Goal: Information Seeking & Learning: Learn about a topic

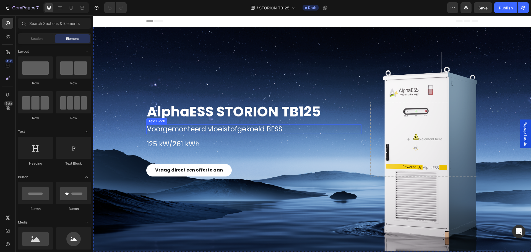
click at [212, 127] on p "Voorgemonteerd vloeistofgekoeld BESS" at bounding box center [254, 129] width 214 height 8
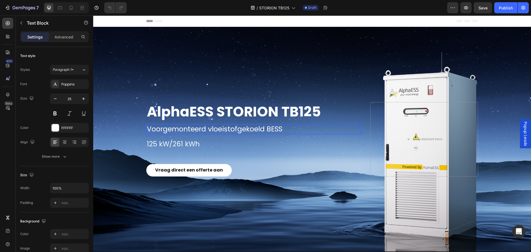
click at [186, 127] on p "Voorgemonteerd vloeistofgekoeld BESS" at bounding box center [254, 129] width 214 height 8
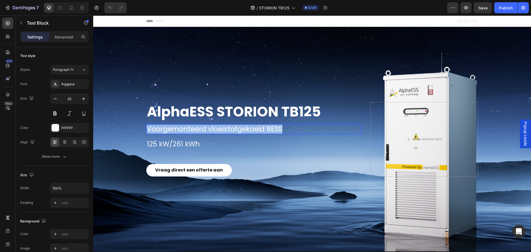
click at [186, 127] on p "Voorgemonteerd vloeistofgekoeld BESS" at bounding box center [254, 129] width 214 height 8
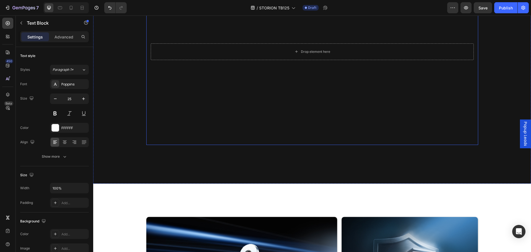
scroll to position [498, 0]
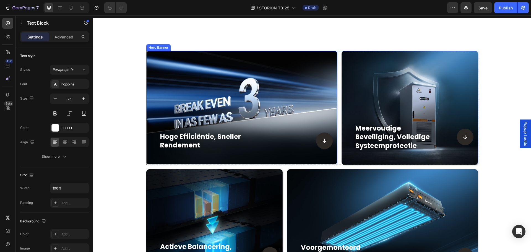
click at [249, 162] on div "hoge efficiëntie, sneller rendement Heading Icon Row" at bounding box center [242, 148] width 182 height 32
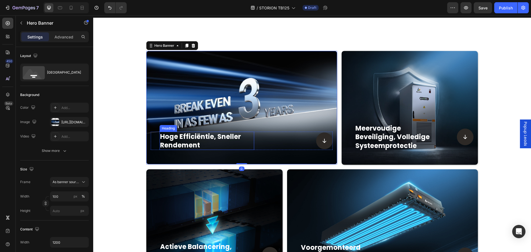
click at [181, 133] on h2 "hoge efficiëntie, sneller rendement" at bounding box center [207, 141] width 95 height 18
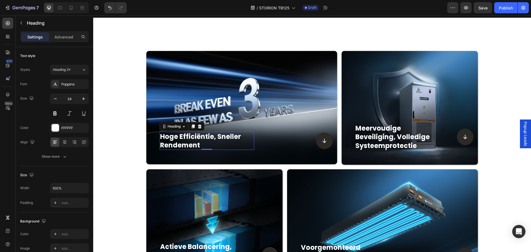
click at [179, 139] on h2 "hoge efficiëntie, sneller rendement" at bounding box center [207, 141] width 95 height 18
click at [179, 139] on p "hoge efficiëntie, sneller rendement" at bounding box center [207, 140] width 94 height 17
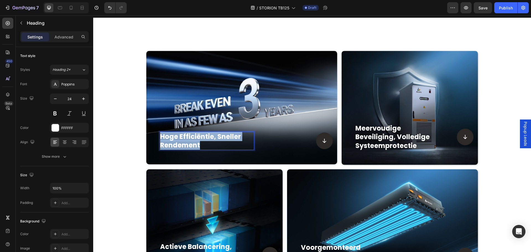
click at [179, 139] on p "hoge efficiëntie, sneller rendement" at bounding box center [207, 140] width 94 height 17
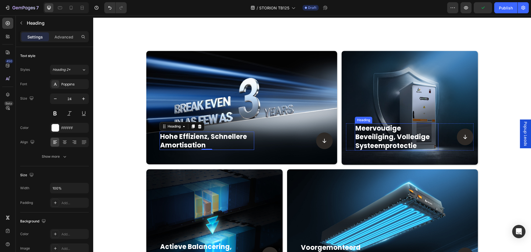
click at [390, 140] on h2 "meervoudige beveiliging, volledige systeemprotectie" at bounding box center [397, 136] width 84 height 27
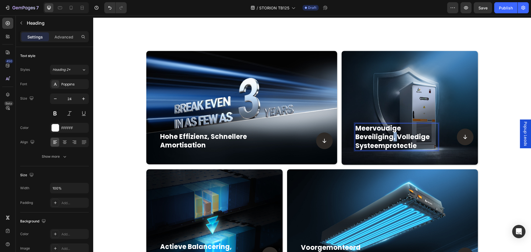
click at [390, 140] on p "meervoudige beveiliging, volledige systeemprotectie" at bounding box center [396, 137] width 82 height 26
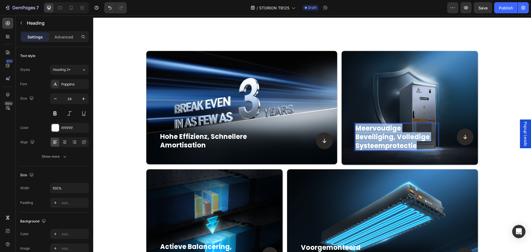
click at [390, 140] on p "meervoudige beveiliging, volledige systeemprotectie" at bounding box center [396, 137] width 82 height 26
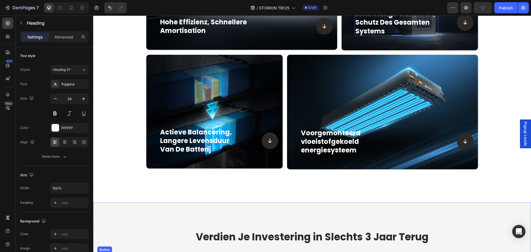
scroll to position [664, 0]
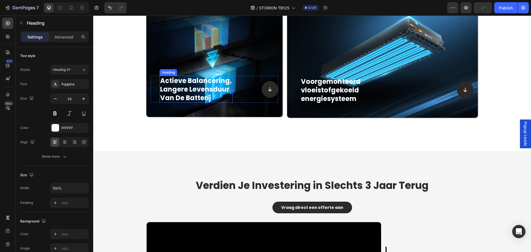
click at [187, 90] on h2 "actieve balancering, langere levensduur van de batterij" at bounding box center [196, 89] width 73 height 27
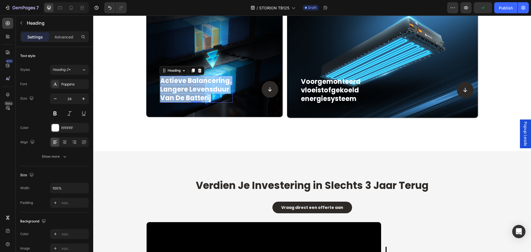
click at [187, 90] on p "actieve balancering, langere levensduur van de batterij" at bounding box center [196, 89] width 72 height 26
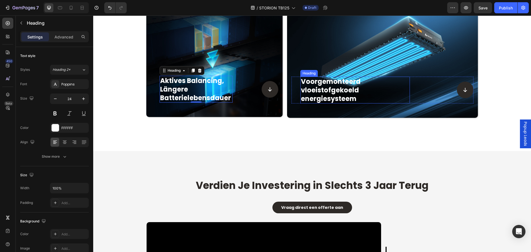
click at [321, 92] on h2 "Voorgemonteerd vloeistofgekoeld energiesysteem" at bounding box center [355, 90] width 110 height 27
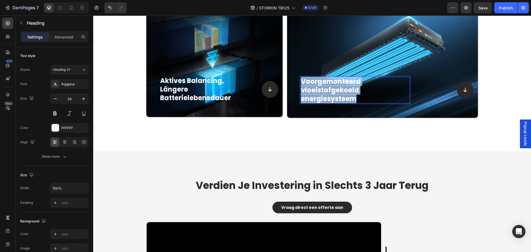
click at [321, 92] on p "Voorgemonteerd vloeistofgekoeld energiesysteem" at bounding box center [355, 90] width 108 height 26
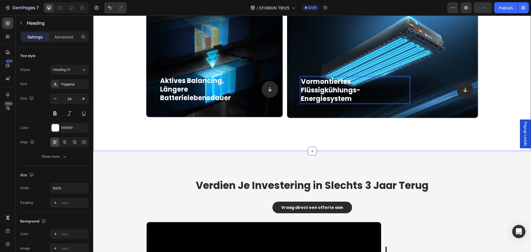
click at [119, 121] on div "Hohe Effizienz, schnellere Amortisation Heading Icon Row Hero Banner Mehrstufig…" at bounding box center [312, 1] width 438 height 299
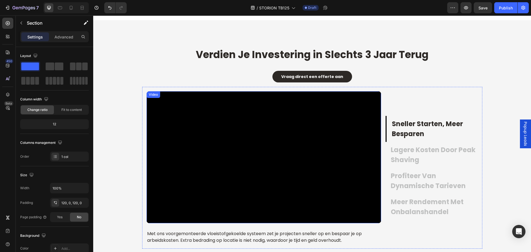
scroll to position [719, 0]
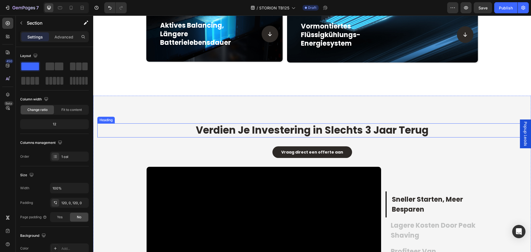
click at [292, 130] on span "Verdien Je Investering in Slechts 3 Jaar Terug" at bounding box center [312, 130] width 233 height 14
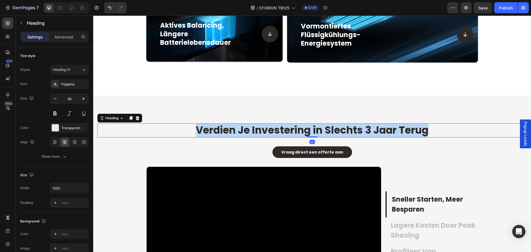
click at [292, 130] on span "Verdien Je Investering in Slechts 3 Jaar Terug" at bounding box center [312, 130] width 233 height 14
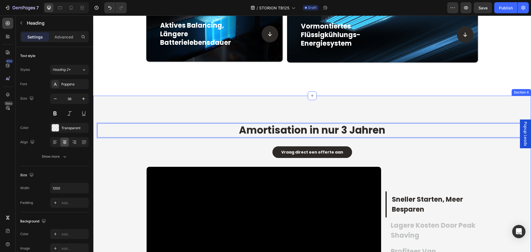
scroll to position [747, 0]
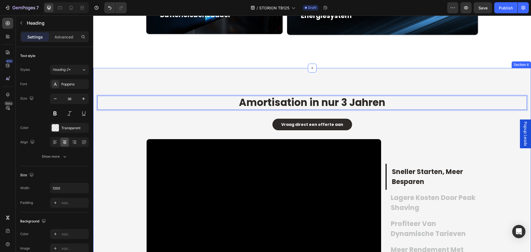
click at [189, 125] on div "Vraag direct een offerte aan Button" at bounding box center [311, 125] width 429 height 12
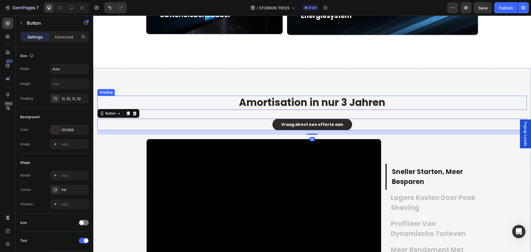
click at [216, 109] on p "⁠⁠⁠⁠⁠⁠⁠ Amortisation in nur 3 Jahren" at bounding box center [312, 102] width 331 height 13
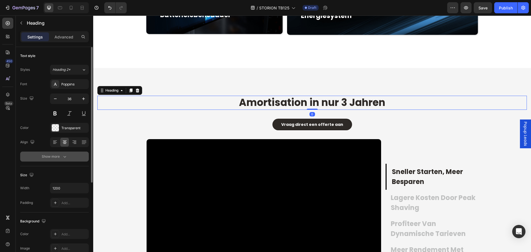
click at [64, 156] on icon "button" at bounding box center [65, 157] width 6 height 6
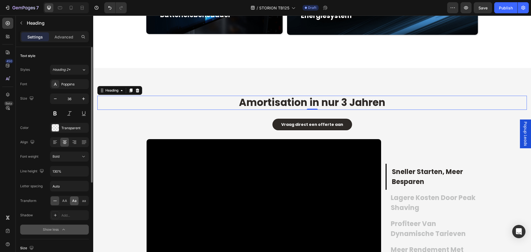
click at [72, 202] on span "Aa" at bounding box center [74, 200] width 4 height 5
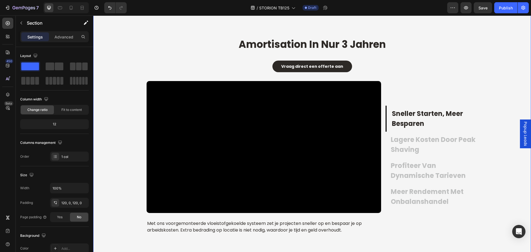
scroll to position [830, 0]
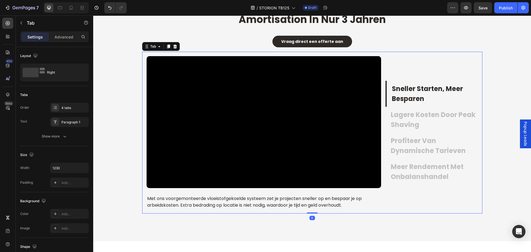
click at [429, 86] on p "sneller starten, meer besparen" at bounding box center [434, 94] width 85 height 20
click at [423, 92] on p "sneller starten, meer besparen" at bounding box center [434, 94] width 85 height 20
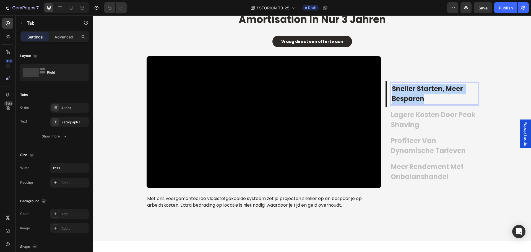
click at [423, 92] on p "sneller starten, meer besparen" at bounding box center [434, 94] width 85 height 20
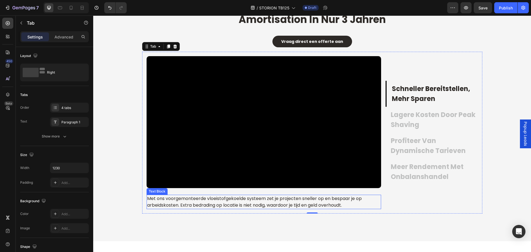
click at [223, 203] on p "Met ons voorgemonteerde vloeistofgekoelde systeem zet je projecten sneller op e…" at bounding box center [263, 201] width 233 height 13
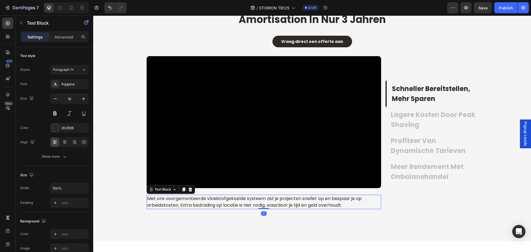
click at [223, 203] on p "Met ons voorgemonteerde vloeistofgekoelde systeem zet je projecten sneller op e…" at bounding box center [263, 201] width 233 height 13
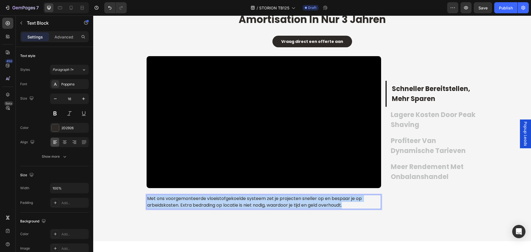
click at [223, 203] on p "Met ons voorgemonteerde vloeistofgekoelde systeem zet je projecten sneller op e…" at bounding box center [263, 201] width 233 height 13
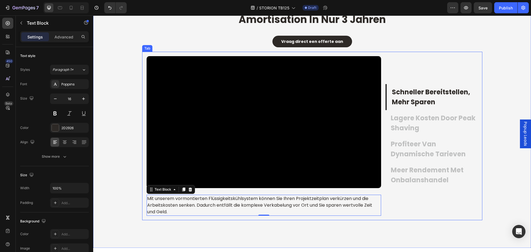
click at [435, 118] on p "lagere kosten door peak shaving" at bounding box center [434, 123] width 86 height 20
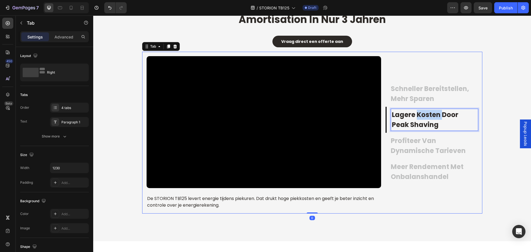
click at [420, 118] on p "lagere kosten door peak shaving" at bounding box center [434, 120] width 85 height 20
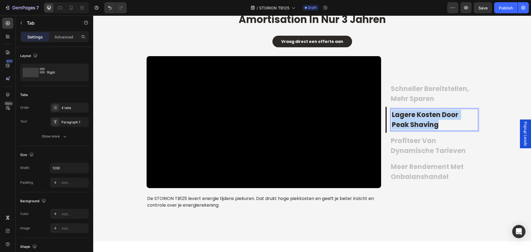
click at [420, 118] on p "lagere kosten door peak shaving" at bounding box center [434, 120] width 85 height 20
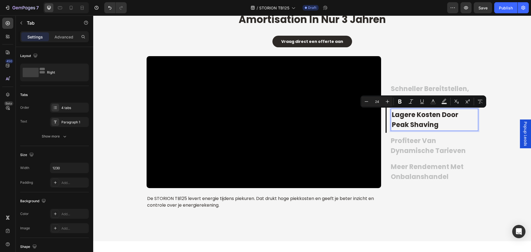
scroll to position [820, 0]
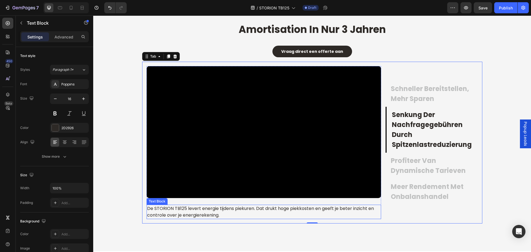
click at [261, 207] on p "De STORION TB125 levert energie tijdens piekuren. Dat drukt hoge piekkosten en …" at bounding box center [263, 211] width 233 height 13
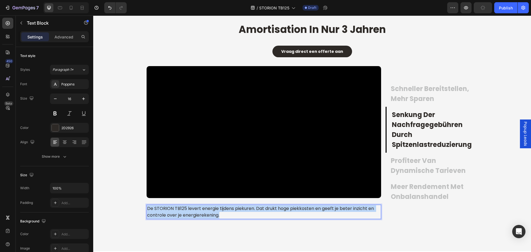
click at [261, 207] on p "De STORION TB125 levert energie tijdens piekuren. Dat drukt hoge piekkosten en …" at bounding box center [263, 211] width 233 height 13
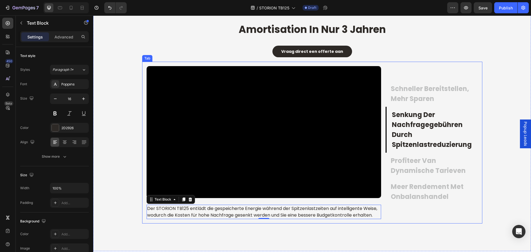
click at [430, 164] on p "profiteer van dynamische tarieven" at bounding box center [434, 166] width 86 height 20
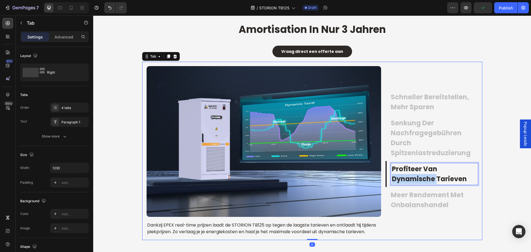
click at [416, 164] on p "profiteer van dynamische tarieven" at bounding box center [434, 174] width 85 height 20
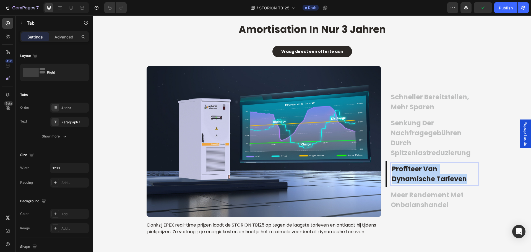
click at [416, 164] on p "profiteer van dynamische tarieven" at bounding box center [434, 174] width 85 height 20
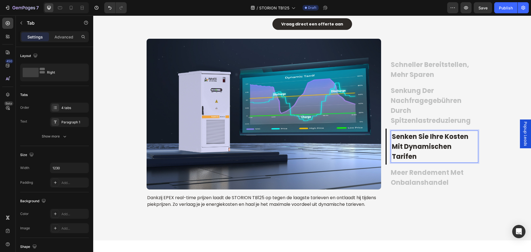
scroll to position [842, 0]
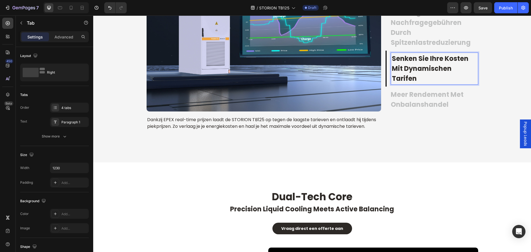
click at [407, 102] on p "meer rendement met onbalanshandel" at bounding box center [434, 100] width 86 height 20
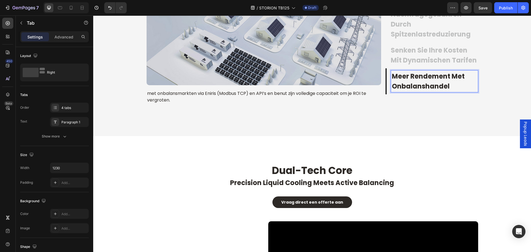
scroll to position [907, 0]
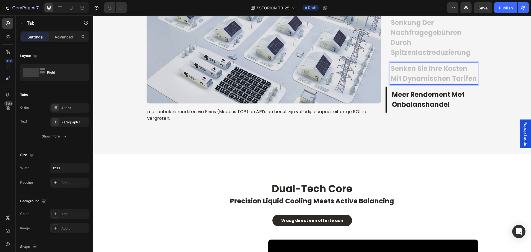
click at [433, 76] on p "Senken Sie Ihre Kosten mit dynamischen Tarifen" at bounding box center [434, 74] width 86 height 20
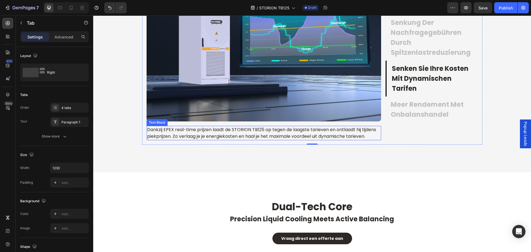
click at [276, 132] on span "Dankzij EPEX real-time prijzen laadt de STORION TB125 op tegen de laagste tarie…" at bounding box center [262, 132] width 230 height 13
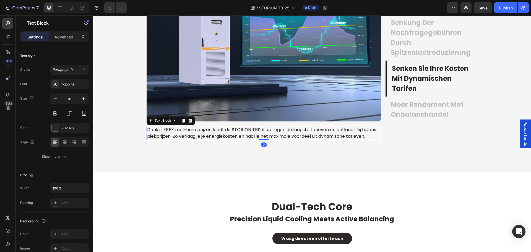
click at [276, 132] on span "Dankzij EPEX real-time prijzen laadt de STORION TB125 op tegen de laagste tarie…" at bounding box center [262, 132] width 230 height 13
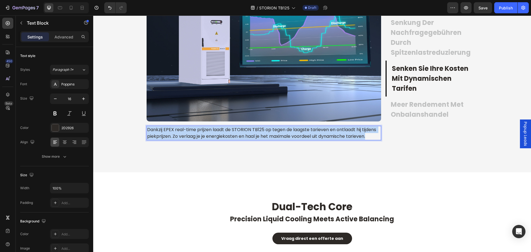
click at [276, 132] on span "Dankzij EPEX real-time prijzen laadt de STORION TB125 op tegen de laagste tarie…" at bounding box center [262, 132] width 230 height 13
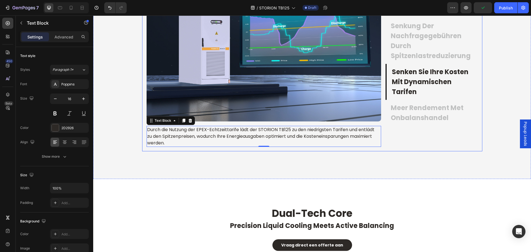
click at [437, 116] on p "meer rendement met onbalanshandel" at bounding box center [434, 113] width 86 height 20
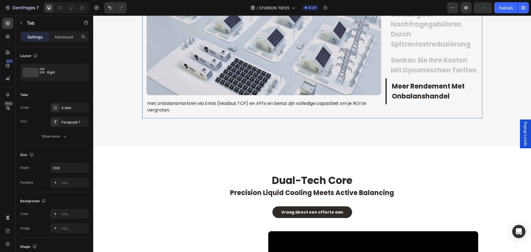
scroll to position [904, 0]
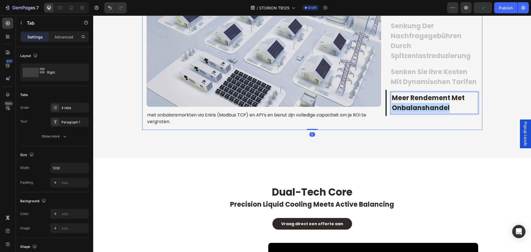
click at [423, 106] on p "meer rendement met onbalanshandel" at bounding box center [434, 103] width 85 height 20
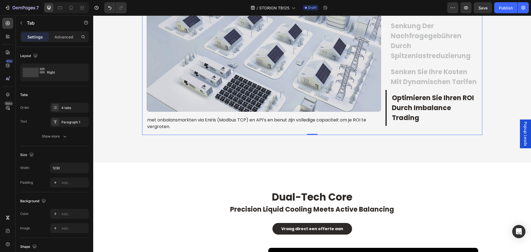
click at [275, 119] on p "met onbalansmarkten via Eniris (Modbus TCP) en API’s en benut zijn volledige ca…" at bounding box center [263, 123] width 233 height 13
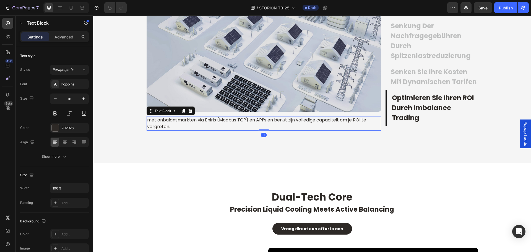
click at [272, 119] on p "met onbalansmarkten via Eniris (Modbus TCP) en API’s en benut zijn volledige ca…" at bounding box center [263, 123] width 233 height 13
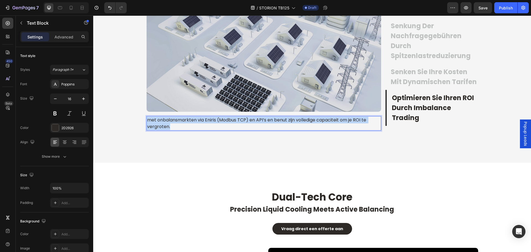
click at [272, 119] on p "met onbalansmarkten via Eniris (Modbus TCP) en API’s en benut zijn volledige ca…" at bounding box center [263, 123] width 233 height 13
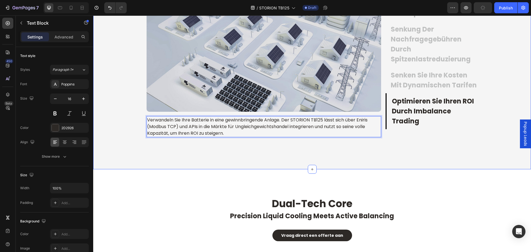
click at [134, 117] on div "amortisation in nur 3 jahren Heading Vraag direct een offerte aan Button Schnel…" at bounding box center [311, 43] width 429 height 198
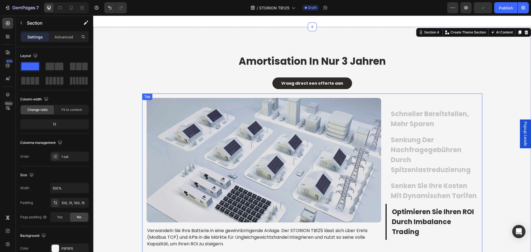
click at [409, 121] on p "Schneller bereitstellen, mehr sparen" at bounding box center [434, 119] width 86 height 20
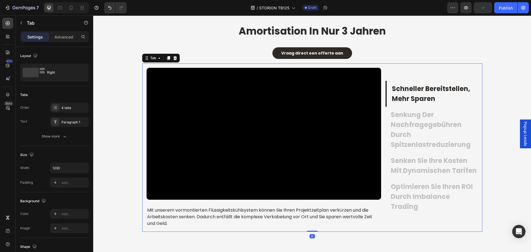
scroll to position [843, 0]
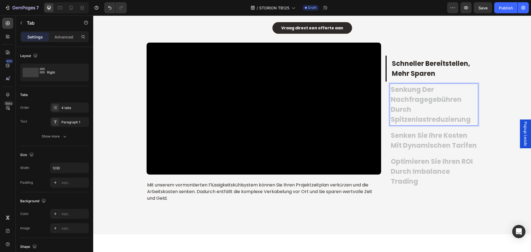
click at [434, 136] on p "Senken Sie Ihre Kosten mit dynamischen Tarifen" at bounding box center [434, 141] width 86 height 20
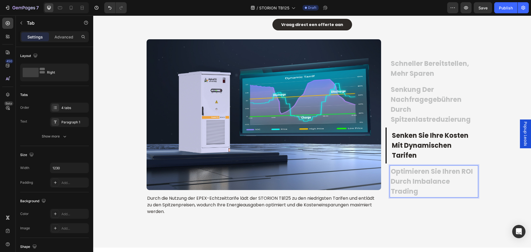
click at [418, 178] on p "Optimieren Sie Ihren ROI durch Imbalance Trading" at bounding box center [434, 181] width 86 height 30
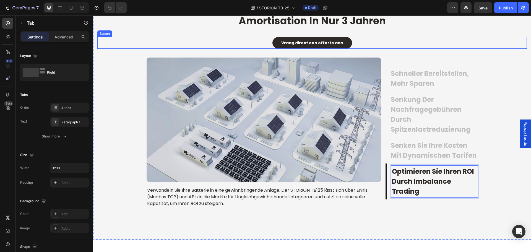
click at [192, 44] on div "Vraag direct een offerte aan Button" at bounding box center [311, 43] width 429 height 12
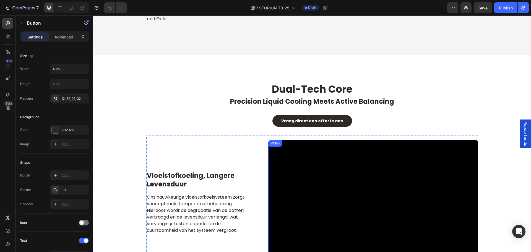
scroll to position [1022, 0]
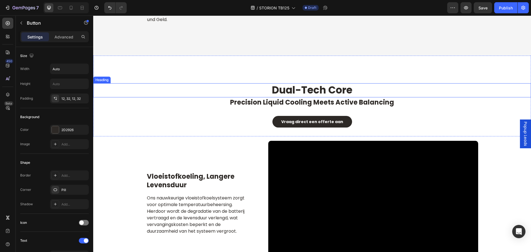
click at [313, 90] on span "dual-tech core" at bounding box center [312, 90] width 80 height 14
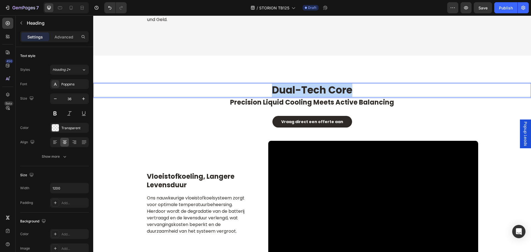
click at [313, 90] on span "dual-tech core" at bounding box center [312, 90] width 80 height 14
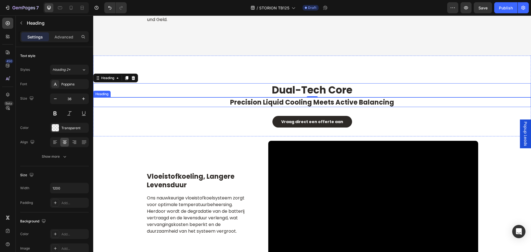
click at [355, 105] on span "precision liquid cooling meets active balancing" at bounding box center [312, 102] width 164 height 9
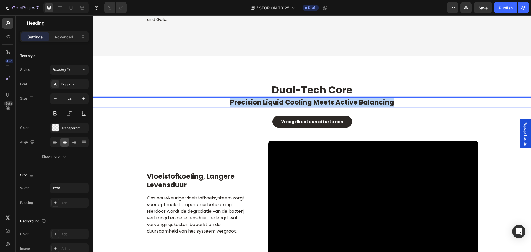
click at [355, 105] on span "precision liquid cooling meets active balancing" at bounding box center [312, 102] width 164 height 9
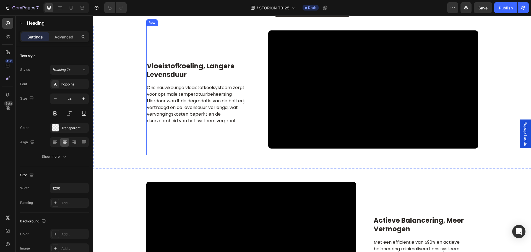
scroll to position [1133, 0]
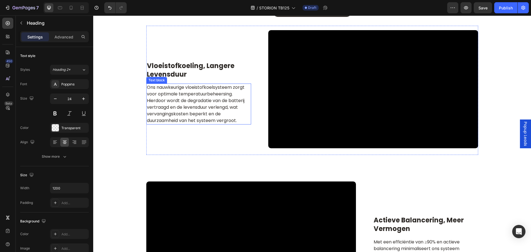
click at [157, 69] on h2 "vloeistofkoeling, langere levensduur" at bounding box center [198, 70] width 105 height 18
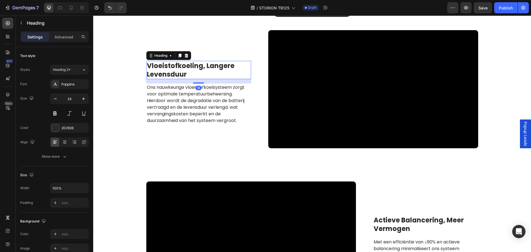
click at [166, 74] on h2 "vloeistofkoeling, langere levensduur" at bounding box center [198, 70] width 105 height 18
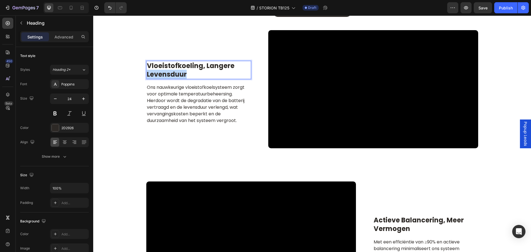
click at [166, 74] on p "vloeistofkoeling, langere levensduur" at bounding box center [199, 69] width 104 height 17
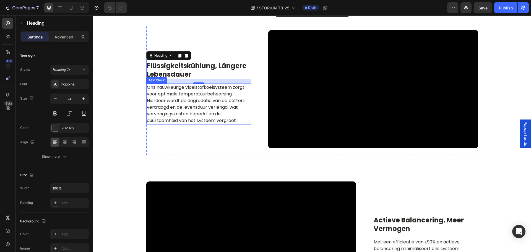
click at [176, 101] on p "Ons nauwkeurige vloeistofkoelsysteem zorgt voor optimale temperatuurbeheersing.…" at bounding box center [199, 104] width 104 height 40
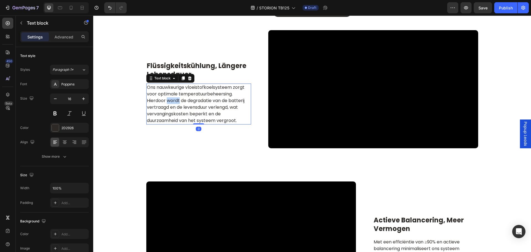
click at [176, 101] on p "Ons nauwkeurige vloeistofkoelsysteem zorgt voor optimale temperatuurbeheersing.…" at bounding box center [199, 104] width 104 height 40
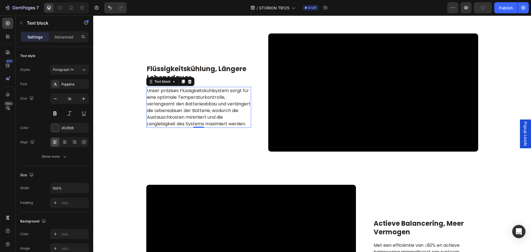
scroll to position [1295, 0]
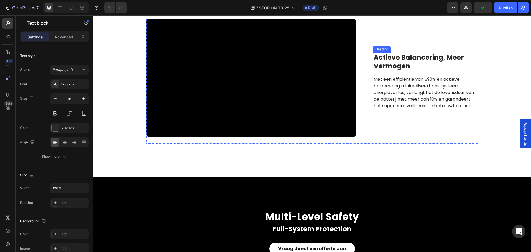
click at [393, 64] on h2 "actieve balancering, meer vermogen" at bounding box center [425, 62] width 105 height 18
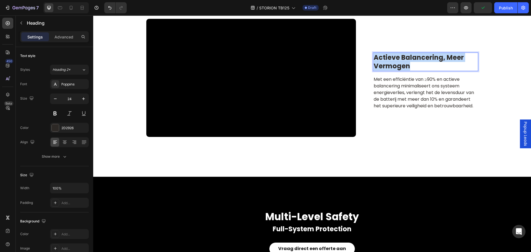
click at [393, 64] on p "actieve balancering, meer vermogen" at bounding box center [426, 61] width 104 height 17
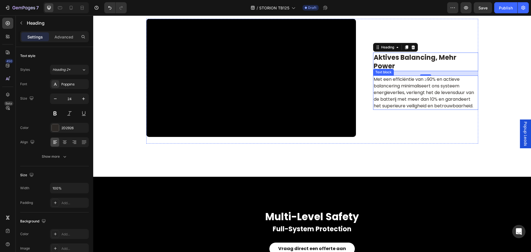
click at [413, 86] on p "Met een efficiëntie van ≥90% en actieve balancering minimaliseert ons systeem e…" at bounding box center [426, 92] width 104 height 33
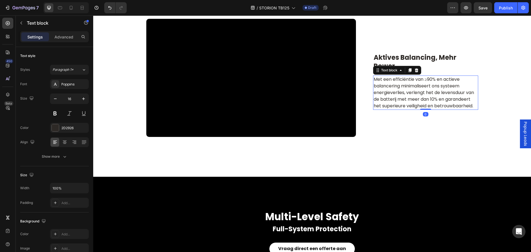
click at [413, 86] on p "Met een efficiëntie van ≥90% en actieve balancering minimaliseert ons systeem e…" at bounding box center [426, 92] width 104 height 33
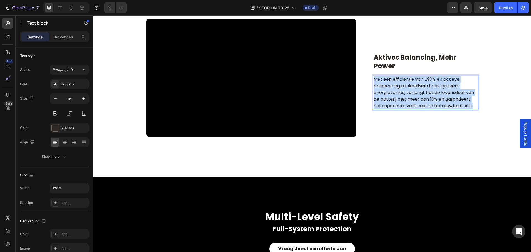
click at [413, 86] on p "Met een efficiëntie van ≥90% en actieve balancering minimaliseert ons systeem e…" at bounding box center [426, 92] width 104 height 33
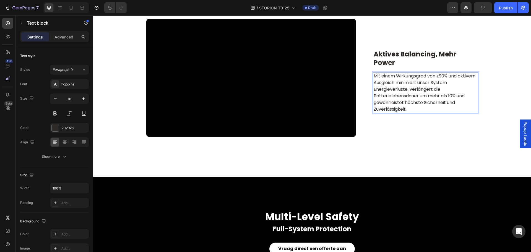
scroll to position [1292, 0]
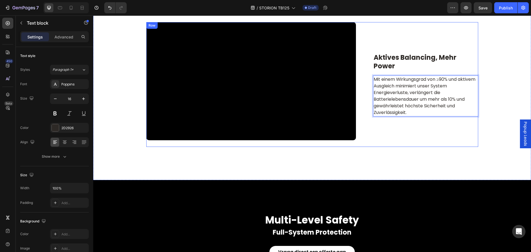
click at [409, 139] on div "Aktives balancing, mehr Power Heading Mit einem Wirkungsgrad von ≥90% und aktiv…" at bounding box center [425, 84] width 105 height 125
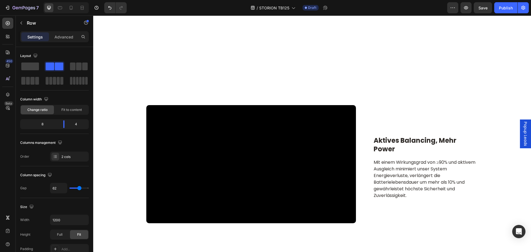
scroll to position [1375, 0]
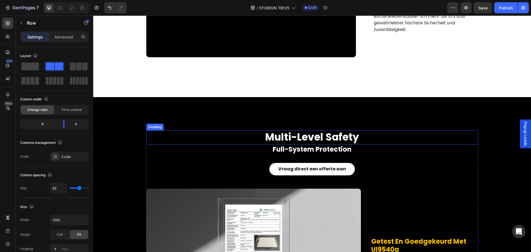
click at [321, 139] on h2 "multi-level safety" at bounding box center [312, 137] width 332 height 14
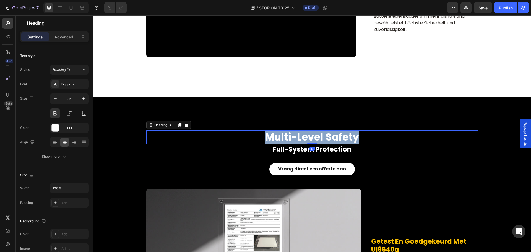
click at [321, 139] on p "multi-level safety" at bounding box center [312, 137] width 331 height 13
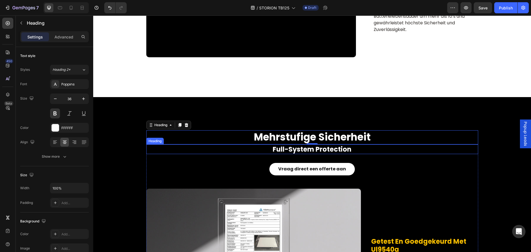
click at [329, 149] on h2 "full-system protection" at bounding box center [312, 149] width 332 height 10
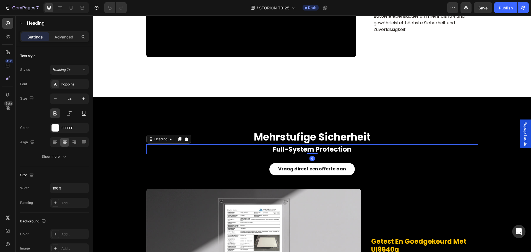
click at [328, 149] on h2 "full-system protection" at bounding box center [312, 149] width 332 height 10
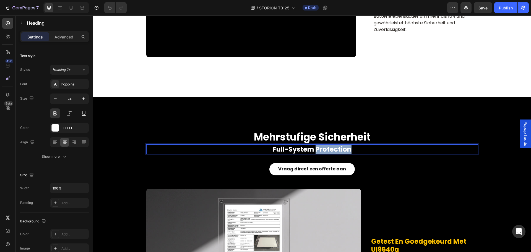
click at [328, 149] on p "full-system protection" at bounding box center [312, 149] width 331 height 9
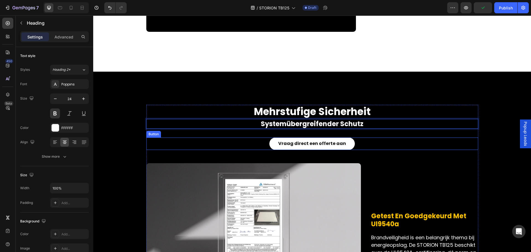
scroll to position [1430, 0]
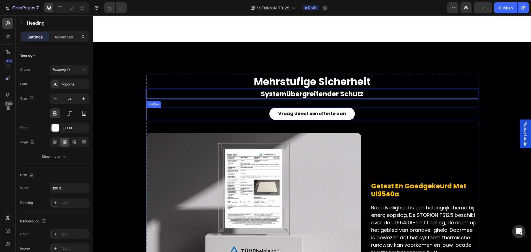
click at [370, 113] on div "Vraag direct een offerte aan Button" at bounding box center [312, 114] width 332 height 12
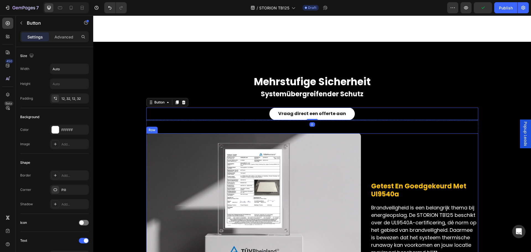
scroll to position [1485, 0]
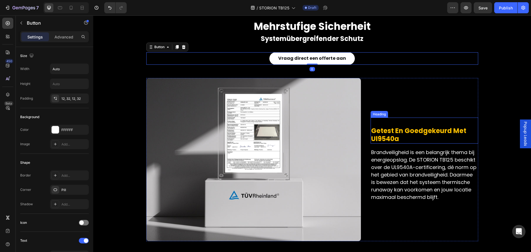
click at [408, 131] on span "getest en goedgekeurd met ul9540a" at bounding box center [418, 134] width 95 height 17
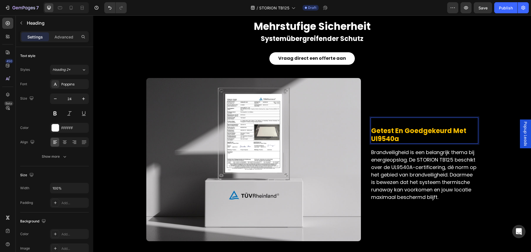
click at [386, 131] on span "getest en goedgekeurd met ul9540a" at bounding box center [418, 134] width 95 height 17
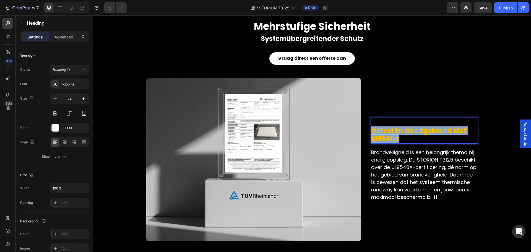
click at [386, 131] on span "getest en goedgekeurd met ul9540a" at bounding box center [418, 134] width 95 height 17
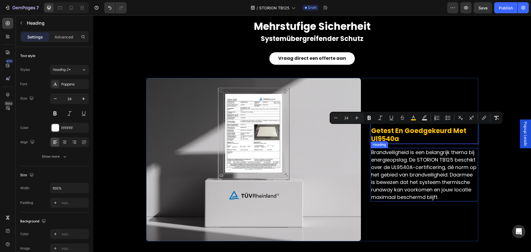
scroll to position [1482, 0]
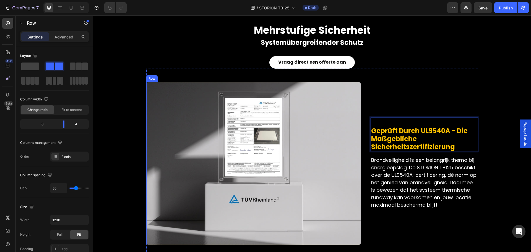
drag, startPoint x: 403, startPoint y: 99, endPoint x: 399, endPoint y: 114, distance: 15.2
click at [403, 99] on div "Geprüft durch UL9540A - die maßgebliche Sicherheitszertifizierung Heading 16 Br…" at bounding box center [424, 163] width 107 height 163
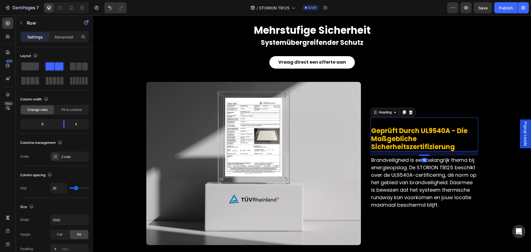
click at [371, 131] on span "Geprüft durch UL9540A - die maßgebliche Sicherheitszertifizierung" at bounding box center [419, 138] width 97 height 25
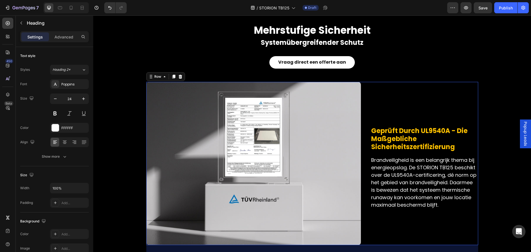
drag, startPoint x: 419, startPoint y: 105, endPoint x: 424, endPoint y: 120, distance: 15.3
click at [419, 105] on div "⁠⁠⁠⁠⁠⁠⁠ Geprüft durch UL9540A - die maßgebliche Sicherheitszertifizierung Headi…" at bounding box center [424, 163] width 107 height 163
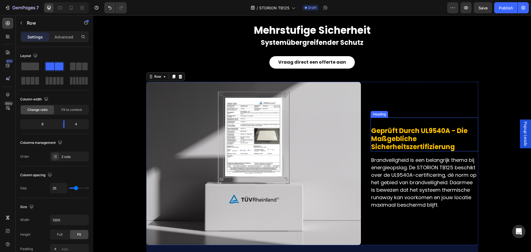
click at [432, 140] on p "⁠⁠⁠⁠⁠⁠⁠ Geprüft durch UL9540A - die maßgebliche Sicherheitszertifizierung" at bounding box center [424, 139] width 106 height 24
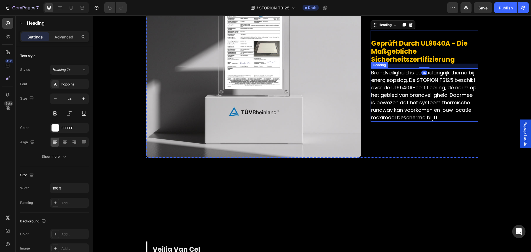
scroll to position [1537, 0]
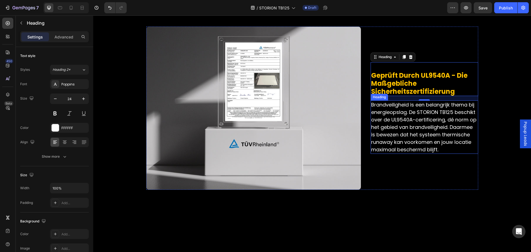
click at [424, 147] on h2 "Brandveiligheid is een belangrijk thema bij energieopslag. De STORION TB125 bes…" at bounding box center [424, 126] width 107 height 53
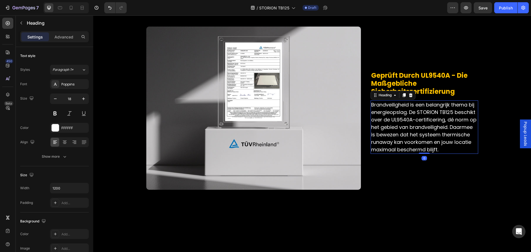
scroll to position [1565, 0]
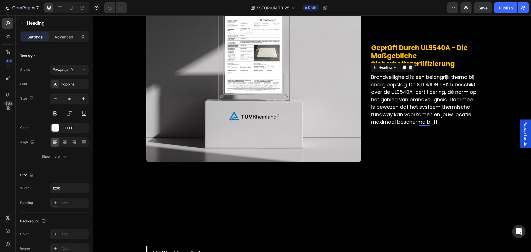
click at [401, 108] on h2 "Brandveiligheid is een belangrijk thema bij energieopslag. De STORION TB125 bes…" at bounding box center [424, 99] width 107 height 53
click at [401, 108] on p "Brandveiligheid is een belangrijk thema bij energieopslag. De STORION TB125 bes…" at bounding box center [424, 99] width 106 height 52
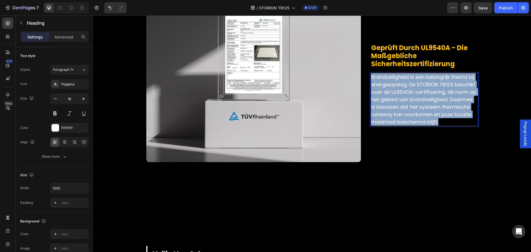
click at [401, 108] on p "Brandveiligheid is een belangrijk thema bij energieopslag. De STORION TB125 bes…" at bounding box center [424, 99] width 106 height 52
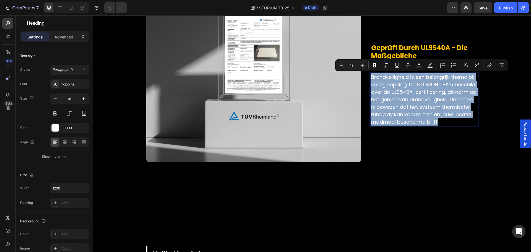
click at [401, 108] on p "Brandveiligheid is een belangrijk thema bij energieopslag. De STORION TB125 bes…" at bounding box center [424, 99] width 106 height 52
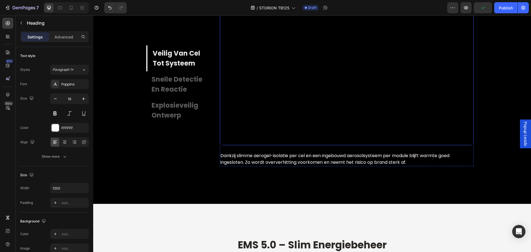
scroll to position [1727, 0]
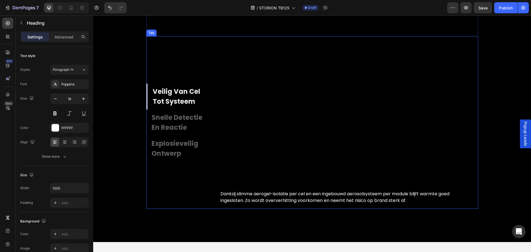
click at [177, 96] on p "veilig van cel tot systeem" at bounding box center [182, 97] width 58 height 20
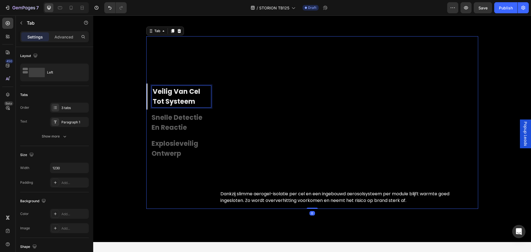
click at [176, 90] on p "veilig van cel tot systeem" at bounding box center [182, 97] width 58 height 20
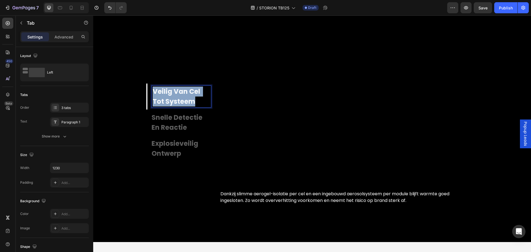
click at [176, 90] on p "veilig van cel tot systeem" at bounding box center [182, 97] width 58 height 20
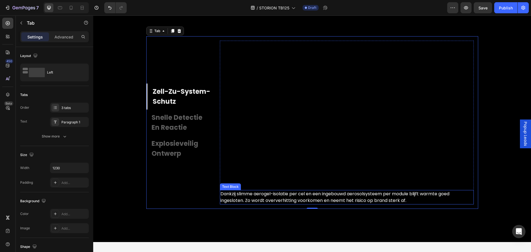
click at [321, 198] on p "Dankzij slimme aerogel-isolatie per cel en een ingebouwd aerosolsysteem per mod…" at bounding box center [346, 197] width 253 height 13
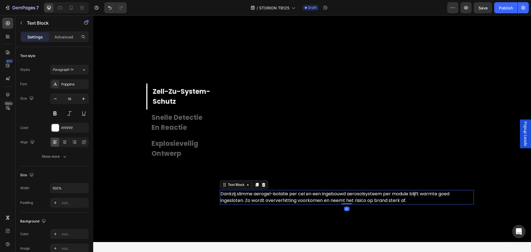
click at [321, 199] on p "Dankzij slimme aerogel-isolatie per cel en een ingebouwd aerosolsysteem per mod…" at bounding box center [346, 197] width 253 height 13
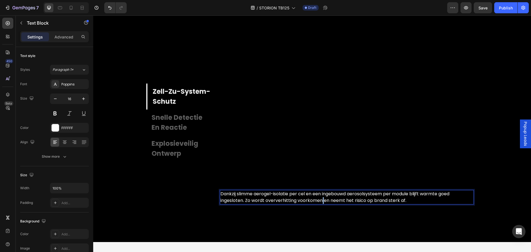
click at [321, 199] on p "Dankzij slimme aerogel-isolatie per cel en een ingebouwd aerosolsysteem per mod…" at bounding box center [346, 197] width 253 height 13
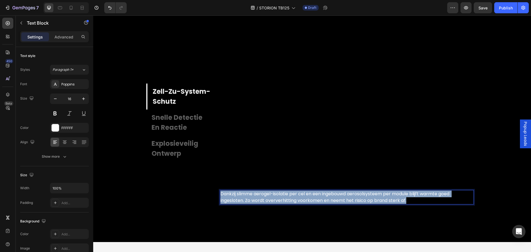
click at [321, 199] on p "Dankzij slimme aerogel-isolatie per cel en een ingebouwd aerosolsysteem per mod…" at bounding box center [346, 197] width 253 height 13
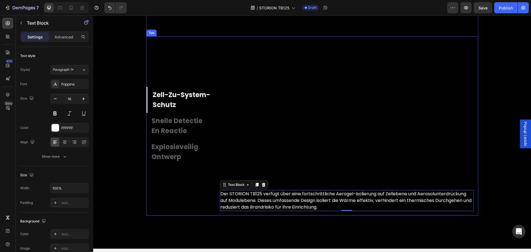
click at [189, 123] on p "snelle detectie en reactie" at bounding box center [181, 126] width 59 height 20
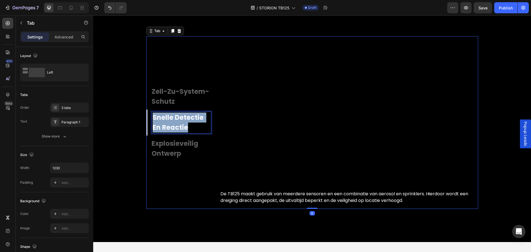
click at [189, 123] on p "snelle detectie en reactie" at bounding box center [182, 123] width 58 height 20
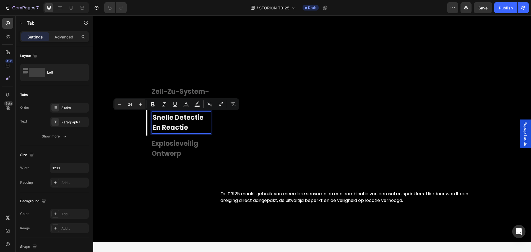
scroll to position [1722, 0]
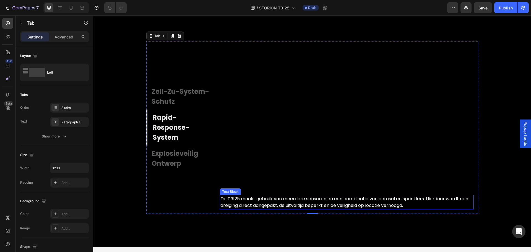
click at [287, 204] on p "De TB125 maakt gebruik van meerdere sensoren en een combinatie van aerosol en s…" at bounding box center [346, 202] width 253 height 13
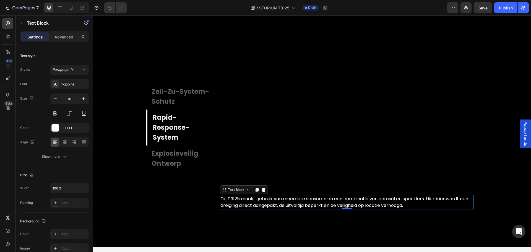
click at [287, 204] on p "De TB125 maakt gebruik van meerdere sensoren en een combinatie van aerosol en s…" at bounding box center [346, 202] width 253 height 13
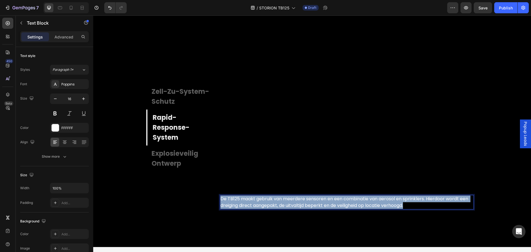
click at [287, 204] on p "De TB125 maakt gebruik van meerdere sensoren en een combinatie van aerosol en s…" at bounding box center [346, 202] width 253 height 13
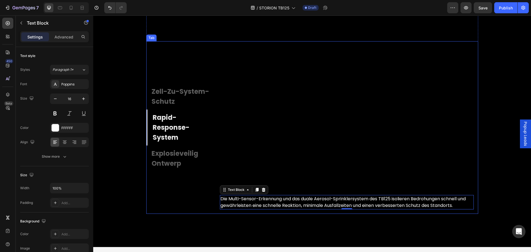
click at [170, 155] on p "explosieveilig ontwerp" at bounding box center [181, 159] width 59 height 20
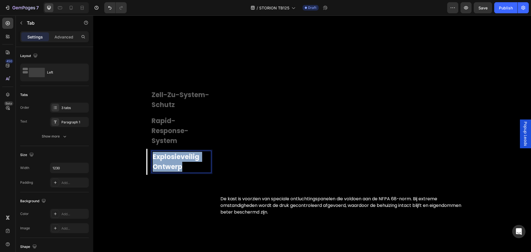
click at [170, 155] on p "explosieveilig ontwerp" at bounding box center [182, 162] width 58 height 20
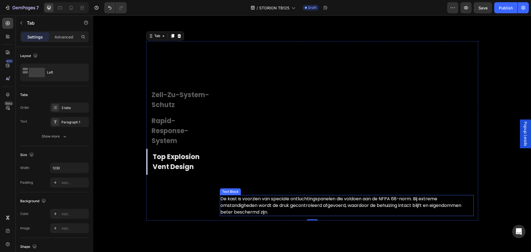
click at [247, 203] on p "De kast is voorzien van speciale ontluchtingspanelen die voldoen aan de NFPA 68…" at bounding box center [346, 206] width 253 height 20
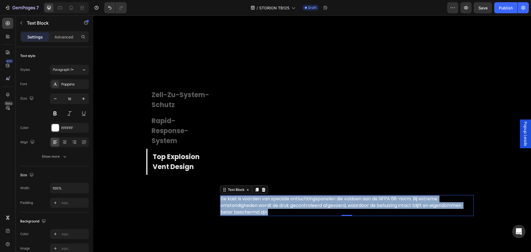
click at [247, 203] on p "De kast is voorzien van speciale ontluchtingspanelen die voldoen aan de NFPA 68…" at bounding box center [346, 206] width 253 height 20
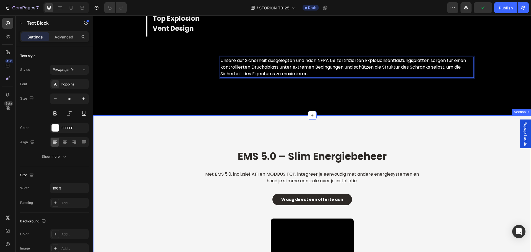
click at [134, 134] on div "EMS 5.0 – Slim Energiebeheer Heading Met EMS 5.0, inclusief API en MODBUS TCP, …" at bounding box center [312, 243] width 438 height 256
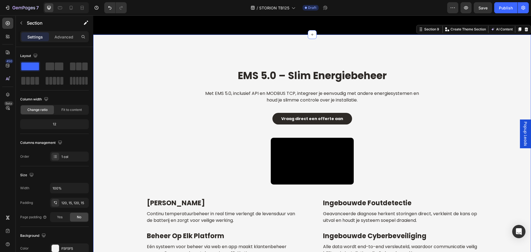
scroll to position [1943, 0]
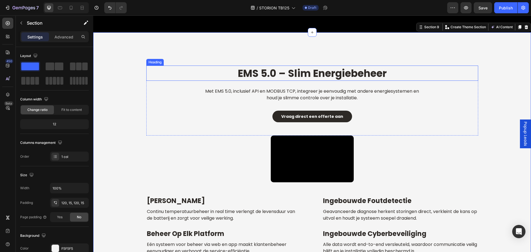
click at [313, 72] on strong "EMS 5.0 – Slim Energiebeheer" at bounding box center [312, 73] width 149 height 14
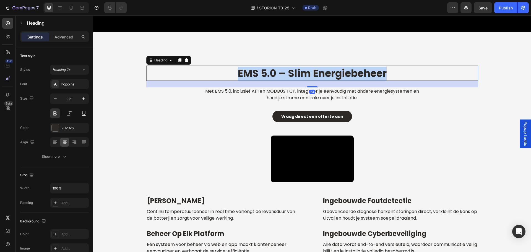
click at [313, 72] on strong "EMS 5.0 – Slim Energiebeheer" at bounding box center [312, 73] width 149 height 14
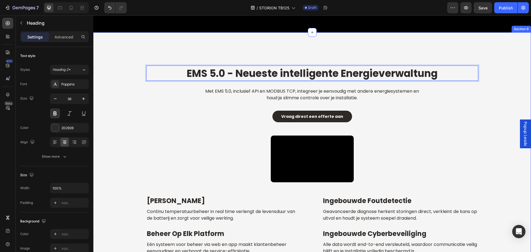
click at [225, 44] on div "EMS 5.0 - Neueste intelligente Energieverwaltung Heading 24 Met EMS 5.0, inclus…" at bounding box center [312, 160] width 438 height 256
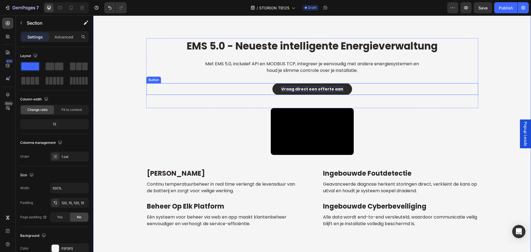
scroll to position [1971, 0]
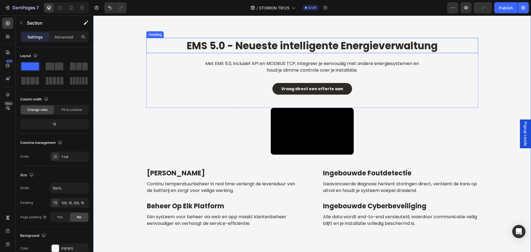
click at [277, 47] on strong "EMS 5.0 - Neueste intelligente Energieverwaltung" at bounding box center [312, 46] width 251 height 14
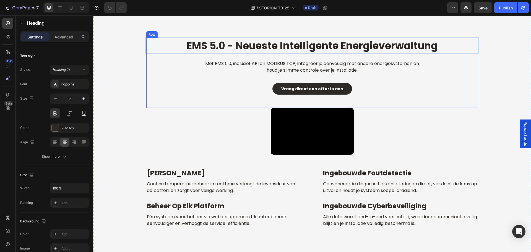
click at [331, 63] on h2 "Met EMS 5.0, inclusief API en MODBUS TCP, integreer je eenvoudig met andere ene…" at bounding box center [312, 67] width 221 height 14
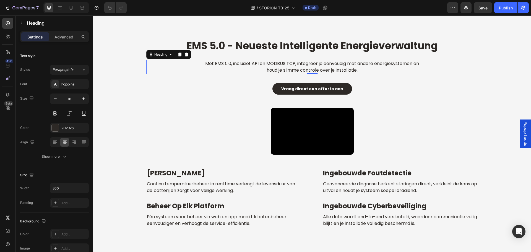
click at [275, 64] on h2 "Met EMS 5.0, inclusief API en MODBUS TCP, integreer je eenvoudig met andere ene…" at bounding box center [312, 67] width 221 height 14
click at [275, 64] on p "Met EMS 5.0, inclusief API en MODBUS TCP, integreer je eenvoudig met andere ene…" at bounding box center [312, 66] width 220 height 13
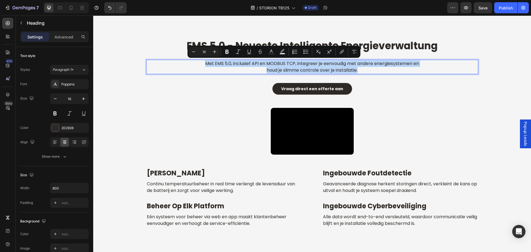
click at [275, 64] on p "Met EMS 5.0, inclusief API en MODBUS TCP, integreer je eenvoudig met andere ene…" at bounding box center [312, 66] width 220 height 13
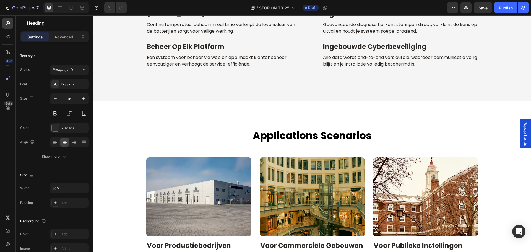
scroll to position [2192, 0]
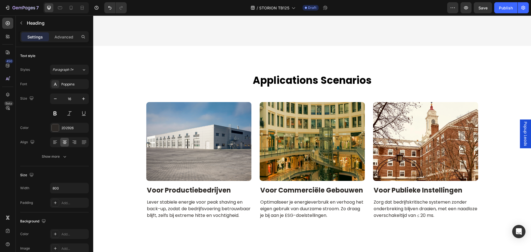
drag, startPoint x: 207, startPoint y: 118, endPoint x: 207, endPoint y: 115, distance: 3.1
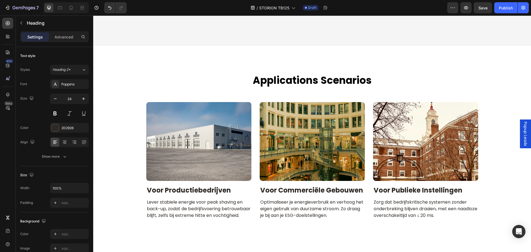
click at [205, 12] on p "Eén systeem voor beheer via web en app maakt klantenbeheer eenvoudiger en verho…" at bounding box center [224, 5] width 155 height 13
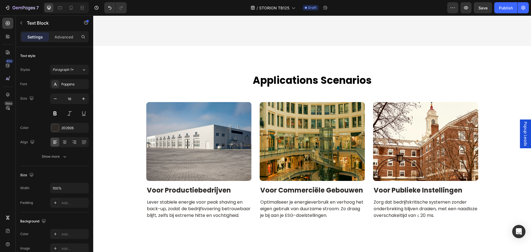
click at [330, 12] on p "Alle data wordt end-to-end versleuteld, waardoor communicatie veilig blijft en …" at bounding box center [400, 5] width 155 height 13
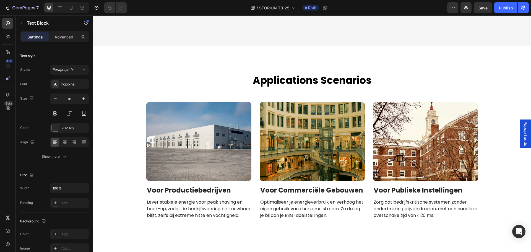
click at [330, 12] on p "Alle data wordt end-to-end versleuteld, waardoor communicatie veilig blijft en …" at bounding box center [400, 5] width 155 height 13
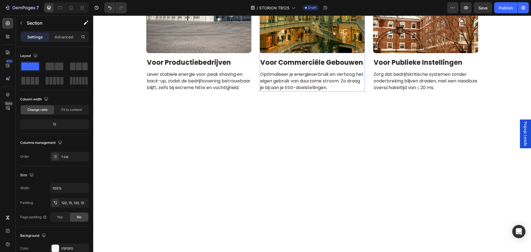
scroll to position [2386, 0]
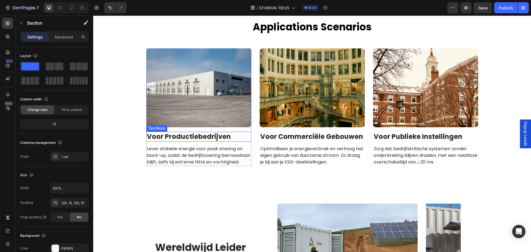
click at [169, 135] on p "voor productiebedrijven" at bounding box center [199, 136] width 104 height 9
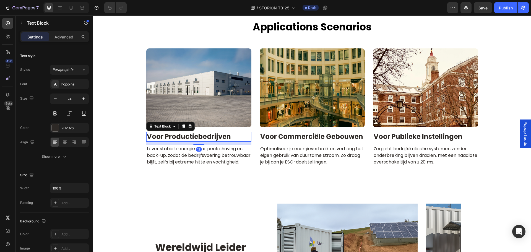
click at [169, 135] on p "voor productiebedrijven" at bounding box center [199, 136] width 104 height 9
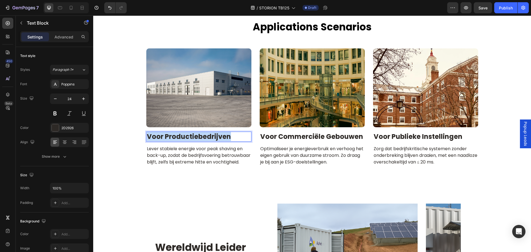
click at [169, 135] on p "voor productiebedrijven" at bounding box center [199, 136] width 104 height 9
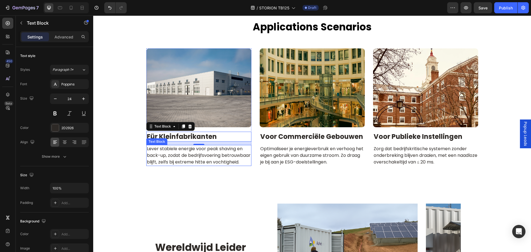
click at [176, 163] on p "Lever stabiele energie voor peak shaving en back-up, zodat de bedrijfsvoering b…" at bounding box center [199, 155] width 104 height 20
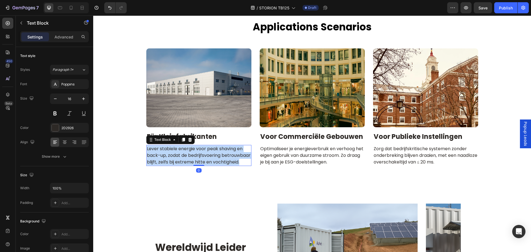
click at [176, 163] on p "Lever stabiele energie voor peak shaving en back-up, zodat de bedrijfsvoering b…" at bounding box center [199, 155] width 104 height 20
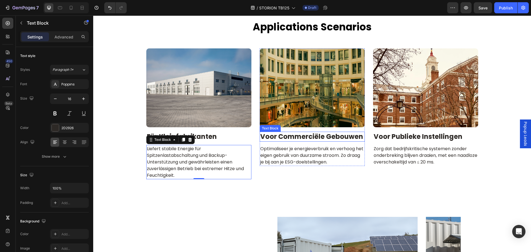
click at [296, 136] on p "voor commerciële gebouwen" at bounding box center [312, 136] width 104 height 9
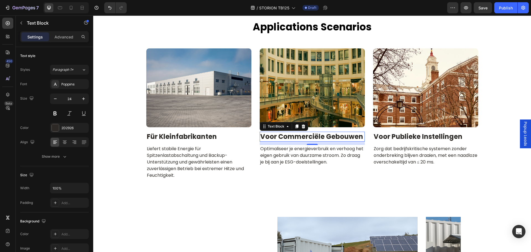
click at [296, 136] on p "voor commerciële gebouwen" at bounding box center [312, 136] width 104 height 9
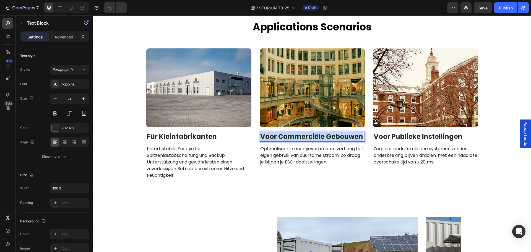
click at [296, 136] on p "voor commerciële gebouwen" at bounding box center [312, 136] width 104 height 9
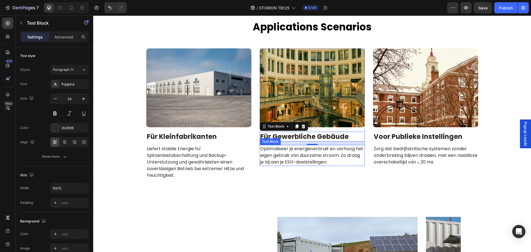
click at [308, 152] on p "Optimaliseer je energieverbruik en verhoog het eigen gebruik van duurzame stroo…" at bounding box center [312, 155] width 104 height 20
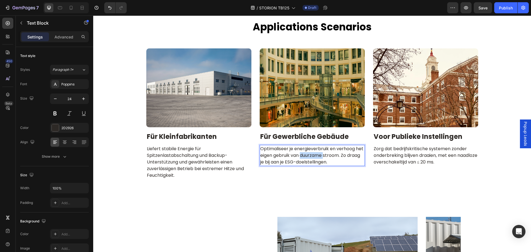
click at [308, 152] on p "Optimaliseer je energieverbruik en verhoog het eigen gebruik van duurzame stroo…" at bounding box center [312, 155] width 104 height 20
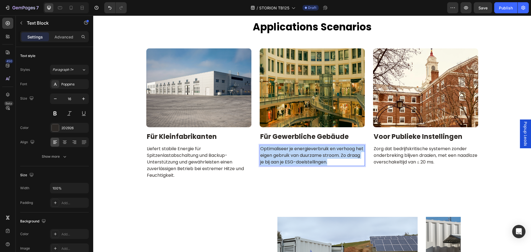
click at [308, 152] on p "Optimaliseer je energieverbruik en verhoog het eigen gebruik van duurzame stroo…" at bounding box center [312, 155] width 104 height 20
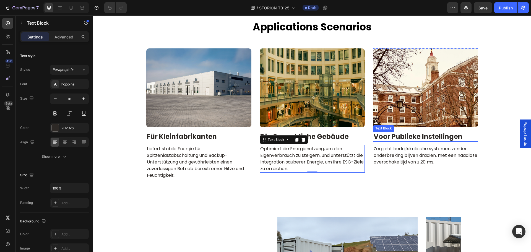
click at [412, 135] on p "voor publieke instellingen" at bounding box center [426, 136] width 104 height 9
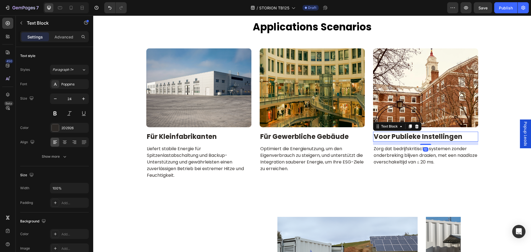
click at [412, 135] on p "voor publieke instellingen" at bounding box center [426, 136] width 104 height 9
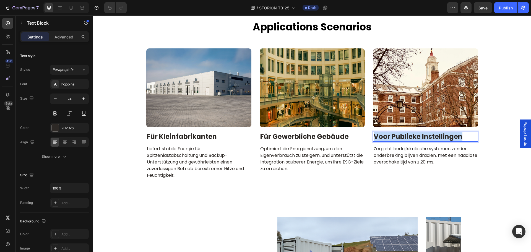
click at [412, 135] on p "voor publieke instellingen" at bounding box center [426, 136] width 104 height 9
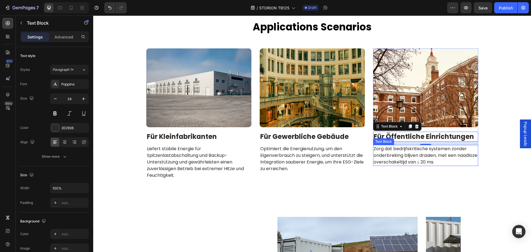
click at [390, 158] on p "Zorg dat bedrijfskritische systemen zonder onderbreking blijven draaien, met ee…" at bounding box center [426, 155] width 104 height 20
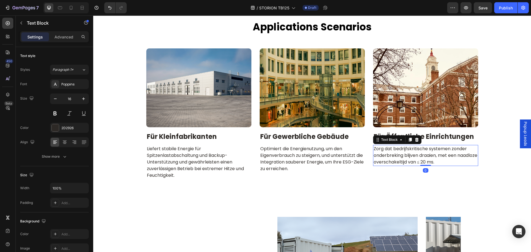
click at [390, 158] on p "Zorg dat bedrijfskritische systemen zonder onderbreking blijven draaien, met ee…" at bounding box center [426, 155] width 104 height 20
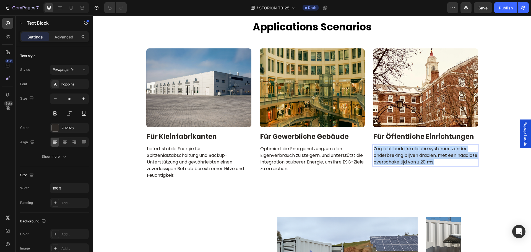
click at [390, 158] on p "Zorg dat bedrijfskritische systemen zonder onderbreking blijven draaien, met ee…" at bounding box center [426, 155] width 104 height 20
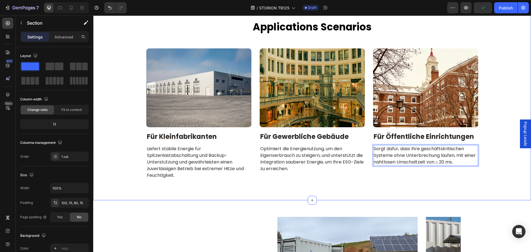
click at [132, 145] on div "applications scenarios Heading Row Image Für Kleinfabrikanten Text Block Liefer…" at bounding box center [311, 101] width 429 height 163
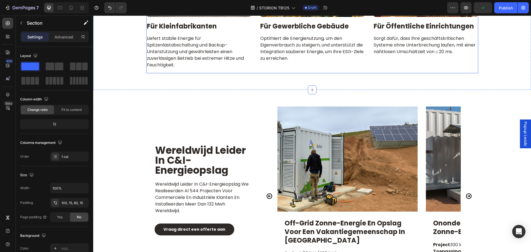
scroll to position [2496, 0]
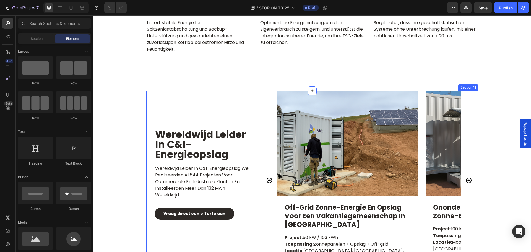
scroll to position [2524, 0]
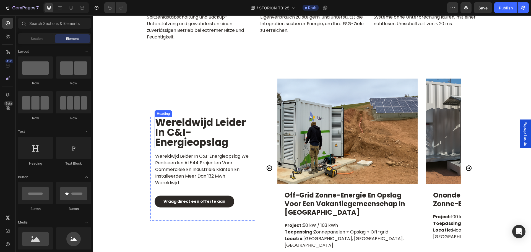
click at [187, 120] on h2 "wereldwijd leider in c&i-energieopslag" at bounding box center [203, 132] width 97 height 31
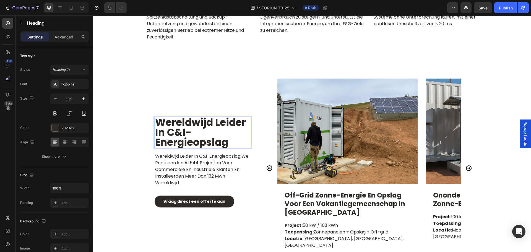
click at [187, 120] on h2 "wereldwijd leider in c&i-energieopslag" at bounding box center [203, 132] width 97 height 31
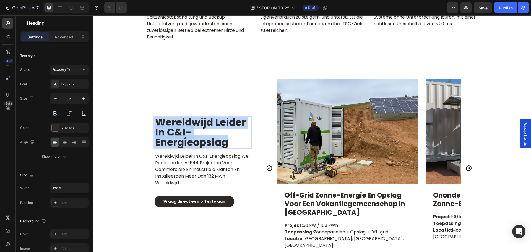
click at [187, 120] on p "wereldwijd leider in c&i-energieopslag" at bounding box center [202, 133] width 95 height 30
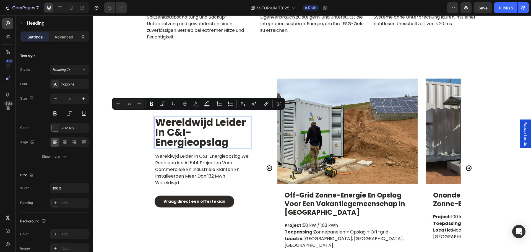
scroll to position [1, 0]
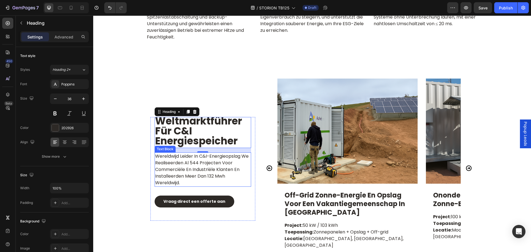
click at [175, 174] on p "wereldwijd leider in c&i-energieopslag we realiseerden al 544 projecten voor co…" at bounding box center [202, 169] width 95 height 33
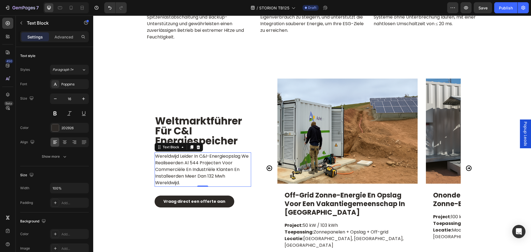
click at [175, 174] on p "wereldwijd leider in c&i-energieopslag we realiseerden al 544 projecten voor co…" at bounding box center [202, 169] width 95 height 33
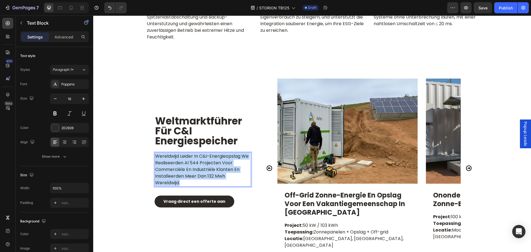
click at [175, 174] on p "wereldwijd leider in c&i-energieopslag we realiseerden al 544 projecten voor co…" at bounding box center [202, 169] width 95 height 33
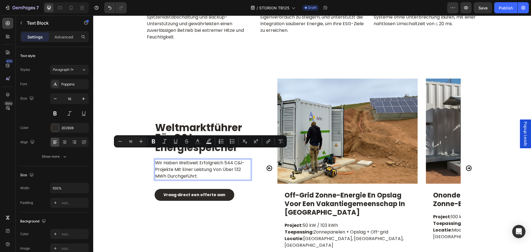
scroll to position [2531, 0]
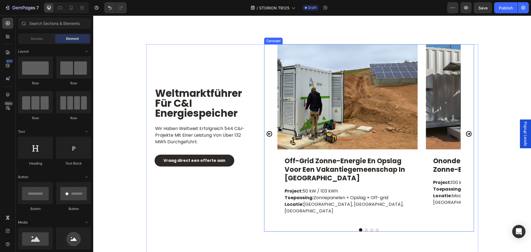
click at [466, 131] on icon "Carousel Next Arrow" at bounding box center [469, 134] width 6 height 6
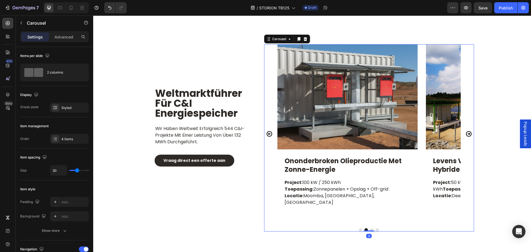
click at [266, 131] on icon "Carousel Back Arrow" at bounding box center [269, 134] width 7 height 7
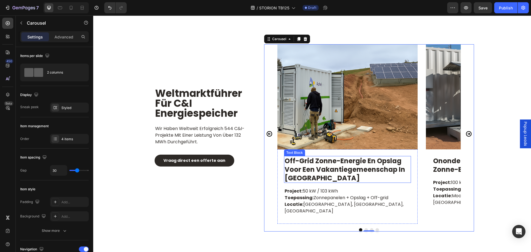
click at [309, 160] on p "off-grid zonne-energie en opslag voor een vakantiegemeenschap in [GEOGRAPHIC_DA…" at bounding box center [348, 170] width 126 height 26
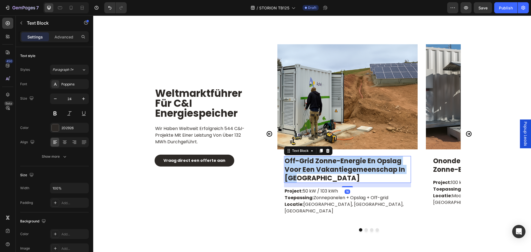
click at [309, 160] on p "off-grid zonne-energie en opslag voor een vakantiegemeenschap in [GEOGRAPHIC_DA…" at bounding box center [348, 170] width 126 height 26
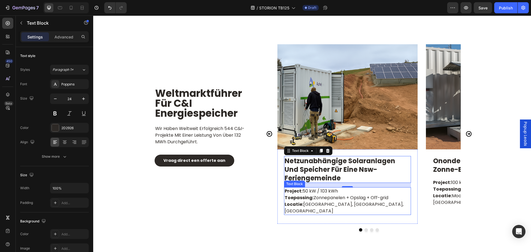
click at [319, 196] on p "Project: 50 kW / 103 kWh Toepassing: Zonnepanelen + Opslag + Off-grid Locatie: …" at bounding box center [348, 201] width 126 height 27
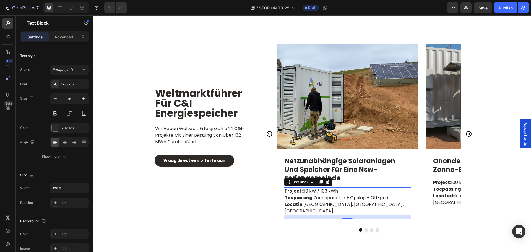
click at [319, 196] on p "Project: 50 kW / 103 kWh Toepassing: Zonnepanelen + Opslag + Off-grid Locatie: …" at bounding box center [348, 201] width 126 height 27
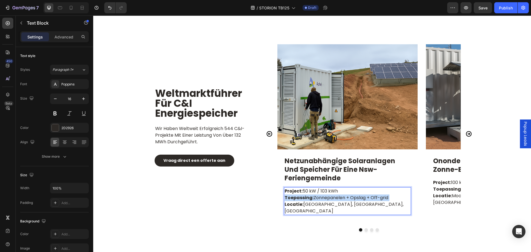
click at [319, 196] on p "Project: 50 kW / 103 kWh Toepassing: Zonnepanelen + Opslag + Off-grid Locatie: …" at bounding box center [348, 201] width 126 height 27
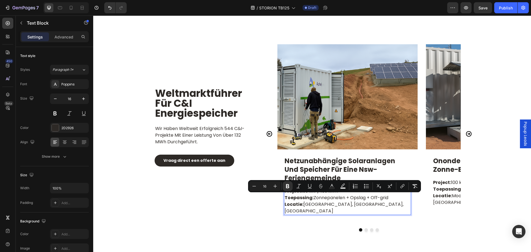
click at [348, 205] on p "Project: 50 kW / 103 kWh Toepassing: Zonnepanelen + Opslag + Off-grid Locatie: …" at bounding box center [348, 201] width 126 height 27
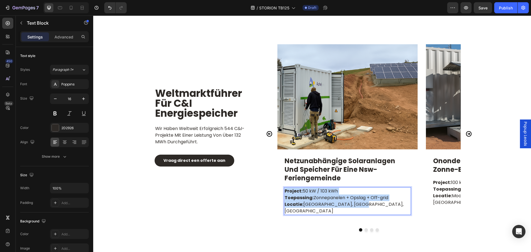
drag, startPoint x: 280, startPoint y: 193, endPoint x: 283, endPoint y: 191, distance: 3.5
click at [285, 191] on p "Project: 50 kW / 103 kWh Toepassing: Zonnepanelen + Opslag + Off-grid Locatie: …" at bounding box center [348, 201] width 126 height 27
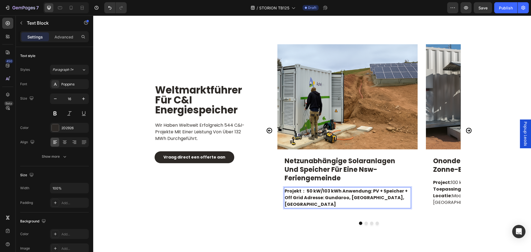
click at [341, 192] on strong "Projekt： 50 kW/103 kWh Anwendung: PV + Speicher + Off Grid Adresse: Gundaroo, […" at bounding box center [346, 198] width 123 height 20
click at [339, 192] on strong "Projekt： 50 kW/103 kWh Anwendung: PV + Speicher + Off Grid Adresse: Gundaroo, […" at bounding box center [346, 198] width 123 height 20
click at [340, 192] on strong "Projekt： 50 kW/103 kWh Anwendung: PV + Speicher + Off Grid Adresse: Gundaroo, […" at bounding box center [346, 198] width 123 height 20
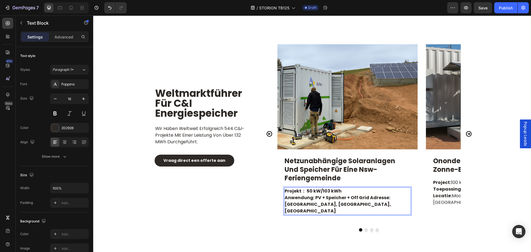
click at [366, 199] on strong "Anwendung: PV + Speicher + Off Grid Adresse: [GEOGRAPHIC_DATA], [GEOGRAPHIC_DAT…" at bounding box center [338, 204] width 106 height 20
click at [322, 189] on strong "Projekt： 50 kW/103 kWh" at bounding box center [313, 191] width 57 height 6
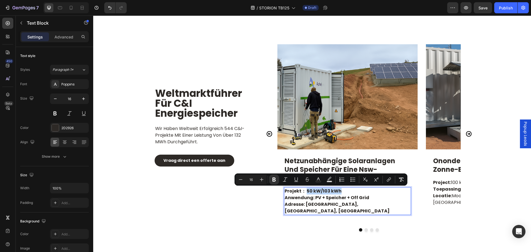
drag, startPoint x: 305, startPoint y: 189, endPoint x: 338, endPoint y: 190, distance: 33.2
click at [338, 190] on strong "Projekt： 50 kW/103 kWh" at bounding box center [313, 191] width 57 height 6
click at [275, 179] on icon "Editor contextual toolbar" at bounding box center [274, 180] width 6 height 6
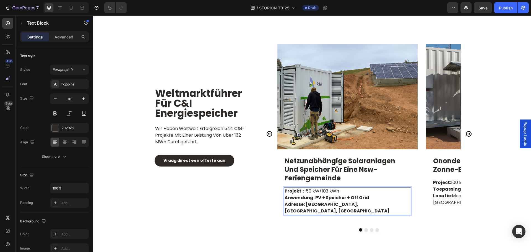
drag, startPoint x: 366, startPoint y: 198, endPoint x: 313, endPoint y: 196, distance: 53.2
click at [313, 196] on strong "Anwendung: PV + Speicher + Off Grid" at bounding box center [327, 197] width 85 height 6
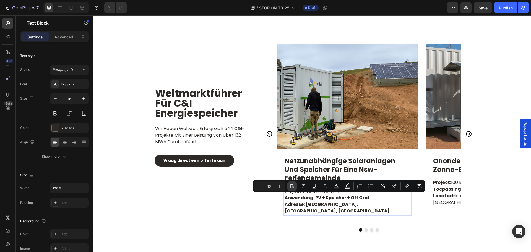
drag, startPoint x: 294, startPoint y: 186, endPoint x: 253, endPoint y: 184, distance: 41.0
click at [294, 186] on icon "Editor contextual toolbar" at bounding box center [292, 186] width 6 height 6
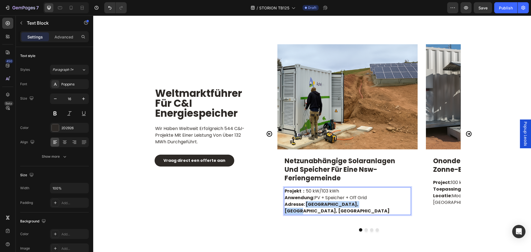
drag, startPoint x: 366, startPoint y: 205, endPoint x: 304, endPoint y: 205, distance: 61.4
click at [304, 205] on p "Adresse: [GEOGRAPHIC_DATA], [GEOGRAPHIC_DATA], [GEOGRAPHIC_DATA]" at bounding box center [348, 207] width 126 height 13
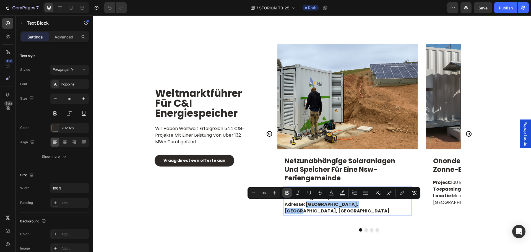
click at [287, 194] on icon "Editor contextual toolbar" at bounding box center [287, 193] width 6 height 6
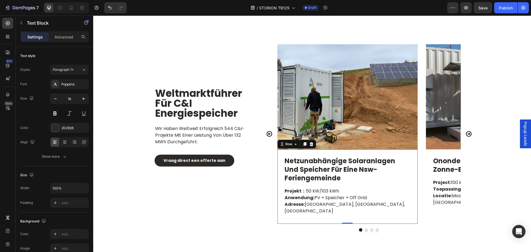
click at [291, 216] on div "Netzunabhängige Solaranlagen und Speicher für eine nsw-Feriengemeinde Text Bloc…" at bounding box center [347, 186] width 140 height 75
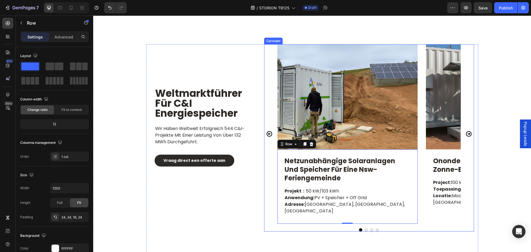
click at [466, 131] on icon "Carousel Next Arrow" at bounding box center [469, 134] width 6 height 6
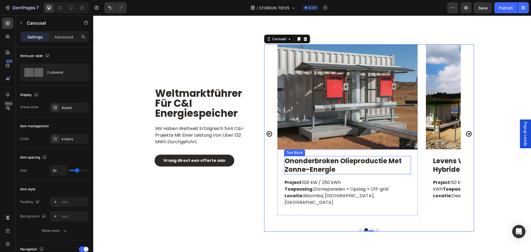
click at [320, 164] on p "ononderbroken olieproductie met zonne-energie" at bounding box center [348, 165] width 126 height 17
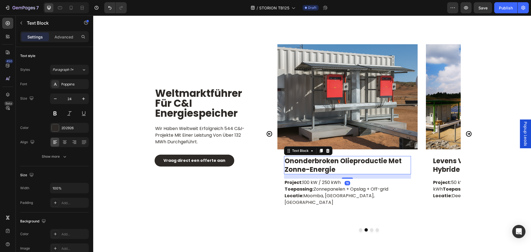
click at [320, 164] on p "ononderbroken olieproductie met zonne-energie" at bounding box center [348, 165] width 126 height 17
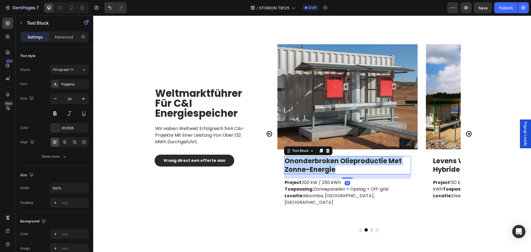
click at [320, 164] on p "ononderbroken olieproductie met zonne-energie" at bounding box center [348, 165] width 126 height 17
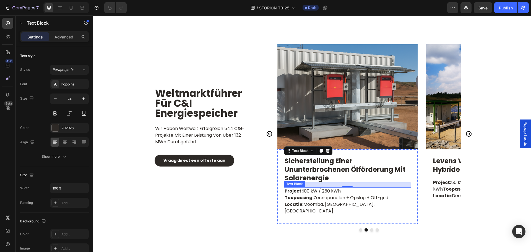
click at [320, 199] on p "Toepassing: Zonnepanelen + Opslag + Off-grid" at bounding box center [348, 197] width 126 height 7
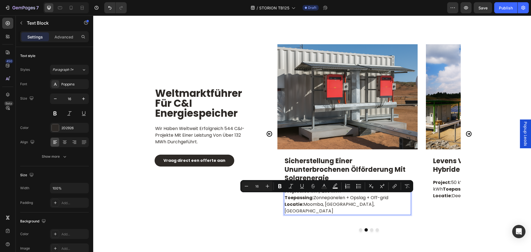
click at [354, 206] on p "Locatie: Moomba, [GEOGRAPHIC_DATA], [GEOGRAPHIC_DATA]" at bounding box center [348, 207] width 126 height 13
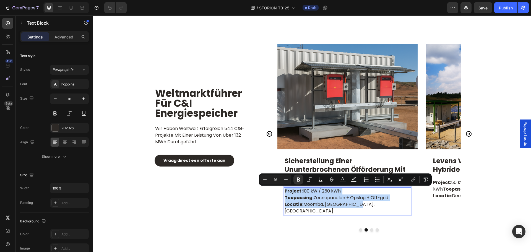
drag, startPoint x: 352, startPoint y: 204, endPoint x: 283, endPoint y: 191, distance: 70.5
click at [284, 191] on div "Project: 100 kW / 250 kWh Toepassing: Zonnepanelen + Opslag + Off-grid Locatie:…" at bounding box center [347, 201] width 127 height 28
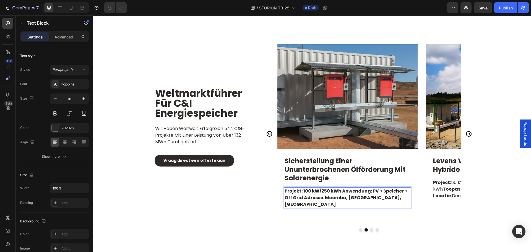
click at [339, 192] on strong "Projekt: 100 kW/250 kWh Anwendung: PV + Speicher + Off Grid Adresse: Moomba, [G…" at bounding box center [346, 198] width 123 height 20
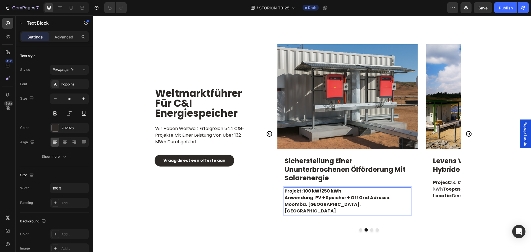
click at [366, 197] on strong "Anwendung: PV + Speicher + Off Grid Adresse: Moomba, [GEOGRAPHIC_DATA], [GEOGRA…" at bounding box center [338, 204] width 106 height 20
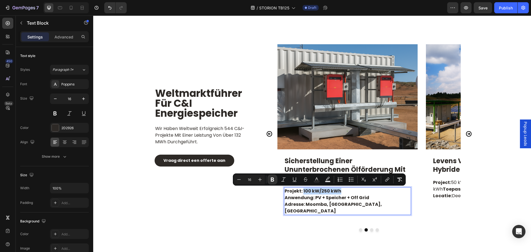
drag, startPoint x: 338, startPoint y: 190, endPoint x: 301, endPoint y: 190, distance: 37.1
click at [301, 190] on strong "Projekt: 100 kW/250 kWh" at bounding box center [313, 191] width 57 height 6
click at [272, 178] on icon "Editor contextual toolbar" at bounding box center [272, 180] width 3 height 4
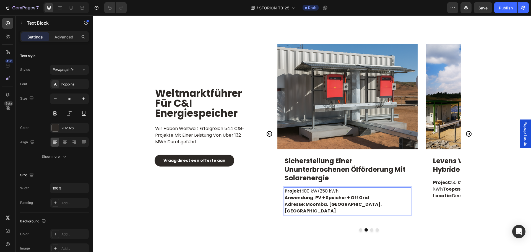
drag, startPoint x: 367, startPoint y: 199, endPoint x: 313, endPoint y: 198, distance: 54.2
click at [313, 198] on p "Anwendung: PV + Speicher + Off Grid" at bounding box center [348, 197] width 126 height 7
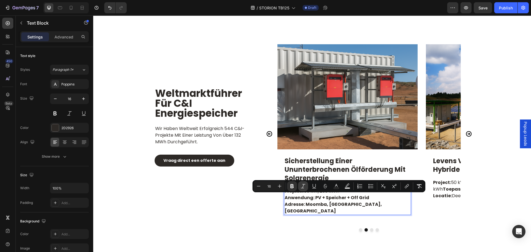
drag, startPoint x: 292, startPoint y: 186, endPoint x: 304, endPoint y: 191, distance: 12.1
click at [292, 186] on icon "Editor contextual toolbar" at bounding box center [291, 186] width 3 height 4
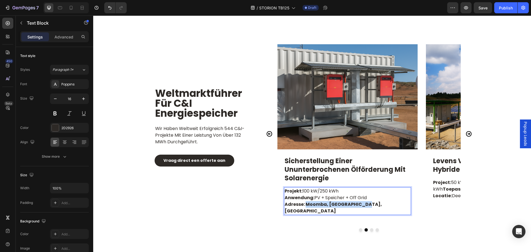
drag, startPoint x: 362, startPoint y: 205, endPoint x: 303, endPoint y: 205, distance: 58.4
click at [303, 205] on p "Adresse: Moomba, [GEOGRAPHIC_DATA], [GEOGRAPHIC_DATA]" at bounding box center [348, 207] width 126 height 13
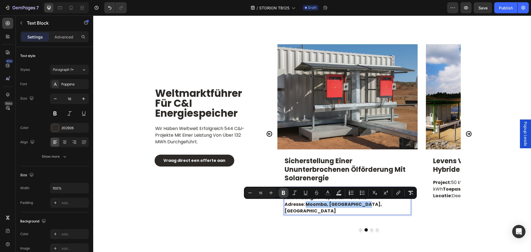
click at [282, 192] on icon "Editor contextual toolbar" at bounding box center [283, 193] width 3 height 4
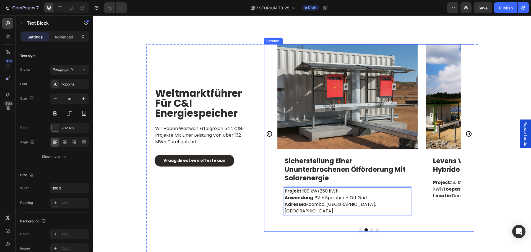
click at [467, 131] on icon "Carousel Next Arrow" at bounding box center [469, 134] width 6 height 6
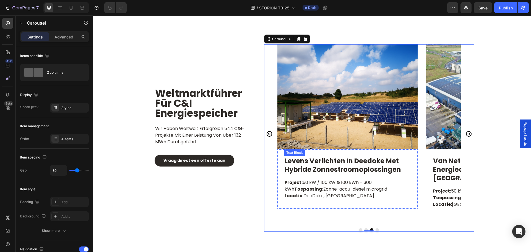
click at [335, 168] on p "levens verlichten in deedoke met hybride zonnestroomoplossingen" at bounding box center [348, 165] width 126 height 17
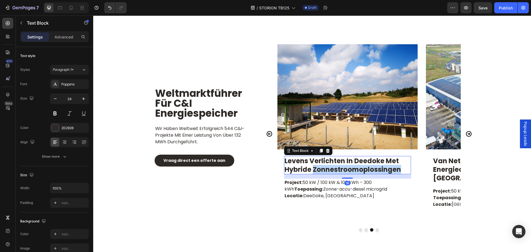
click at [335, 168] on p "levens verlichten in deedoke met hybride zonnestroomoplossingen" at bounding box center [348, 165] width 126 height 17
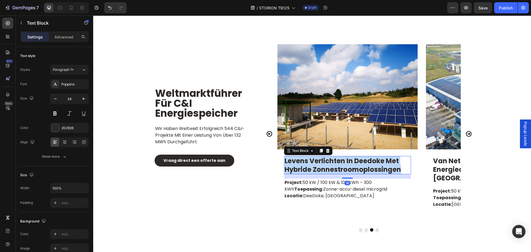
click at [335, 168] on p "levens verlichten in deedoke met hybride zonnestroomoplossingen" at bounding box center [348, 165] width 126 height 17
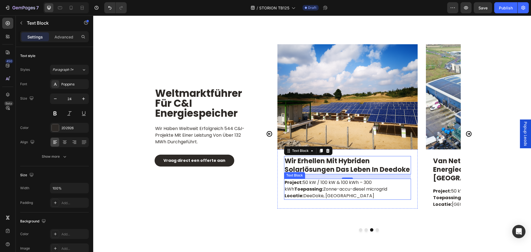
click at [319, 194] on p "Locatie: DeeDoke, [GEOGRAPHIC_DATA]" at bounding box center [348, 195] width 126 height 7
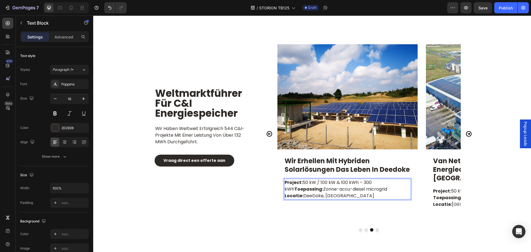
click at [343, 196] on p "Locatie: DeeDoke, [GEOGRAPHIC_DATA]" at bounding box center [348, 195] width 126 height 7
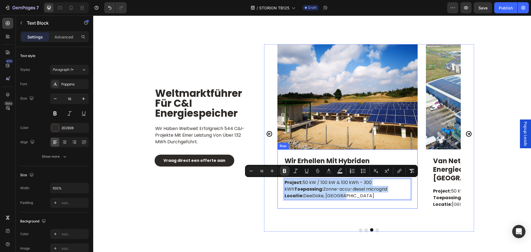
drag, startPoint x: 345, startPoint y: 196, endPoint x: 278, endPoint y: 184, distance: 68.7
click at [278, 184] on div "Wir erhellen mit hybriden Solarlösungen das Leben in Deedoke Text Block Project…" at bounding box center [347, 178] width 140 height 59
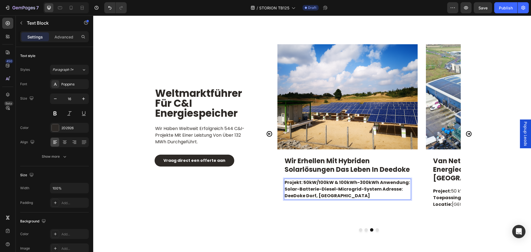
click at [377, 184] on strong "Projekt: 50kW/100kW & 100kWh-300kWh Anwendung: Solar-Batterie-Diesel-Microgrid-…" at bounding box center [347, 189] width 125 height 20
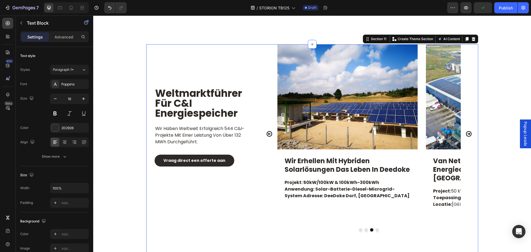
click at [250, 205] on div "Weltmarktführer für C&I Energiespeicher Heading Wir haben weltweit erfolgreich …" at bounding box center [202, 138] width 105 height 188
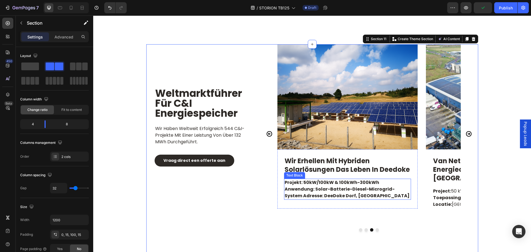
click at [332, 196] on strong "Anwendung: Solar-Batterie-Diesel-Microgrid-System Adresse: DeeDoke Dorf, [GEOGR…" at bounding box center [347, 192] width 125 height 13
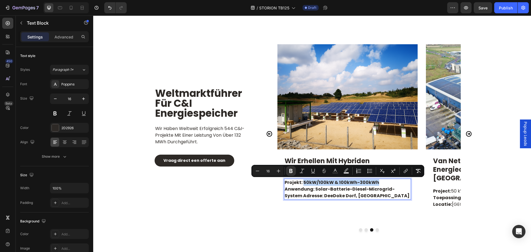
drag, startPoint x: 302, startPoint y: 181, endPoint x: 336, endPoint y: 178, distance: 34.4
click at [375, 183] on strong "Projekt: 50kW/100kW & 100kWh-300kWh" at bounding box center [332, 182] width 95 height 6
click at [291, 169] on icon "Editor contextual toolbar" at bounding box center [291, 171] width 6 height 6
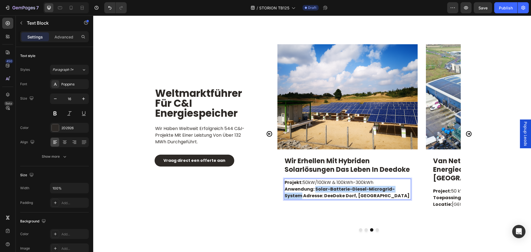
drag, startPoint x: 313, startPoint y: 189, endPoint x: 405, endPoint y: 191, distance: 91.3
click at [405, 191] on strong "Anwendung: Solar-Batterie-Diesel-Microgrid-System Adresse: DeeDoke Dorf, [GEOGR…" at bounding box center [347, 192] width 125 height 13
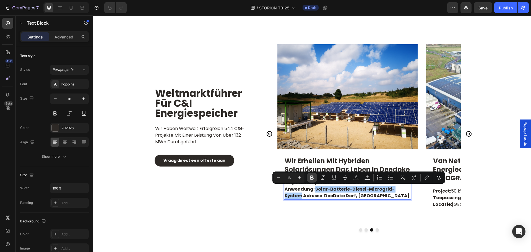
click at [311, 179] on icon "Editor contextual toolbar" at bounding box center [311, 178] width 3 height 4
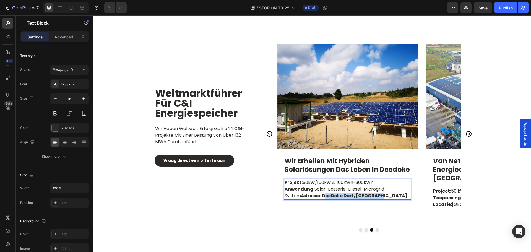
drag, startPoint x: 360, startPoint y: 196, endPoint x: 303, endPoint y: 196, distance: 57.5
click at [303, 196] on p "Anwendung: Solar-Batterie-Diesel-Microgrid-System Adresse: DeeDoke Dorf, [GEOGR…" at bounding box center [348, 192] width 126 height 13
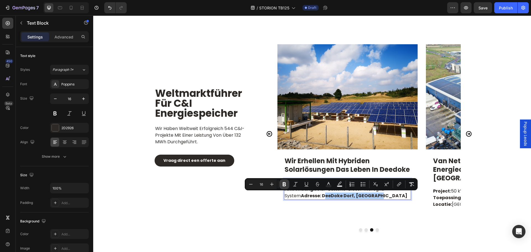
click at [285, 187] on icon "Editor contextual toolbar" at bounding box center [285, 184] width 6 height 6
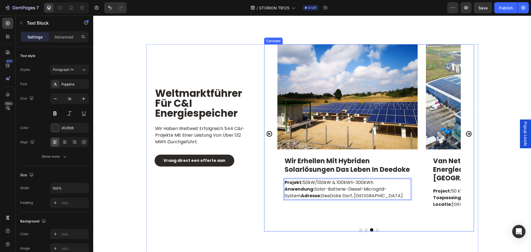
click at [466, 131] on icon "Carousel Next Arrow" at bounding box center [468, 134] width 7 height 7
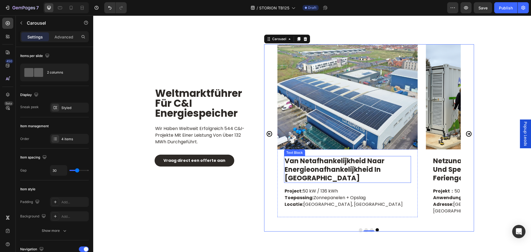
click at [321, 164] on p "van netafhankelijkheid naar energieonafhankelijkheid in [GEOGRAPHIC_DATA]" at bounding box center [348, 170] width 126 height 26
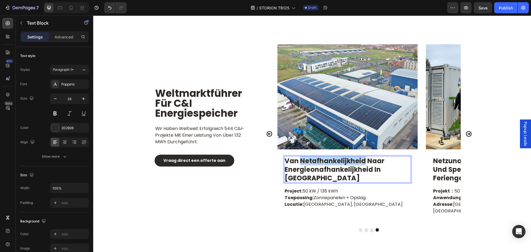
click at [321, 164] on p "van netafhankelijkheid naar energieonafhankelijkheid in [GEOGRAPHIC_DATA]" at bounding box center [348, 170] width 126 height 26
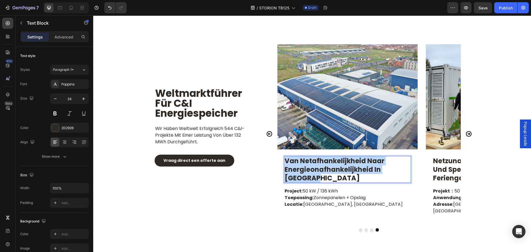
click at [321, 164] on p "van netafhankelijkheid naar energieonafhankelijkheid in [GEOGRAPHIC_DATA]" at bounding box center [348, 170] width 126 height 26
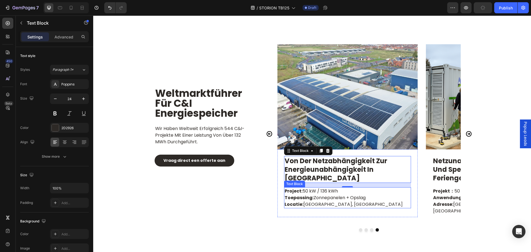
click at [330, 194] on p "Toepassing: Zonnepanelen + Opslag" at bounding box center [348, 197] width 126 height 7
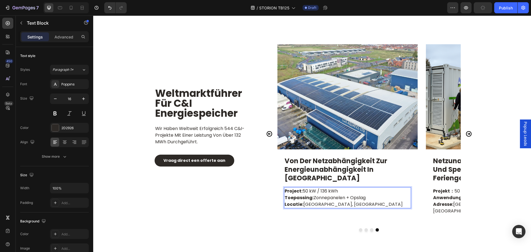
click at [363, 201] on p "Locatie: [GEOGRAPHIC_DATA], [GEOGRAPHIC_DATA]" at bounding box center [348, 204] width 126 height 7
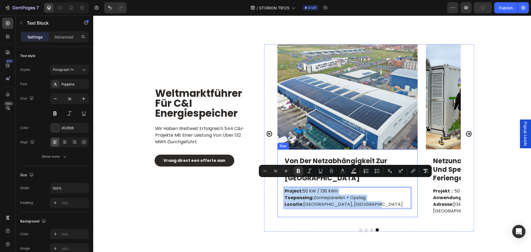
drag, startPoint x: 363, startPoint y: 196, endPoint x: 279, endPoint y: 182, distance: 84.9
click at [279, 182] on div "von der Netzabhängigkeit zur Energieunabhängigkeit in [GEOGRAPHIC_DATA] Text Bl…" at bounding box center [347, 183] width 140 height 68
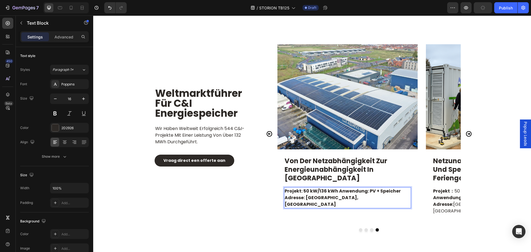
click at [337, 188] on strong "Projekt: 50 kW/136 kWh Anwendung: PV + Speicher Adresse: [GEOGRAPHIC_DATA], [GE…" at bounding box center [343, 198] width 116 height 20
click at [345, 194] on strong "Anwendung: PV + Speicher Adresse: [GEOGRAPHIC_DATA], [GEOGRAPHIC_DATA]" at bounding box center [337, 200] width 105 height 13
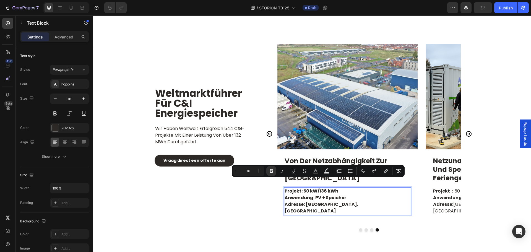
drag, startPoint x: 339, startPoint y: 182, endPoint x: 301, endPoint y: 184, distance: 37.7
click at [301, 188] on p "Projekt: 50 kW/136 kWh" at bounding box center [348, 191] width 126 height 7
drag, startPoint x: 228, startPoint y: 169, endPoint x: 272, endPoint y: 171, distance: 44.3
click at [272, 171] on icon "Editor contextual toolbar" at bounding box center [272, 171] width 6 height 6
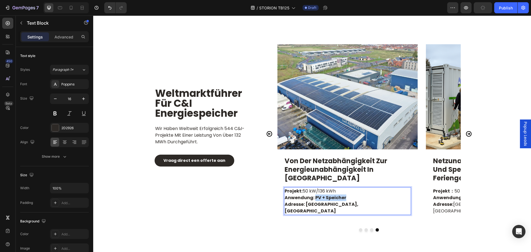
drag, startPoint x: 343, startPoint y: 190, endPoint x: 313, endPoint y: 189, distance: 30.2
click at [313, 194] on strong "Anwendung: PV + Speicher" at bounding box center [316, 197] width 62 height 6
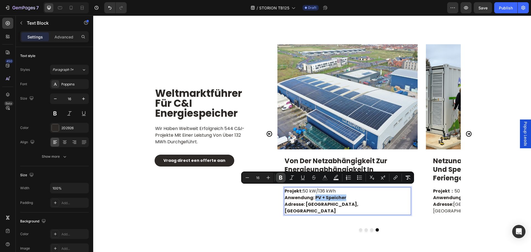
click at [282, 177] on icon "Editor contextual toolbar" at bounding box center [280, 178] width 3 height 4
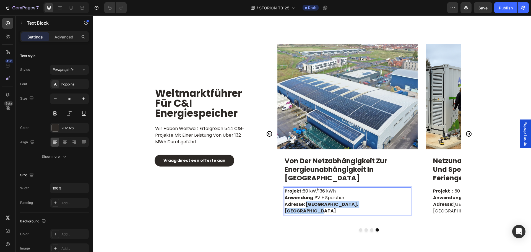
drag, startPoint x: 383, startPoint y: 194, endPoint x: 303, endPoint y: 197, distance: 79.7
click at [303, 201] on p "Adresse: [GEOGRAPHIC_DATA], [GEOGRAPHIC_DATA]" at bounding box center [348, 207] width 126 height 13
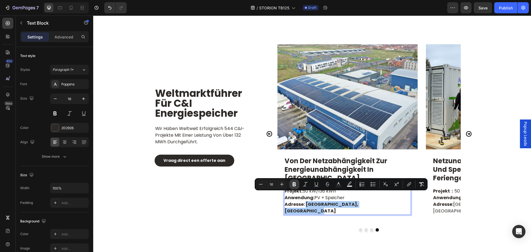
click at [295, 185] on icon "Editor contextual toolbar" at bounding box center [294, 184] width 6 height 6
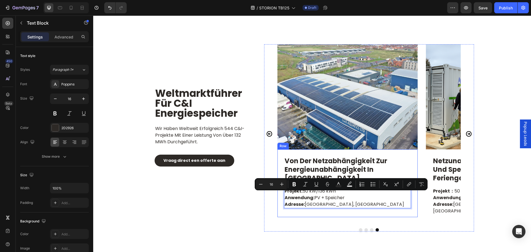
click at [253, 214] on div "Weltmarktführer für C&I Energiespeicher Heading Wir haben weltweit erfolgreich …" at bounding box center [202, 138] width 105 height 188
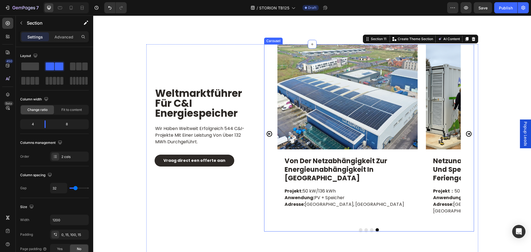
click at [467, 131] on icon "Carousel Next Arrow" at bounding box center [469, 134] width 6 height 6
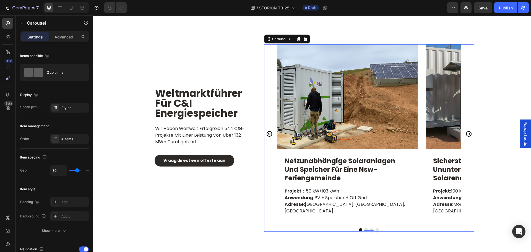
click at [467, 131] on icon "Carousel Next Arrow" at bounding box center [468, 134] width 7 height 7
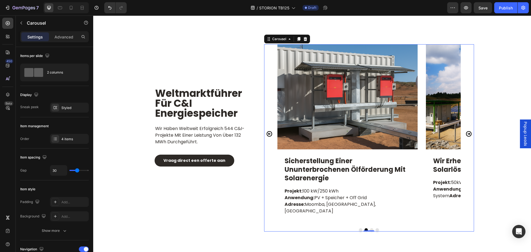
click at [466, 131] on icon "Carousel Next Arrow" at bounding box center [469, 134] width 6 height 6
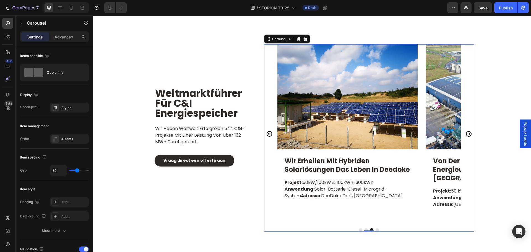
click at [466, 131] on icon "Carousel Next Arrow" at bounding box center [469, 134] width 6 height 6
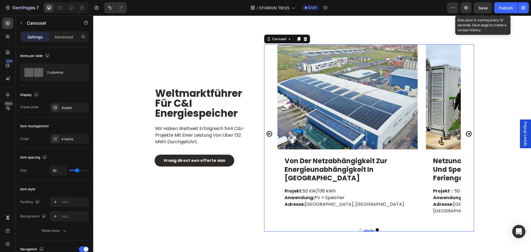
drag, startPoint x: 481, startPoint y: 9, endPoint x: 480, endPoint y: 15, distance: 5.7
click at [481, 9] on span "Save" at bounding box center [482, 8] width 9 height 5
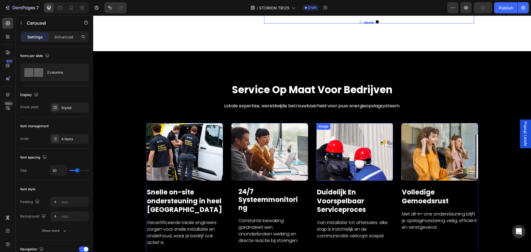
scroll to position [2779, 0]
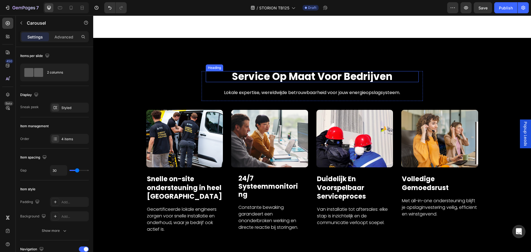
click at [297, 71] on h2 "service op maat voor bedrijven" at bounding box center [312, 76] width 213 height 11
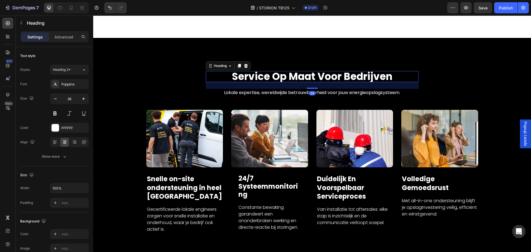
click at [297, 71] on h2 "service op maat voor bedrijven" at bounding box center [312, 76] width 213 height 11
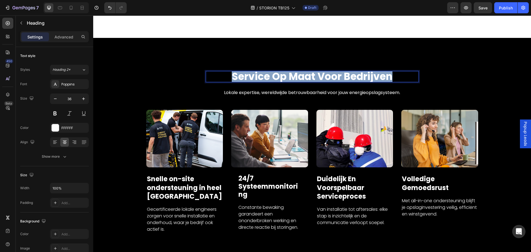
click at [297, 72] on p "service op maat voor bedrijven" at bounding box center [312, 77] width 212 height 10
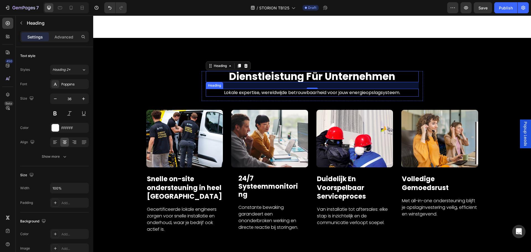
click at [300, 89] on h2 "Lokale expertise, wereldwijde betrouwbaarheid voor jouw energieopslagsysteem." at bounding box center [312, 93] width 213 height 8
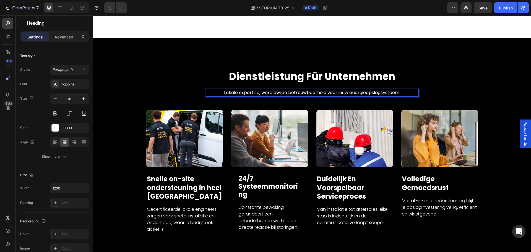
click at [300, 89] on h2 "Lokale expertise, wereldwijde betrouwbaarheid voor jouw energieopslagsysteem." at bounding box center [312, 93] width 213 height 8
click at [300, 89] on p "Lokale expertise, wereldwijde betrouwbaarheid voor jouw energieopslagsysteem." at bounding box center [312, 92] width 212 height 7
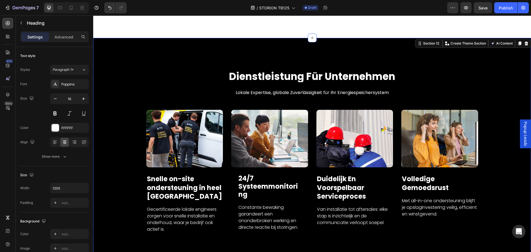
click at [186, 76] on div "Dienstleistung für Unternehmen Heading Lokale Expertise, globale Zuverlässigkei…" at bounding box center [311, 160] width 429 height 179
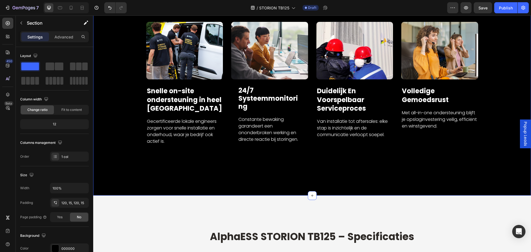
scroll to position [2862, 0]
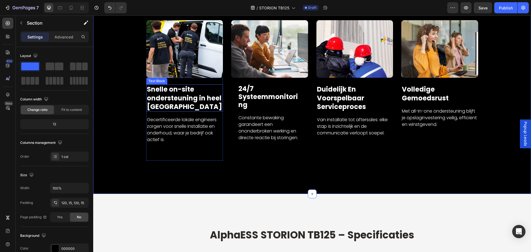
click at [176, 104] on p "Snelle on-site ondersteuning in heel [GEOGRAPHIC_DATA]" at bounding box center [185, 98] width 76 height 26
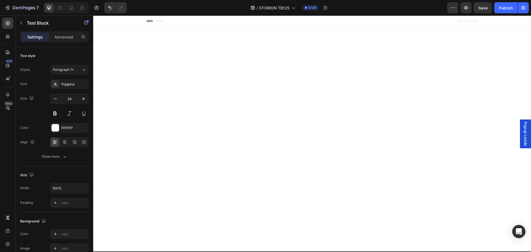
scroll to position [2862, 0]
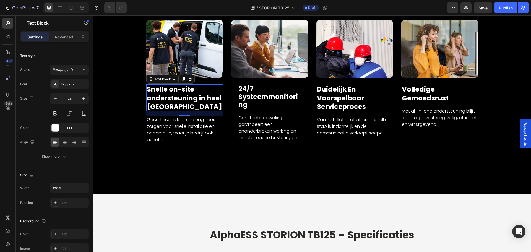
click at [176, 96] on p "Snelle on-site ondersteuning in heel [GEOGRAPHIC_DATA]" at bounding box center [185, 98] width 76 height 26
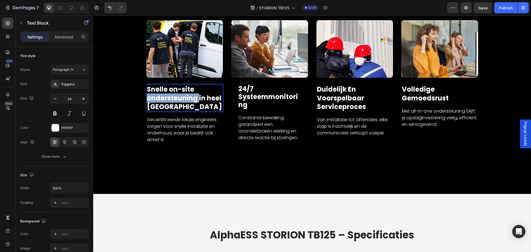
click at [176, 96] on p "Snelle on-site ondersteuning in heel [GEOGRAPHIC_DATA]" at bounding box center [185, 98] width 76 height 26
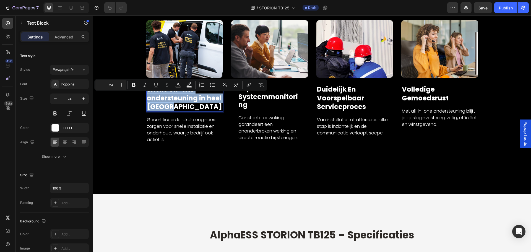
click at [176, 96] on p "Snelle on-site ondersteuning in heel [GEOGRAPHIC_DATA]" at bounding box center [185, 98] width 76 height 26
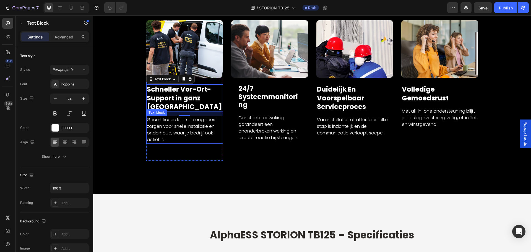
click at [189, 123] on p "Gecertificeerde lokale engineers zorgen voor snelle installatie en onderhoud, w…" at bounding box center [185, 129] width 76 height 27
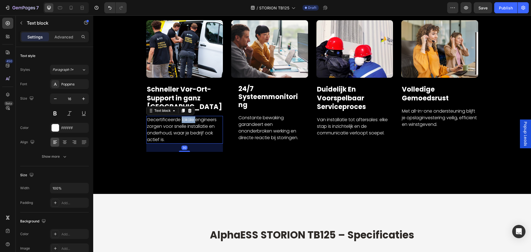
click at [189, 123] on p "Gecertificeerde lokale engineers zorgen voor snelle installatie en onderhoud, w…" at bounding box center [185, 129] width 76 height 27
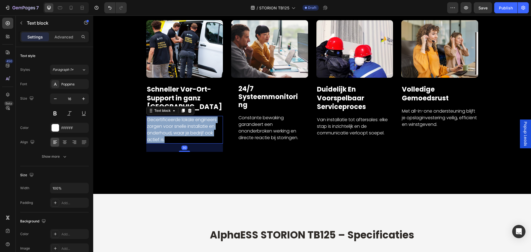
click at [189, 123] on p "Gecertificeerde lokale engineers zorgen voor snelle installatie en onderhoud, w…" at bounding box center [185, 129] width 76 height 27
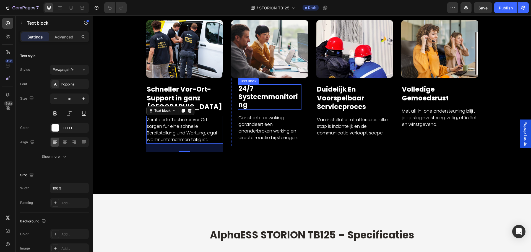
click at [259, 98] on p "24/7 systeemmonitoring" at bounding box center [269, 97] width 63 height 24
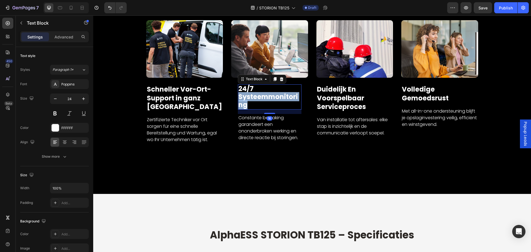
click at [259, 98] on p "24/7 systeemmonitoring" at bounding box center [269, 97] width 63 height 24
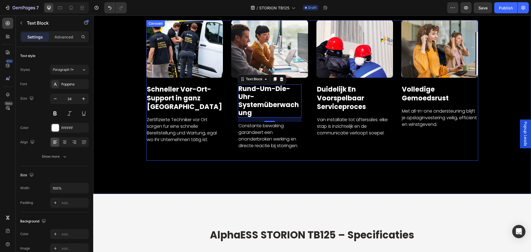
click at [256, 131] on p "Constante bewaking garandeert een ononderbroken werking en directe reactie bij …" at bounding box center [269, 136] width 63 height 27
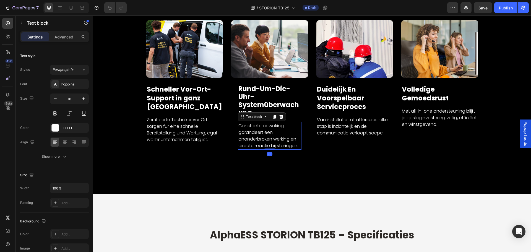
click at [256, 131] on p "Constante bewaking garandeert een ononderbroken werking en directe reactie bij …" at bounding box center [269, 136] width 63 height 27
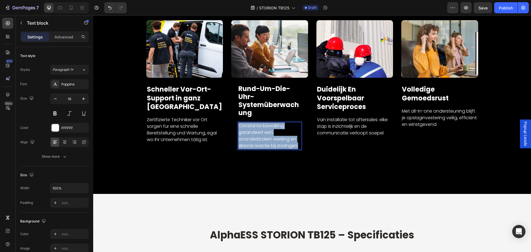
click at [256, 131] on p "Constante bewaking garandeert een ononderbroken werking en directe reactie bij …" at bounding box center [269, 136] width 63 height 27
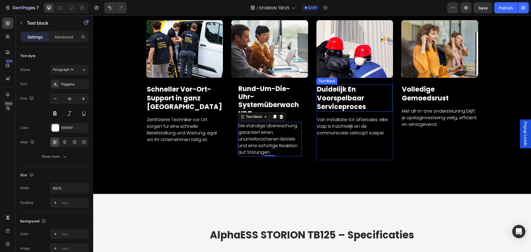
click at [317, 98] on p "duidelijk en voorspelbaar serviceproces" at bounding box center [354, 98] width 75 height 26
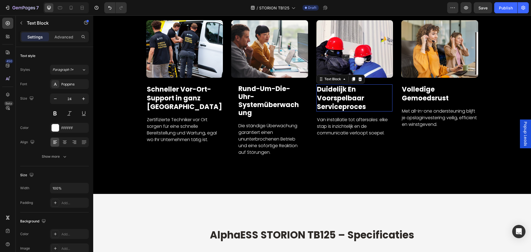
click at [317, 98] on p "duidelijk en voorspelbaar serviceproces" at bounding box center [354, 98] width 75 height 26
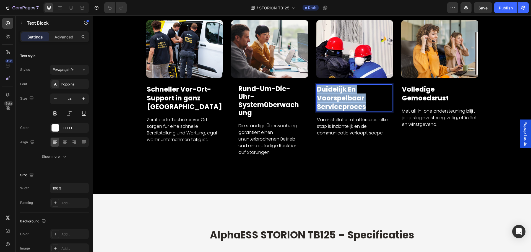
click at [317, 98] on p "duidelijk en voorspelbaar serviceproces" at bounding box center [354, 98] width 75 height 26
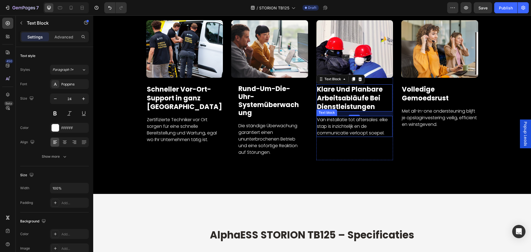
click at [348, 122] on p "Van installatie tot aftersales: elke stap is inzichtelijk en de communicatie ve…" at bounding box center [354, 126] width 75 height 20
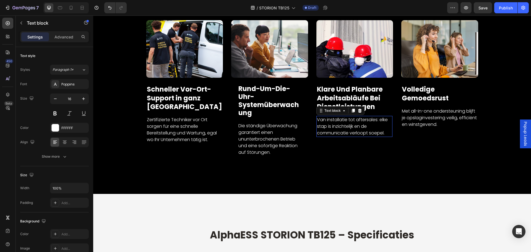
click at [348, 122] on p "Van installatie tot aftersales: elke stap is inzichtelijk en de communicatie ve…" at bounding box center [354, 126] width 75 height 20
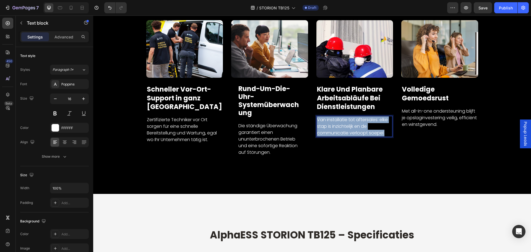
click at [348, 122] on p "Van installatie tot aftersales: elke stap is inzichtelijk en de communicatie ve…" at bounding box center [354, 126] width 75 height 20
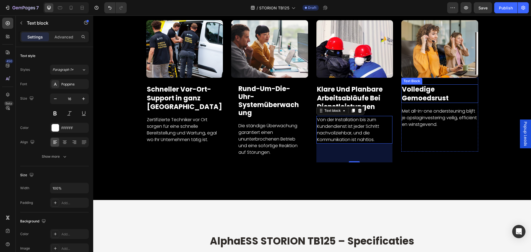
click at [418, 93] on p "volledige gemoedsrust" at bounding box center [440, 93] width 76 height 17
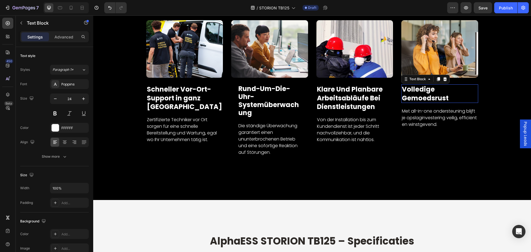
click at [418, 93] on p "volledige gemoedsrust" at bounding box center [440, 93] width 76 height 17
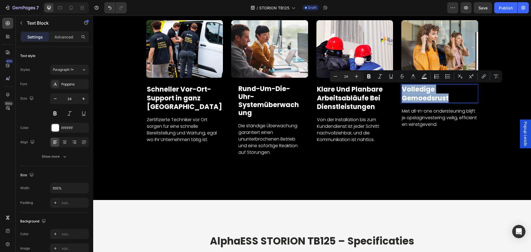
click at [418, 93] on p "volledige gemoedsrust" at bounding box center [440, 93] width 76 height 17
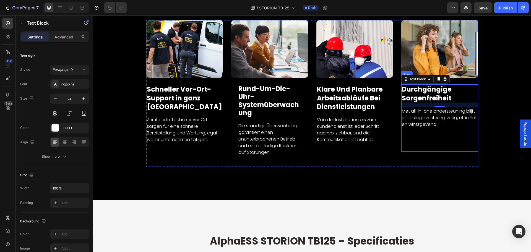
click at [420, 122] on p "Met all-in-one ondersteuning blijft je opslaginvestering veilig, efficiënt en w…" at bounding box center [440, 118] width 76 height 20
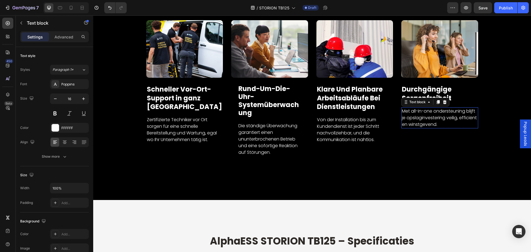
click at [420, 122] on p "Met all-in-one ondersteuning blijft je opslaginvestering veilig, efficiënt en w…" at bounding box center [440, 118] width 76 height 20
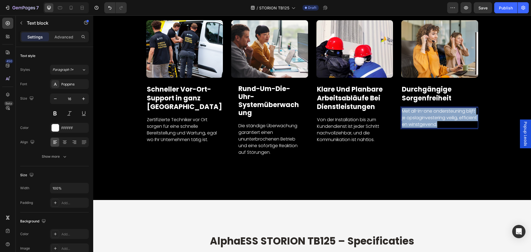
click at [420, 122] on p "Met all-in-one ondersteuning blijft je opslaginvestering veilig, efficiënt en w…" at bounding box center [440, 118] width 76 height 20
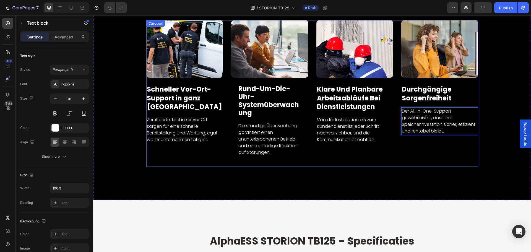
click at [441, 161] on div "Image Durchgängige Sorgenfreiheit Text Block Der All-in-One-Support gewährleist…" at bounding box center [439, 93] width 77 height 147
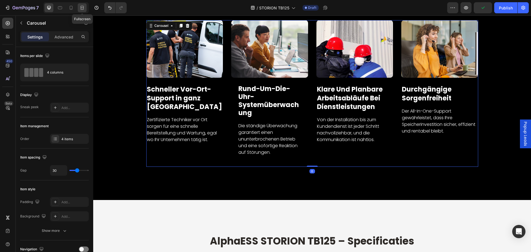
click at [83, 9] on icon at bounding box center [82, 8] width 6 height 6
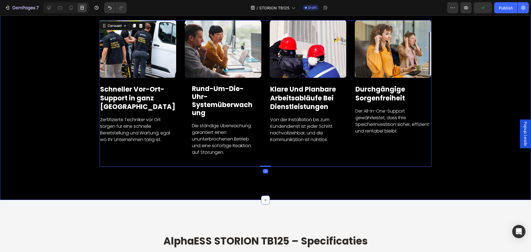
click at [66, 131] on div "Image Schneller Vor-Ort-Support in ganz Europa Text Block Zertifizierte Technik…" at bounding box center [265, 93] width 523 height 147
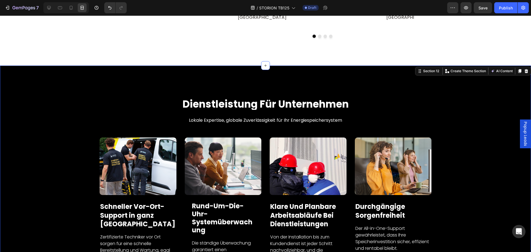
click at [473, 150] on div "Image Schneller Vor-Ort-Support in ganz Europa Text Block Zertifizierte Technik…" at bounding box center [265, 210] width 523 height 147
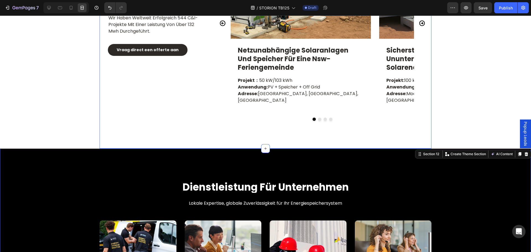
scroll to position [2807, 0]
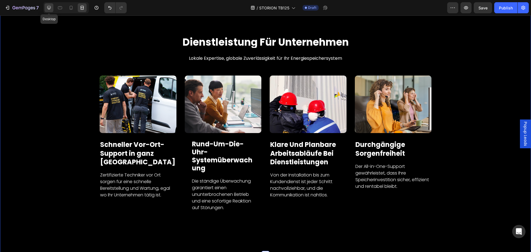
click at [51, 9] on icon at bounding box center [49, 8] width 6 height 6
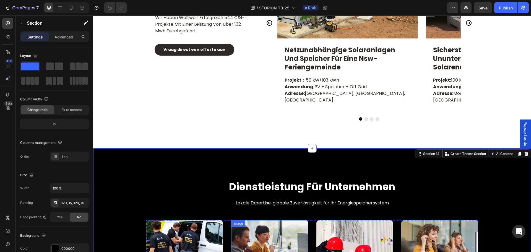
scroll to position [2641, 0]
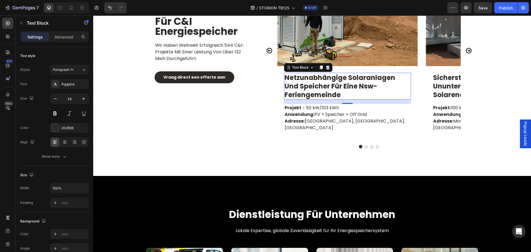
click at [311, 84] on p "netzunabhängige solaranlagen und speicher für eine nsw-feriengemeinde" at bounding box center [348, 86] width 126 height 26
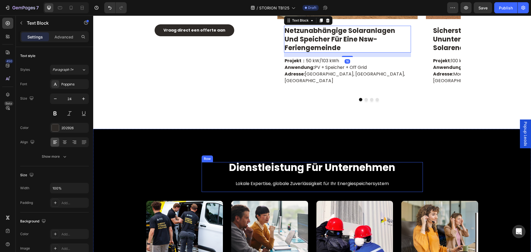
scroll to position [2780, 0]
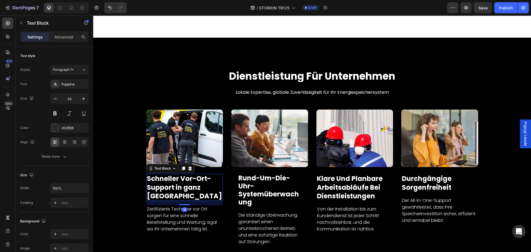
click at [164, 187] on p "Schneller Vor-Ort-Support in ganz Europa" at bounding box center [185, 187] width 76 height 26
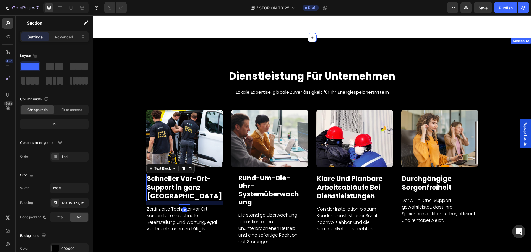
click at [131, 184] on div "Image Schneller Vor-Ort-Support in ganz Europa Text Block 16 Zertifizierte Tech…" at bounding box center [311, 183] width 429 height 147
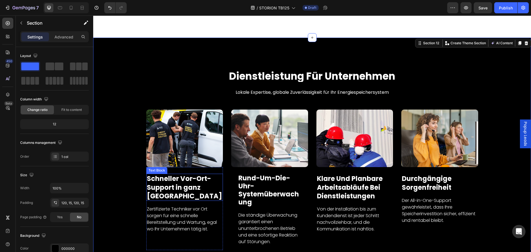
click at [171, 185] on p "Schneller Vor-Ort-Support in ganz Europa" at bounding box center [185, 187] width 76 height 26
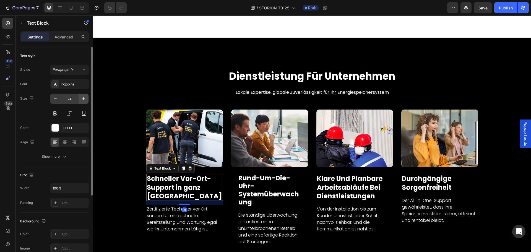
click at [79, 99] on button "button" at bounding box center [84, 99] width 10 height 10
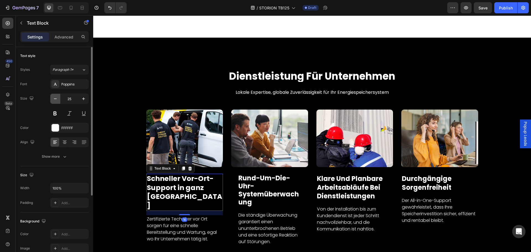
click at [52, 98] on button "button" at bounding box center [55, 99] width 10 height 10
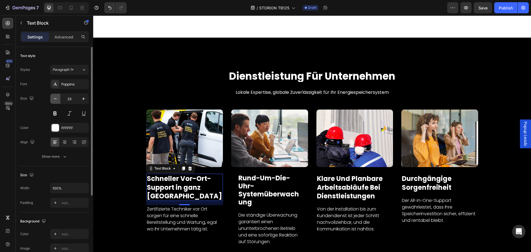
click at [52, 98] on button "button" at bounding box center [55, 99] width 10 height 10
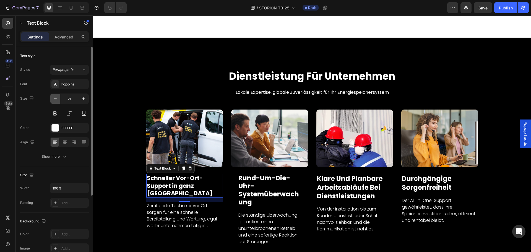
click at [52, 98] on button "button" at bounding box center [55, 99] width 10 height 10
type input "20"
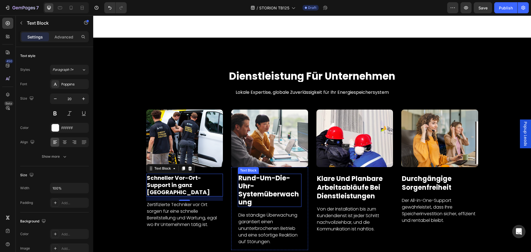
click at [265, 174] on p "Rund-um-die-Uhr-Systemüberwachung" at bounding box center [269, 190] width 63 height 32
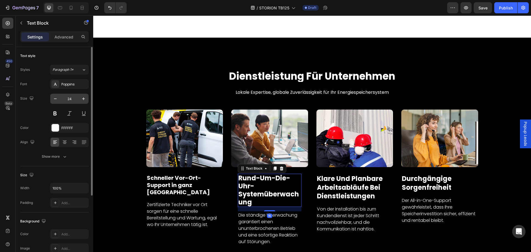
click at [74, 99] on input "24" at bounding box center [69, 99] width 18 height 10
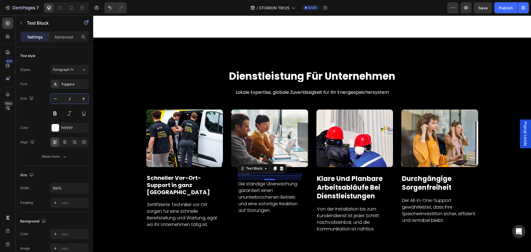
type input "20"
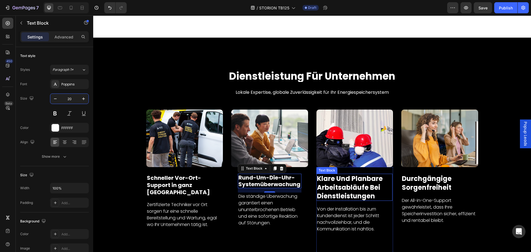
click at [354, 185] on p "klare und planbare Arbeitsabläufe bei Dienstleistungen" at bounding box center [354, 187] width 75 height 26
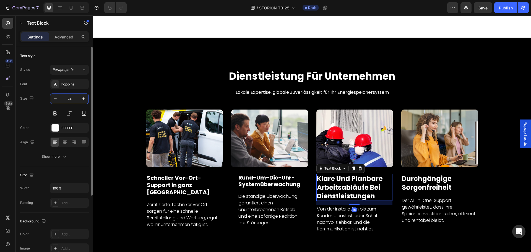
click at [74, 97] on input "24" at bounding box center [69, 99] width 18 height 10
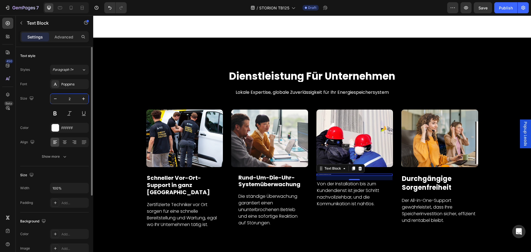
type input "20"
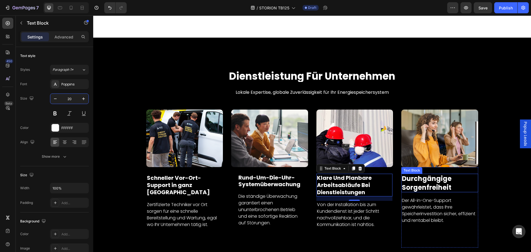
click at [425, 179] on p "Durchgängige Sorgenfreiheit" at bounding box center [440, 182] width 76 height 17
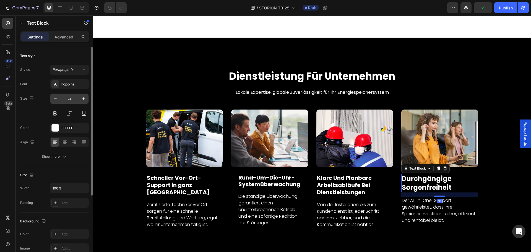
click at [76, 101] on input "24" at bounding box center [69, 99] width 18 height 10
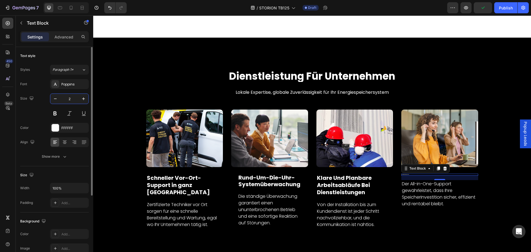
type input "20"
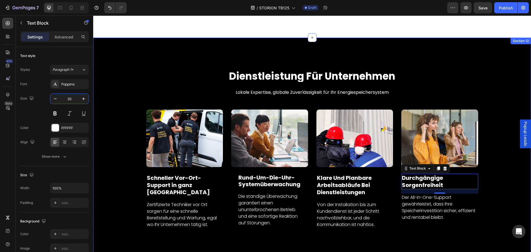
click at [493, 187] on div "Image Schneller Vor-Ort-Support in ganz Europa Text Block Zertifizierte Technik…" at bounding box center [311, 181] width 429 height 142
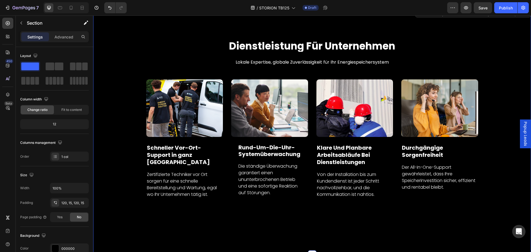
scroll to position [2835, 0]
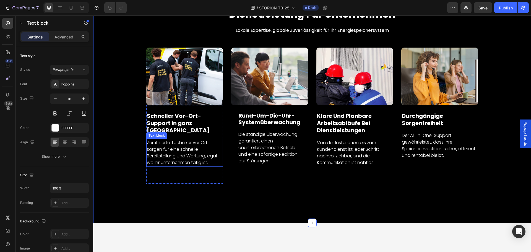
click at [206, 150] on p "Zertifizierte Techniker vor Ort sorgen für eine schnelle Bereitstellung und War…" at bounding box center [185, 152] width 76 height 27
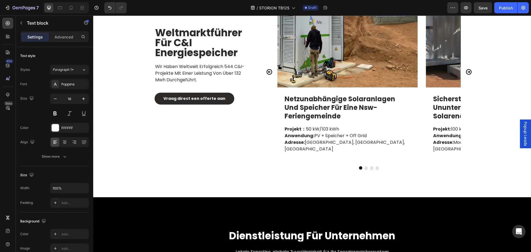
scroll to position [2586, 0]
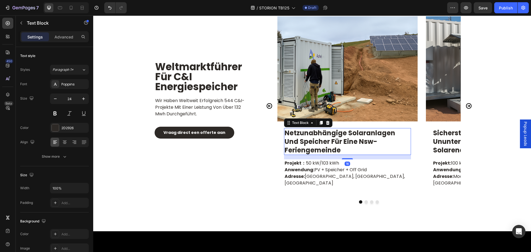
click at [319, 140] on p "netzunabhängige solaranlagen und speicher für eine nsw-feriengemeinde" at bounding box center [348, 142] width 126 height 26
click at [73, 100] on input "24" at bounding box center [69, 99] width 18 height 10
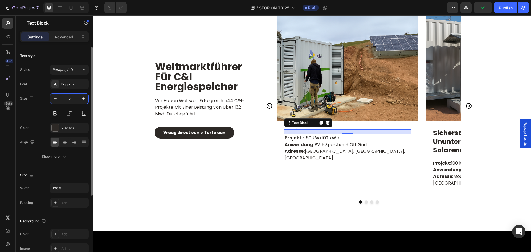
type input "20"
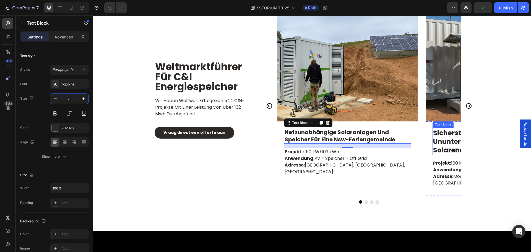
click at [446, 140] on p "sicherstellung einer ununterbrochenen ölförderung mit solarenergie" at bounding box center [496, 142] width 126 height 26
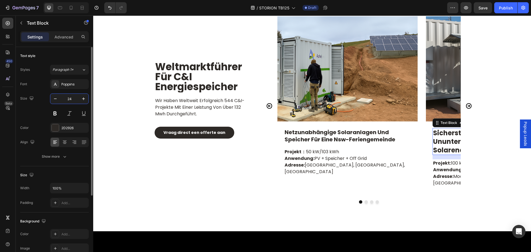
click at [74, 99] on input "24" at bounding box center [69, 99] width 18 height 10
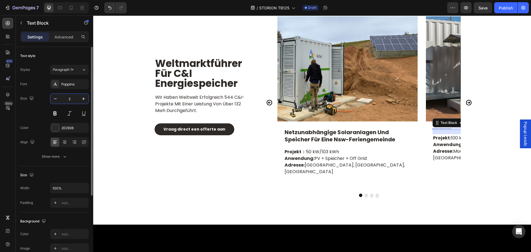
type input "20"
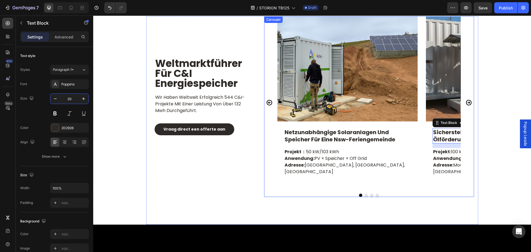
click at [466, 101] on icon "Carousel Next Arrow" at bounding box center [469, 103] width 6 height 6
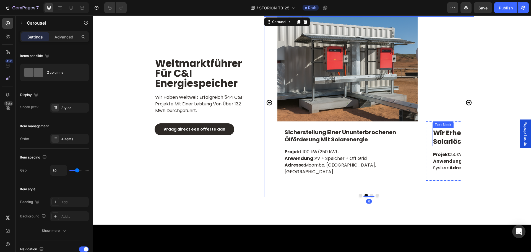
click at [444, 132] on p "wir erhellen mit hybriden solarlösungen das leben in deedoke" at bounding box center [496, 137] width 126 height 17
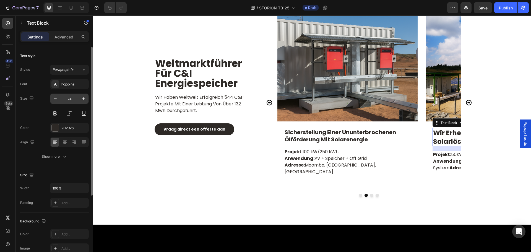
click at [72, 98] on input "24" at bounding box center [69, 99] width 18 height 10
type input "20"
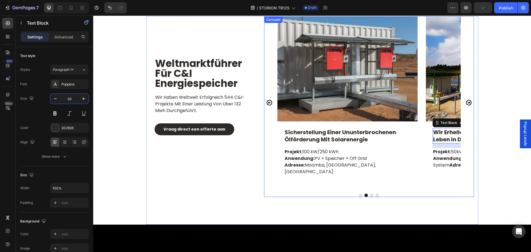
click at [467, 100] on icon "Carousel Next Arrow" at bounding box center [468, 102] width 7 height 7
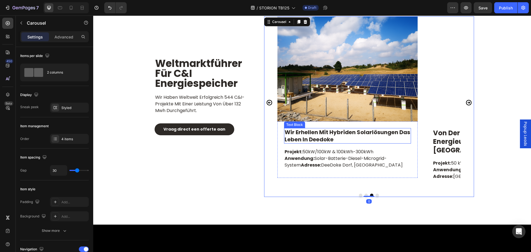
click at [353, 141] on p "wir erhellen mit hybriden solarlösungen das leben in deedoke" at bounding box center [348, 136] width 126 height 14
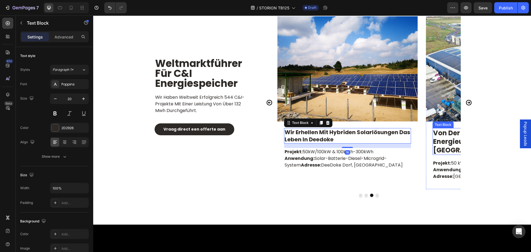
click at [446, 134] on p "von der netzabhängigkeit zur energieunabhängigkeit in somerset" at bounding box center [496, 142] width 126 height 26
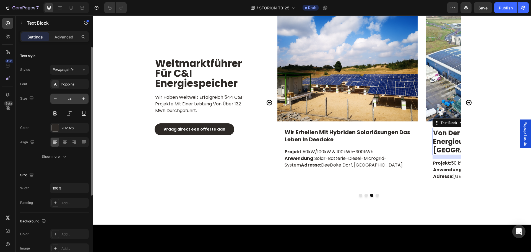
click at [74, 97] on input "24" at bounding box center [69, 99] width 18 height 10
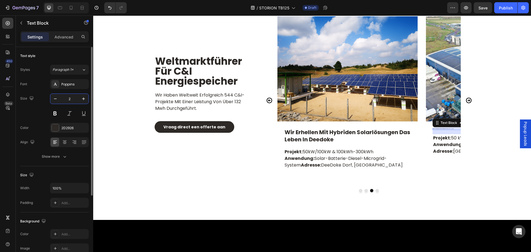
type input "20"
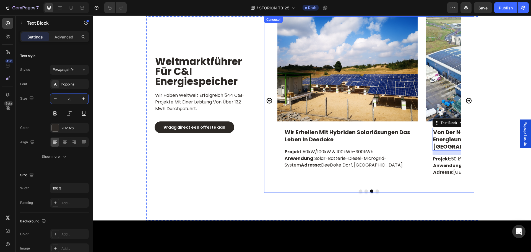
click at [467, 98] on icon "Carousel Next Arrow" at bounding box center [469, 101] width 6 height 6
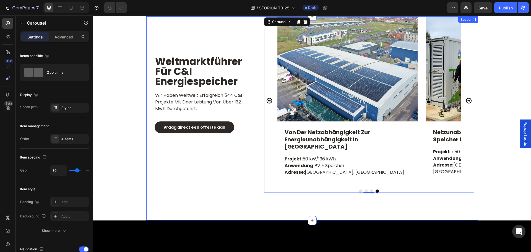
click at [206, 179] on div "weltmarktführer für c&i energiespeicher Heading wir haben weltweit erfolgreich …" at bounding box center [202, 104] width 105 height 176
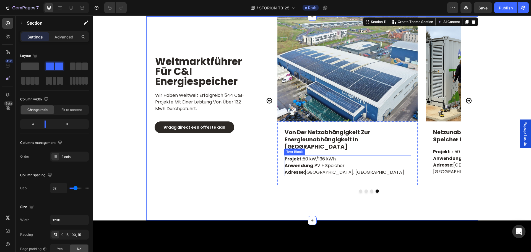
click at [328, 169] on p "Adresse: Somerset, Vereinigtes Königreich" at bounding box center [348, 172] width 126 height 7
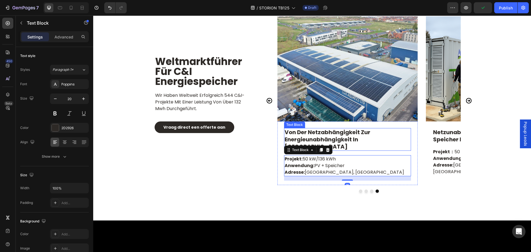
click at [367, 139] on p "von der netzabhängigkeit zur energieunabhängigkeit in somerset" at bounding box center [348, 140] width 126 height 22
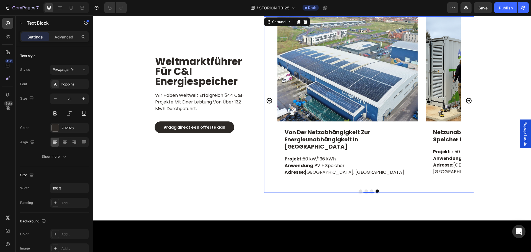
click at [267, 98] on icon "Carousel Back Arrow" at bounding box center [270, 101] width 6 height 6
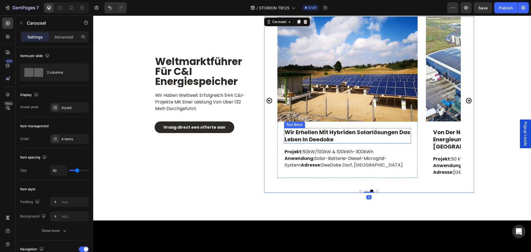
click at [349, 142] on p "wir erhellen mit hybriden solarlösungen das leben in deedoke" at bounding box center [348, 136] width 126 height 14
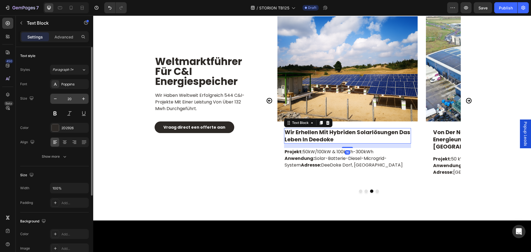
click at [73, 94] on input "20" at bounding box center [69, 99] width 18 height 10
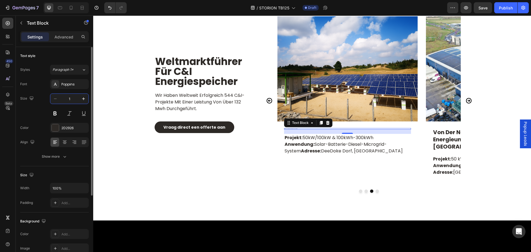
type input "16"
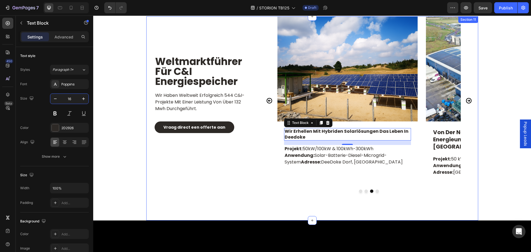
click at [257, 146] on div "weltmarktführer für c&i energiespeicher Heading wir haben weltweit erfolgreich …" at bounding box center [312, 118] width 332 height 204
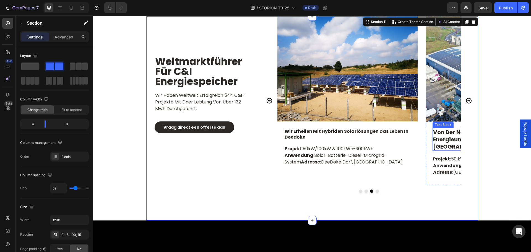
click at [453, 131] on p "von der netzabhängigkeit zur energieunabhängigkeit in somerset" at bounding box center [496, 140] width 126 height 22
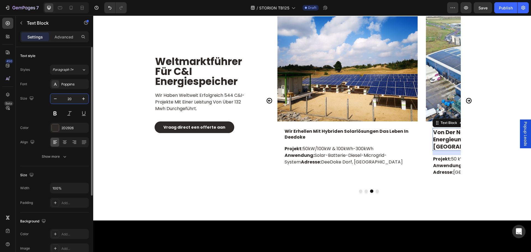
click at [75, 98] on input "20" at bounding box center [69, 99] width 18 height 10
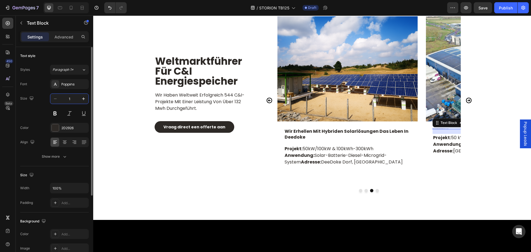
type input "16"
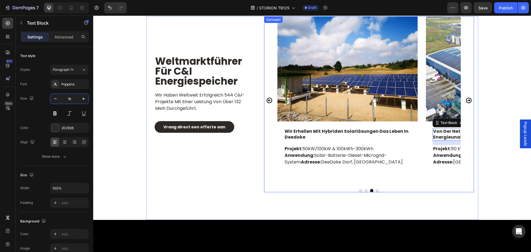
click at [267, 97] on icon "Carousel Back Arrow" at bounding box center [270, 100] width 6 height 6
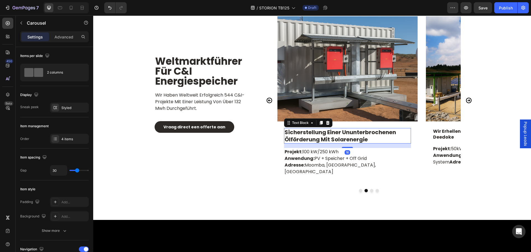
click at [345, 134] on p "sicherstellung einer ununterbrochenen ölförderung mit solarenergie" at bounding box center [348, 136] width 126 height 14
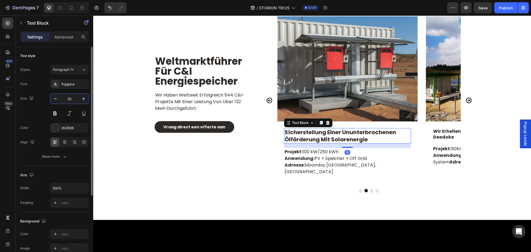
click at [75, 101] on input "20" at bounding box center [69, 99] width 18 height 10
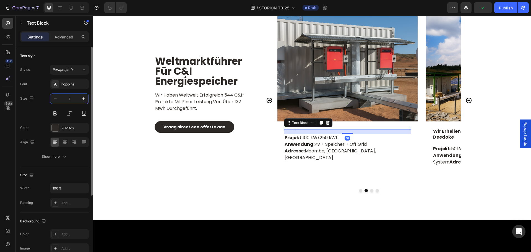
type input "16"
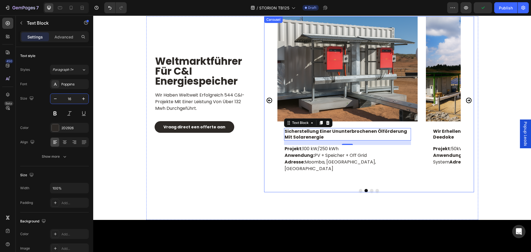
click at [266, 97] on icon "Carousel Back Arrow" at bounding box center [269, 100] width 7 height 7
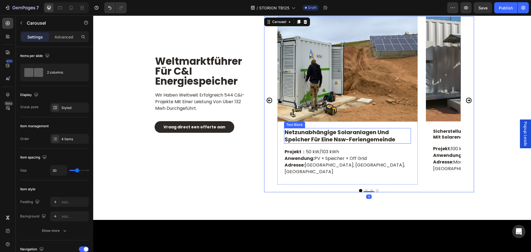
click at [337, 134] on p "netzunabhängige solaranlagen und speicher für eine nsw-feriengemeinde" at bounding box center [348, 136] width 126 height 14
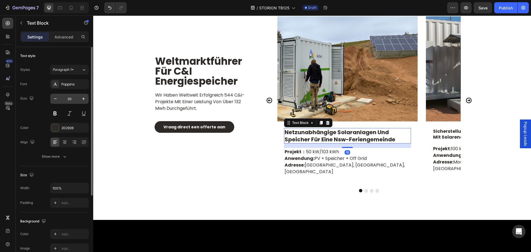
click at [74, 97] on input "20" at bounding box center [69, 99] width 18 height 10
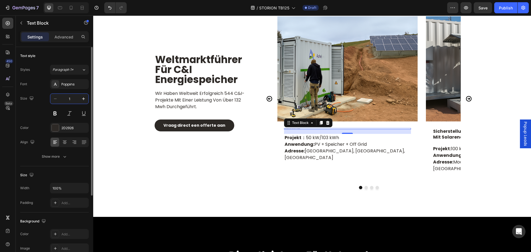
type input "16"
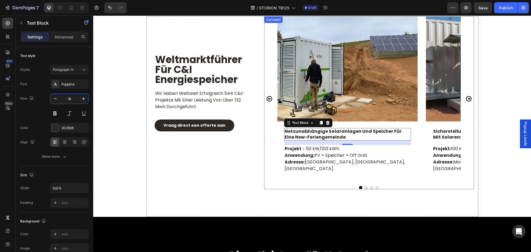
click at [267, 96] on icon "Carousel Back Arrow" at bounding box center [270, 99] width 6 height 6
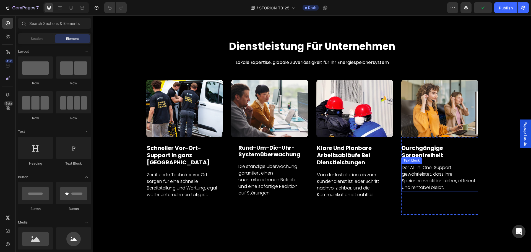
scroll to position [2835, 0]
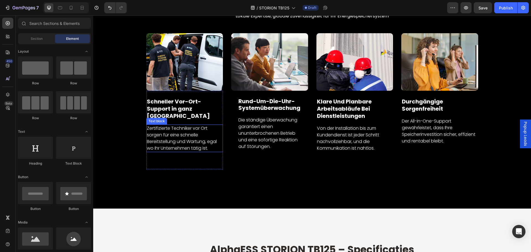
click at [199, 133] on p "Zertifizierte Techniker vor Ort sorgen für eine schnelle Bereitstellung und War…" at bounding box center [185, 138] width 76 height 27
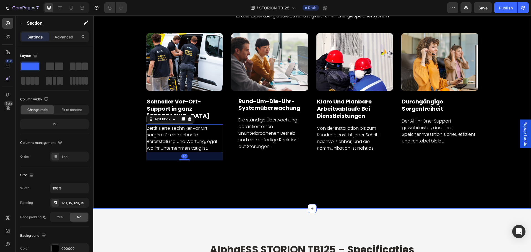
click at [133, 122] on div "Image Schneller Vor-Ort-Support in ganz Europa Text Block Zertifizierte Technik…" at bounding box center [311, 104] width 429 height 142
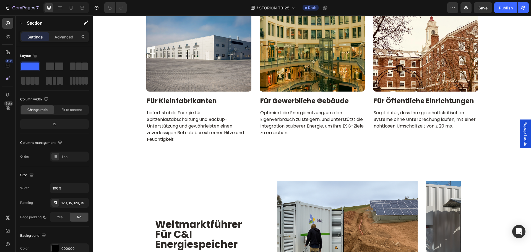
scroll to position [2274, 0]
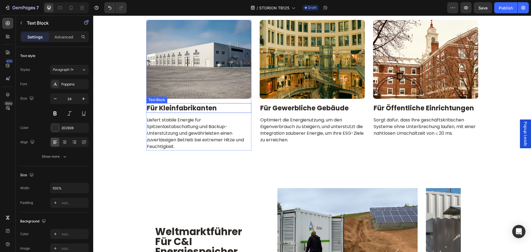
click at [168, 106] on p "für kleinfabrikanten" at bounding box center [199, 108] width 104 height 9
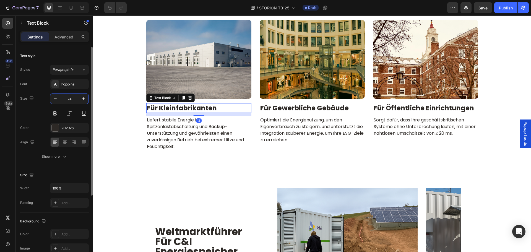
click at [74, 99] on input "24" at bounding box center [69, 99] width 18 height 10
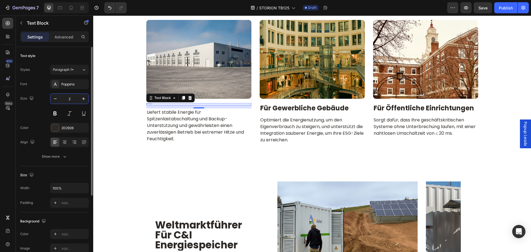
type input "20"
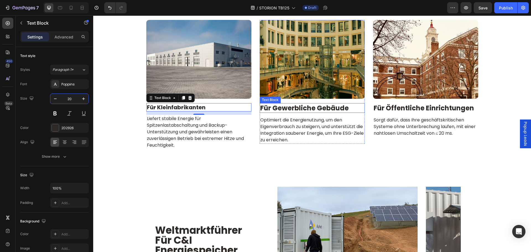
click at [327, 108] on p "für gewerbliche gebäude" at bounding box center [312, 108] width 104 height 9
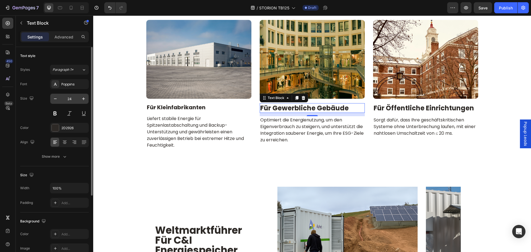
click at [72, 100] on input "24" at bounding box center [69, 99] width 18 height 10
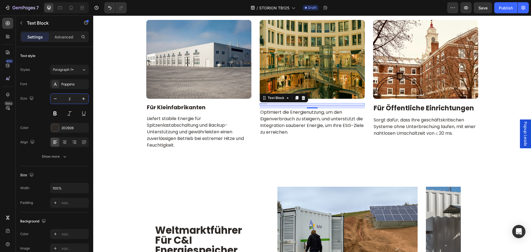
type input "20"
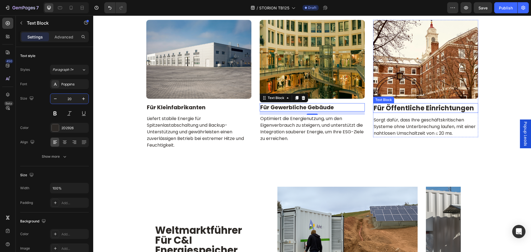
click at [436, 105] on p "für öffentliche einrichtungen" at bounding box center [426, 108] width 104 height 9
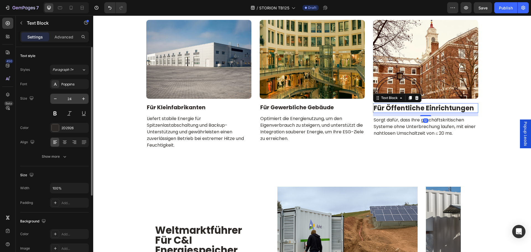
click at [68, 100] on input "24" at bounding box center [69, 99] width 18 height 10
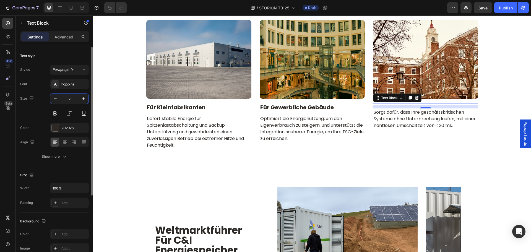
type input "20"
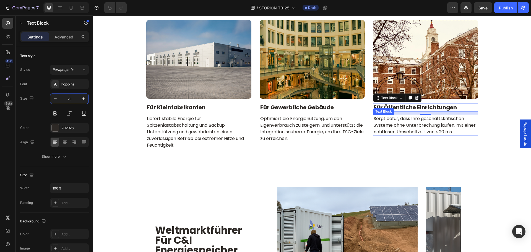
click at [475, 149] on div "Image für öffentliche einrichtungen Text Block 12 Sorgt dafür, dass Ihre geschä…" at bounding box center [425, 87] width 105 height 134
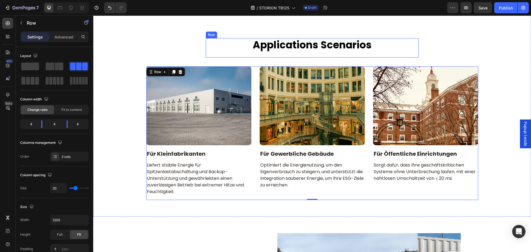
scroll to position [2386, 0]
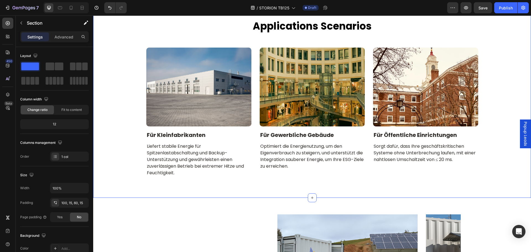
click at [129, 155] on div "applications scenarios Heading Row Image für kleinfabrikanten Text Block Liefer…" at bounding box center [311, 100] width 429 height 162
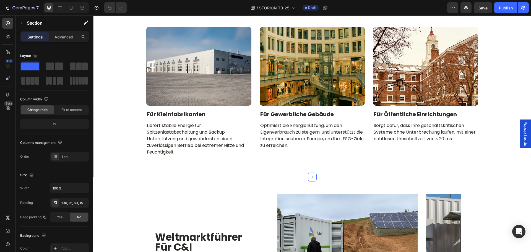
scroll to position [2442, 0]
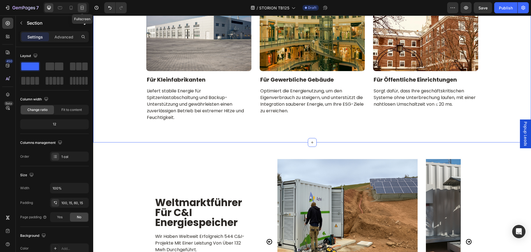
click at [84, 10] on icon at bounding box center [82, 8] width 6 height 6
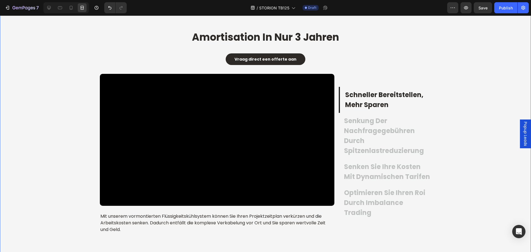
scroll to position [812, 0]
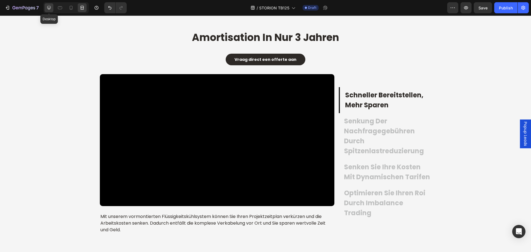
click at [48, 6] on icon at bounding box center [49, 8] width 4 height 4
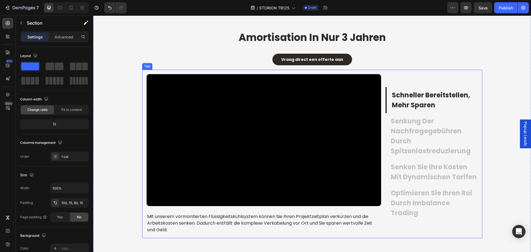
click at [416, 101] on p "schneller bereitstellen, mehr sparen" at bounding box center [434, 100] width 85 height 20
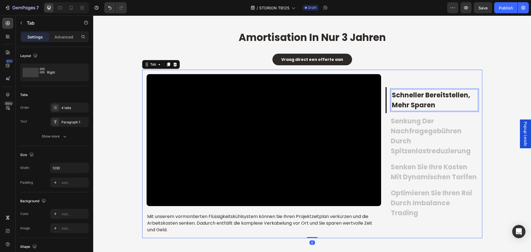
click at [418, 93] on p "schneller bereitstellen, mehr sparen" at bounding box center [434, 100] width 85 height 20
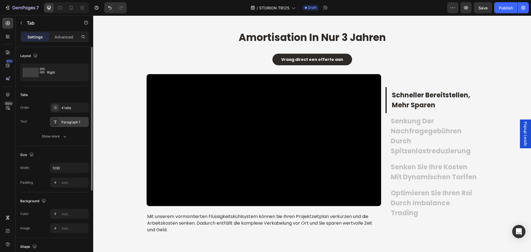
click at [64, 123] on div "Paragraph 1" at bounding box center [74, 122] width 26 height 5
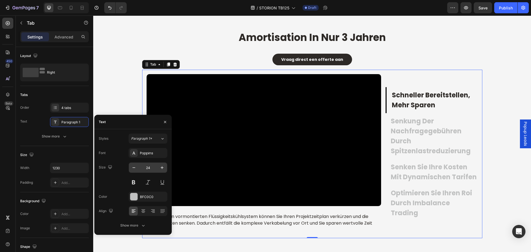
click at [151, 169] on input "24" at bounding box center [148, 168] width 18 height 10
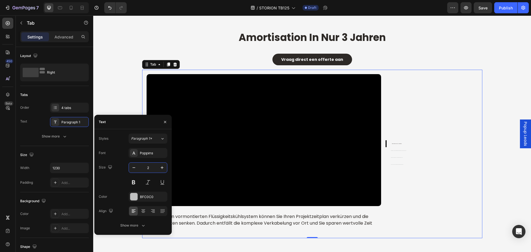
type input "20"
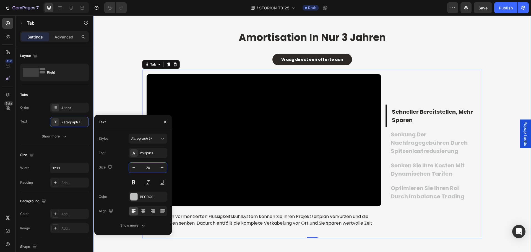
click at [483, 158] on div "amortisation in nur 3 jahren Heading Vraag direct een offerte aan Button schnel…" at bounding box center [311, 134] width 429 height 207
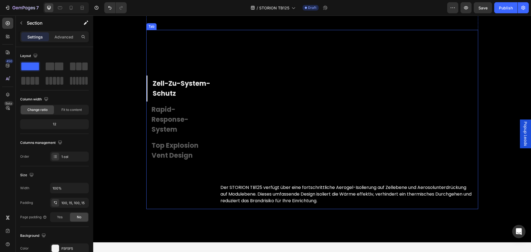
scroll to position [1697, 0]
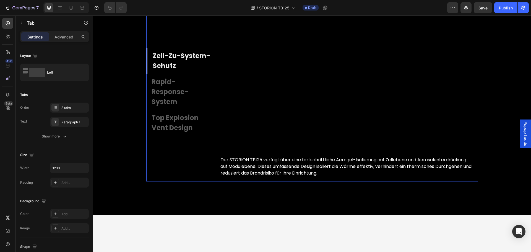
click at [170, 71] on p "zell-zu-system-schutz" at bounding box center [182, 61] width 58 height 20
click at [68, 119] on div "Paragraph 1" at bounding box center [69, 122] width 39 height 10
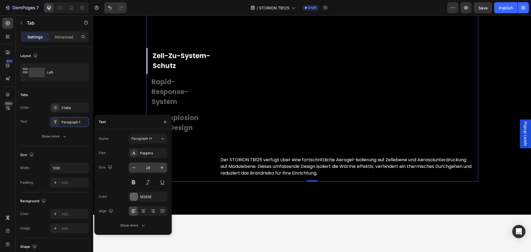
click at [152, 167] on input "24" at bounding box center [148, 168] width 18 height 10
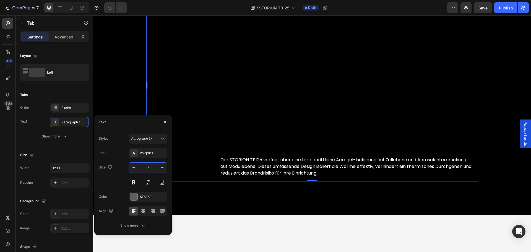
type input "20"
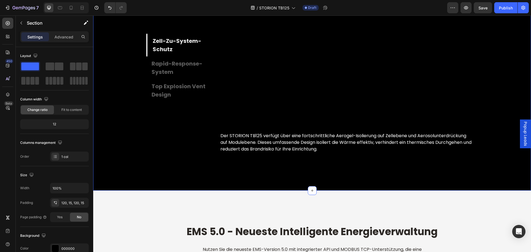
scroll to position [1752, 0]
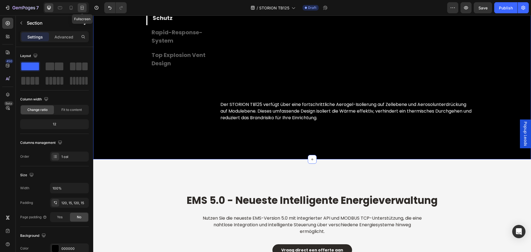
click at [80, 7] on icon at bounding box center [82, 8] width 6 height 6
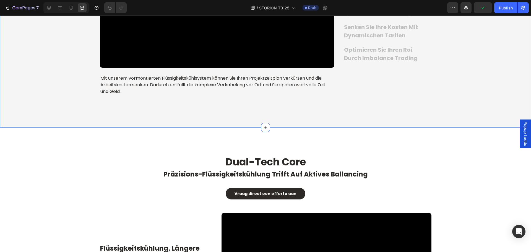
scroll to position [1061, 0]
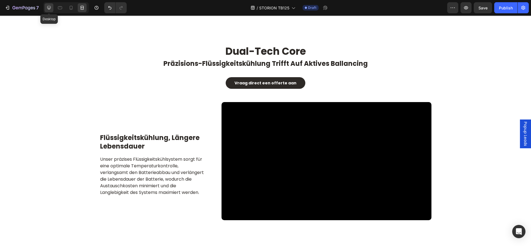
drag, startPoint x: 49, startPoint y: 8, endPoint x: 141, endPoint y: 146, distance: 165.8
click at [49, 8] on icon at bounding box center [49, 8] width 4 height 4
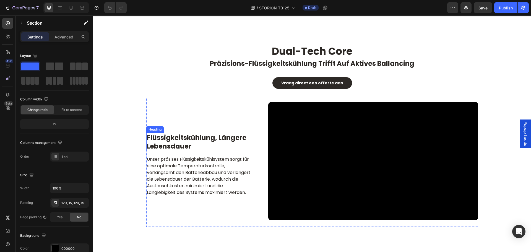
click at [197, 138] on h2 "flüssigkeitskühlung, längere lebensdauer" at bounding box center [198, 142] width 105 height 18
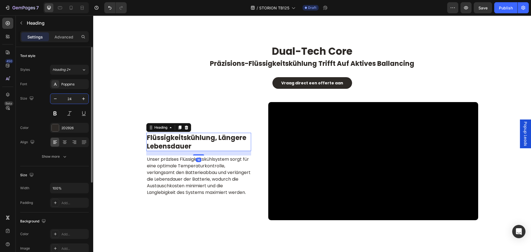
click at [71, 97] on input "24" at bounding box center [69, 99] width 18 height 10
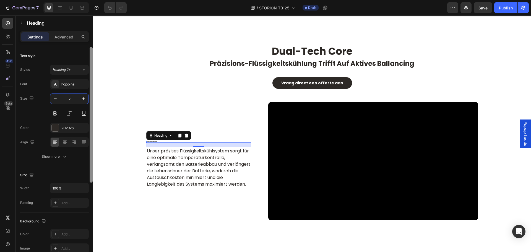
type input "20"
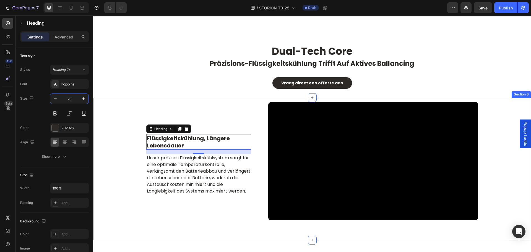
click at [123, 173] on div "Video flüssigkeitskühlung, längere lebensdauer Heading 16 Unser präzises Flüssi…" at bounding box center [311, 162] width 429 height 129
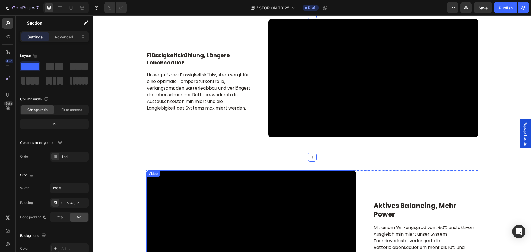
scroll to position [1171, 0]
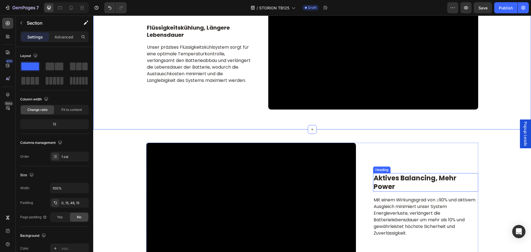
click at [414, 184] on h2 "aktives balancing, mehr power" at bounding box center [425, 182] width 105 height 18
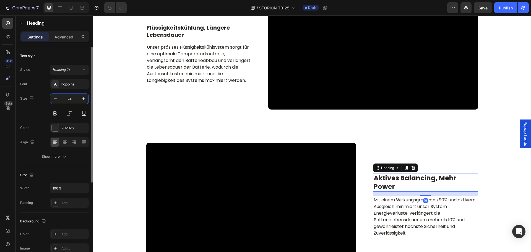
click at [72, 99] on input "24" at bounding box center [69, 99] width 18 height 10
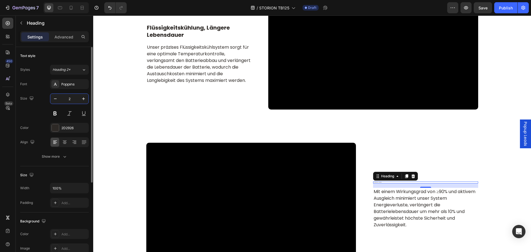
type input "20"
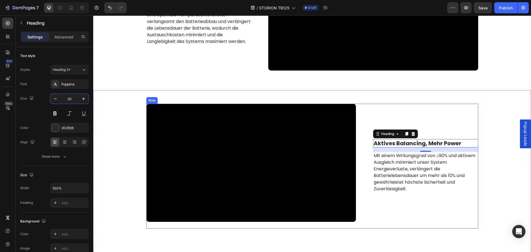
scroll to position [1254, 0]
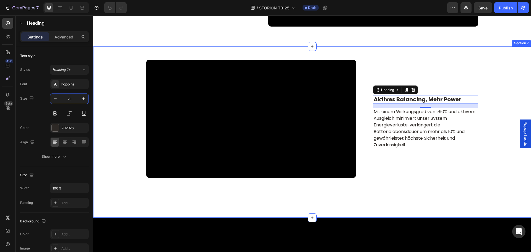
click at [113, 141] on div "aktives balancing, mehr power Heading 16 Mit einem Wirkungsgrad von ≥90% und ak…" at bounding box center [312, 122] width 438 height 125
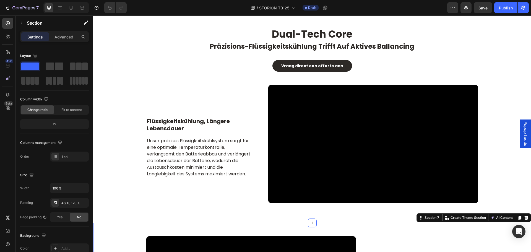
scroll to position [1061, 0]
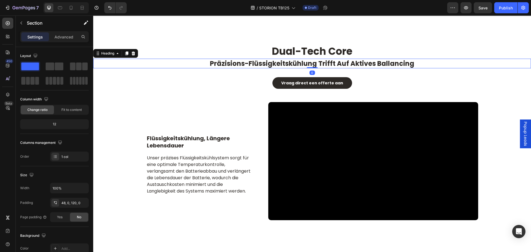
click at [343, 62] on span "präzisions-flüssigkeitskühlung trifft auf aktives ballancing" at bounding box center [312, 63] width 204 height 9
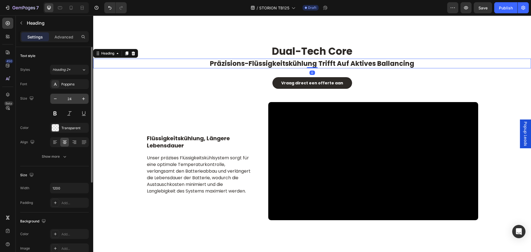
click at [76, 99] on input "24" at bounding box center [69, 99] width 18 height 10
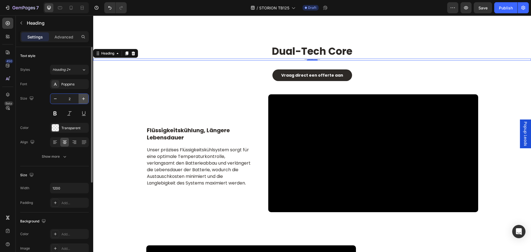
type input "20"
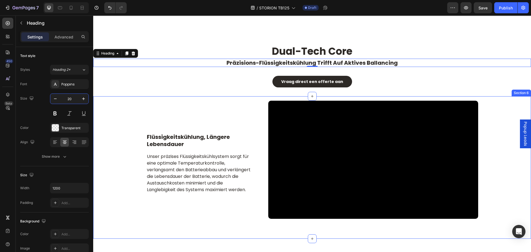
click at [133, 132] on div "Video flüssigkeitskühlung, längere lebensdauer Heading Unser präzises Flüssigke…" at bounding box center [311, 160] width 429 height 129
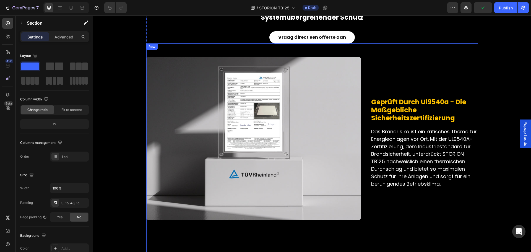
scroll to position [1475, 0]
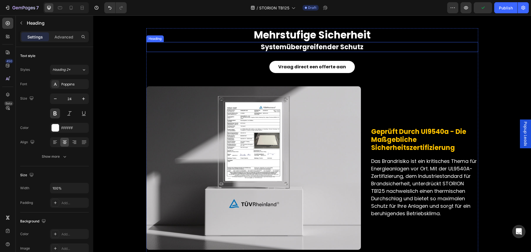
click at [309, 45] on h2 "systemübergreifender schutz" at bounding box center [312, 47] width 332 height 10
click at [71, 99] on input "24" at bounding box center [69, 99] width 18 height 10
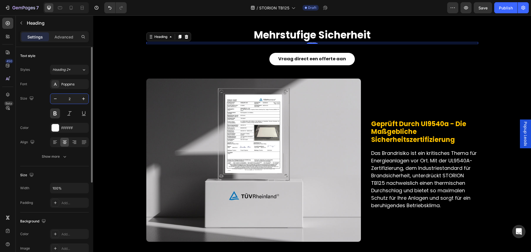
type input "20"
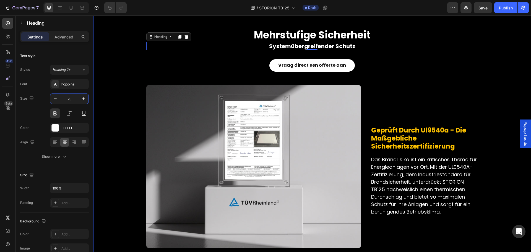
click at [114, 121] on div "mehrstufige sicherheit Heading systemübergreifender schutz Heading 0 Vraag dire…" at bounding box center [311, 246] width 429 height 436
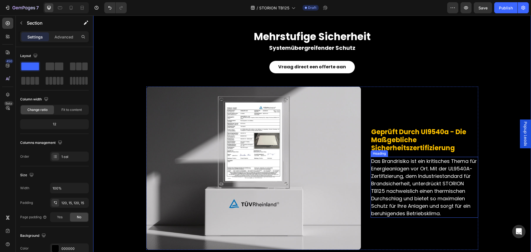
scroll to position [1448, 0]
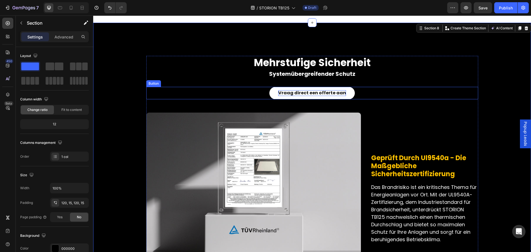
click at [303, 92] on strong "Vraag direct een offerte aan" at bounding box center [312, 93] width 68 height 6
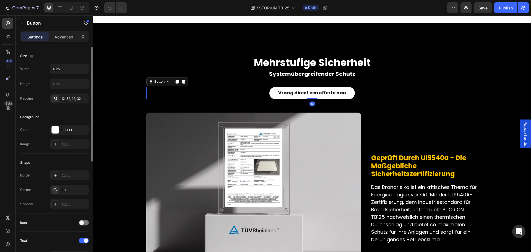
scroll to position [138, 0]
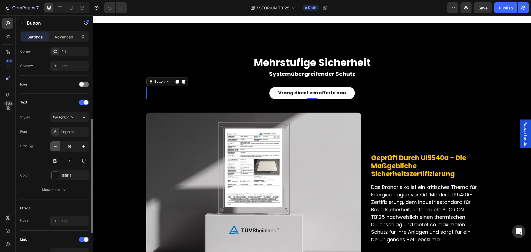
click at [53, 143] on button "button" at bounding box center [55, 146] width 10 height 10
type input "14"
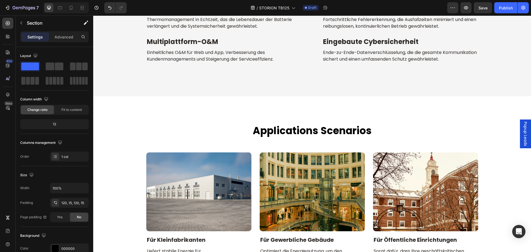
scroll to position [2139, 0]
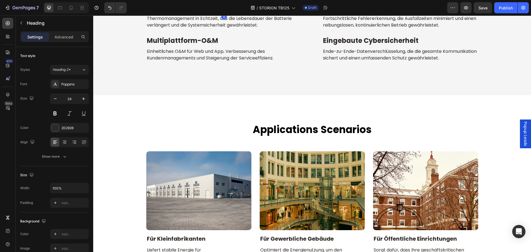
click at [201, 12] on h2 "intelligentes thermisches kontrollsystem" at bounding box center [224, 8] width 156 height 10
click at [74, 98] on input "24" at bounding box center [69, 99] width 18 height 10
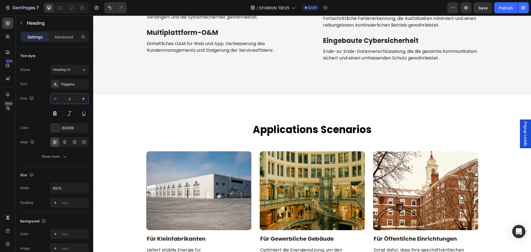
type input "20"
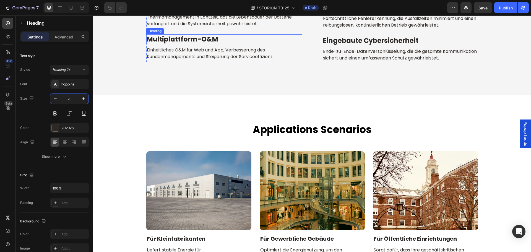
click at [225, 44] on h2 "multiplattform-o&m" at bounding box center [224, 39] width 156 height 10
click at [76, 98] on input "24" at bounding box center [69, 99] width 18 height 10
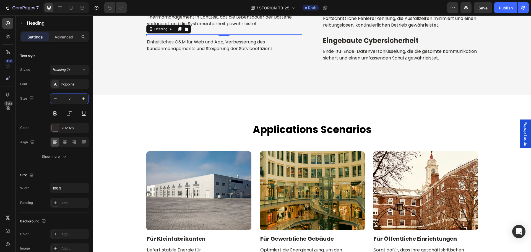
type input "20"
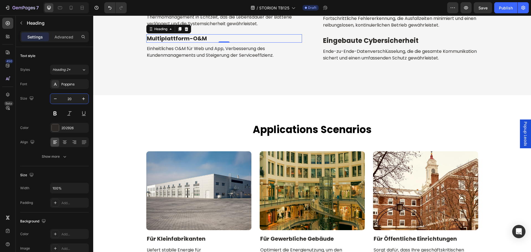
click at [350, 12] on h2 "integrierte fehlerdiagnose" at bounding box center [400, 8] width 156 height 10
click at [76, 99] on input "24" at bounding box center [69, 99] width 18 height 10
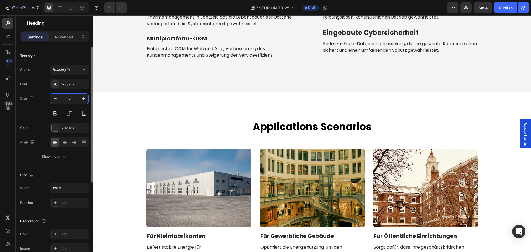
type input "20"
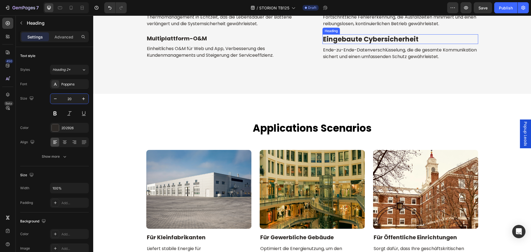
click at [400, 44] on h2 "eingebaute cybersicherheit" at bounding box center [400, 39] width 156 height 10
click at [71, 101] on input "24" at bounding box center [69, 99] width 18 height 10
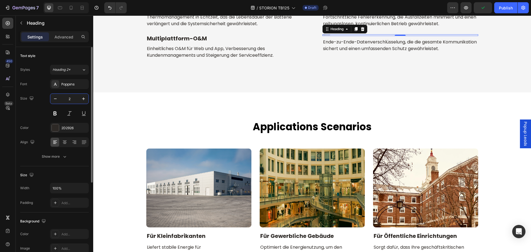
type input "20"
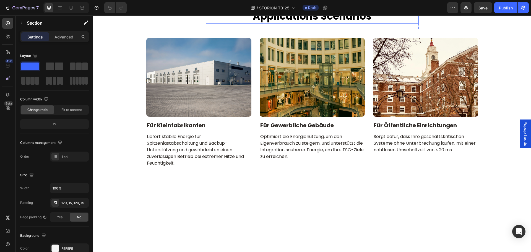
scroll to position [2112, 0]
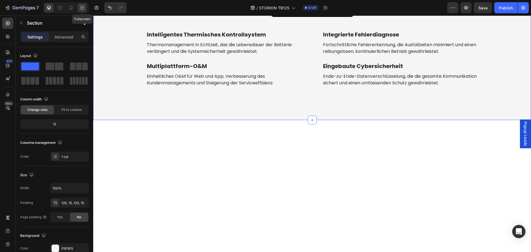
click at [80, 10] on icon at bounding box center [82, 8] width 6 height 6
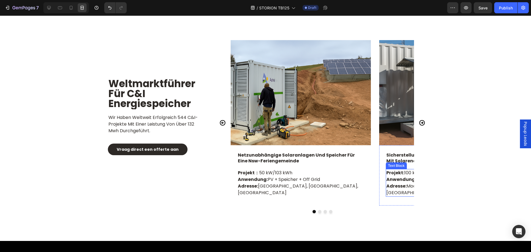
scroll to position [2554, 0]
drag, startPoint x: 51, startPoint y: 7, endPoint x: 232, endPoint y: 108, distance: 207.0
click at [51, 7] on icon at bounding box center [49, 8] width 6 height 6
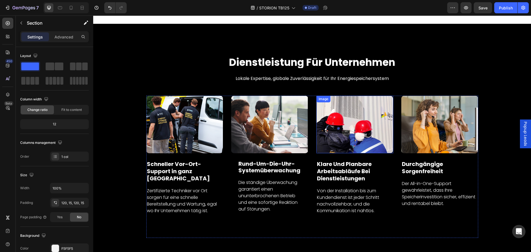
scroll to position [2803, 0]
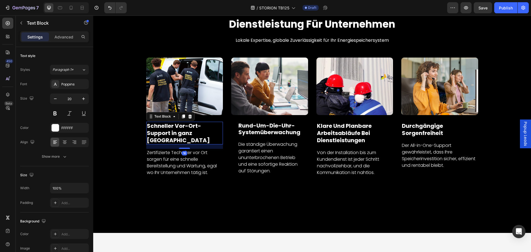
click at [180, 129] on p "Schneller Vor-Ort-Support in ganz Europa" at bounding box center [185, 133] width 76 height 22
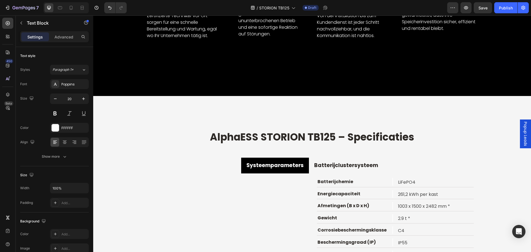
scroll to position [2969, 0]
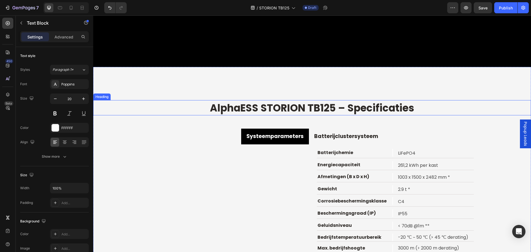
click at [311, 110] on strong "AlphaESS STORION TB125 – Specificaties" at bounding box center [312, 108] width 204 height 14
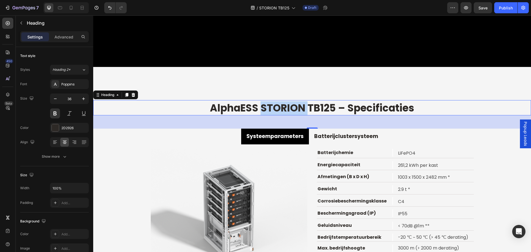
click at [298, 109] on strong "AlphaESS STORION TB125 – Specificaties" at bounding box center [312, 108] width 204 height 14
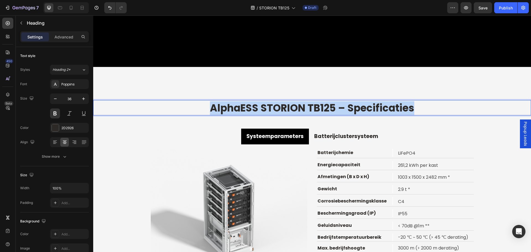
click at [298, 109] on strong "AlphaESS STORION TB125 – Specificaties" at bounding box center [312, 108] width 204 height 14
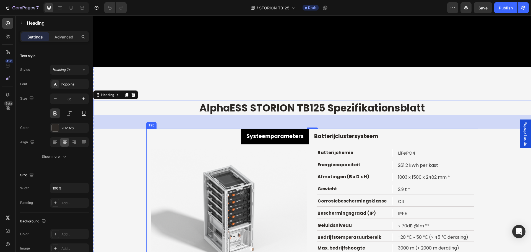
click at [257, 137] on strong "Systeemparameters" at bounding box center [274, 135] width 57 height 7
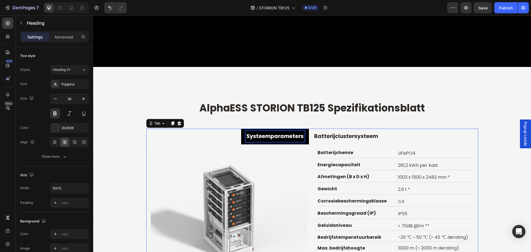
click at [257, 137] on strong "Systeemparameters" at bounding box center [274, 135] width 57 height 7
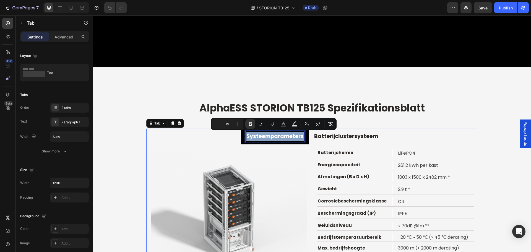
click at [257, 137] on strong "Systeemparameters" at bounding box center [274, 135] width 57 height 7
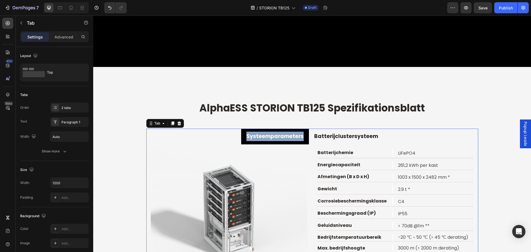
click at [272, 134] on strong "Systeemparameters" at bounding box center [274, 135] width 57 height 7
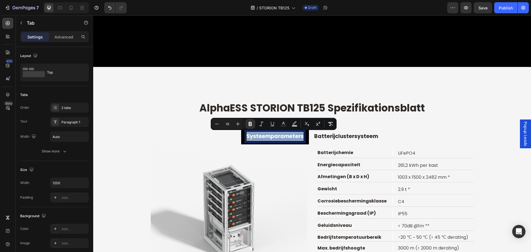
click at [272, 134] on strong "Systeemparameters" at bounding box center [274, 135] width 57 height 7
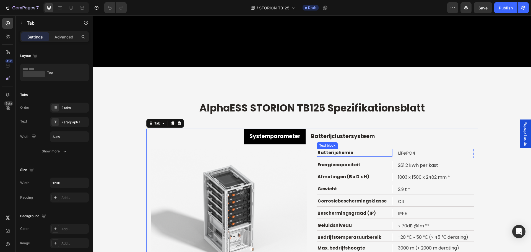
click at [329, 150] on p "Batterijchemie" at bounding box center [354, 152] width 74 height 7
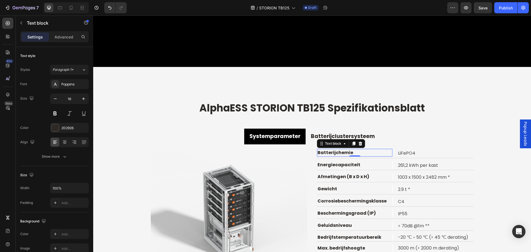
click at [329, 150] on p "Batterijchemie" at bounding box center [354, 152] width 74 height 7
click at [337, 162] on p "Energiecapaciteit" at bounding box center [354, 165] width 74 height 7
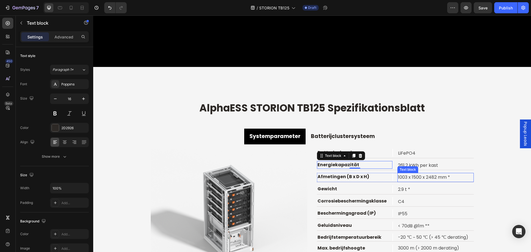
drag, startPoint x: 412, startPoint y: 166, endPoint x: 417, endPoint y: 164, distance: 5.2
click at [412, 166] on div "Text block" at bounding box center [407, 169] width 21 height 7
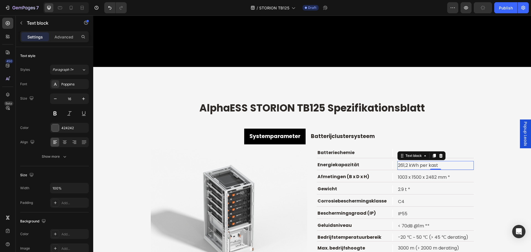
click at [424, 166] on p "261,2 kWh per kast" at bounding box center [435, 166] width 75 height 8
click at [331, 176] on p "Afmetingen (B x D x H)" at bounding box center [354, 176] width 74 height 7
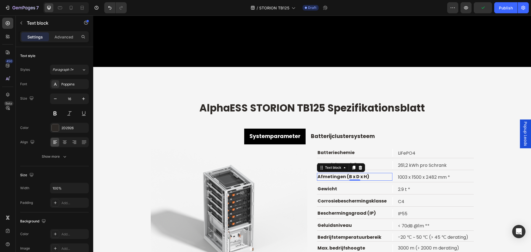
click at [331, 176] on p "Afmetingen (B x D x H)" at bounding box center [354, 176] width 74 height 7
click at [328, 189] on p "Gewicht" at bounding box center [354, 189] width 74 height 7
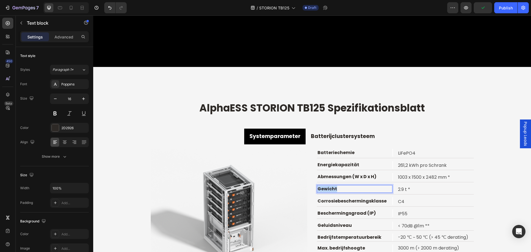
click at [328, 189] on p "Gewicht" at bounding box center [354, 189] width 74 height 7
click at [341, 200] on p "Corrosiebeschermingsklasse" at bounding box center [354, 201] width 74 height 7
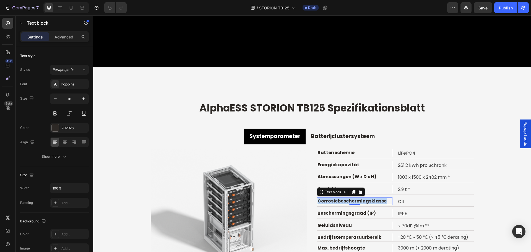
click at [341, 200] on p "Corrosiebeschermingsklasse" at bounding box center [354, 201] width 74 height 7
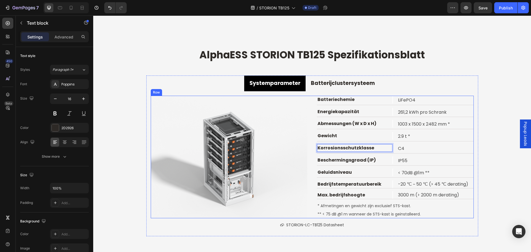
scroll to position [3052, 0]
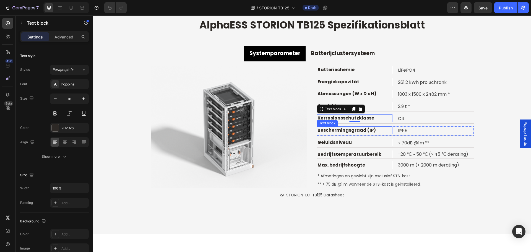
click at [349, 131] on p "Beschermingsgraad (IP)" at bounding box center [354, 130] width 74 height 7
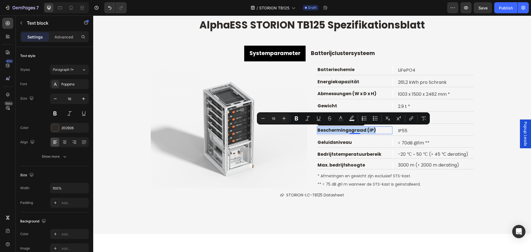
click at [375, 130] on p "Beschermingsgraad (IP)" at bounding box center [354, 130] width 74 height 7
click at [363, 131] on p "Beschermingsgraad (IP)" at bounding box center [354, 130] width 74 height 7
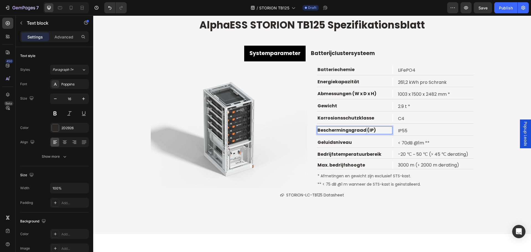
click at [363, 131] on p "Beschermingsgraad (IP)" at bounding box center [354, 130] width 74 height 7
click at [330, 142] on p "Geluidsniveau" at bounding box center [354, 142] width 74 height 7
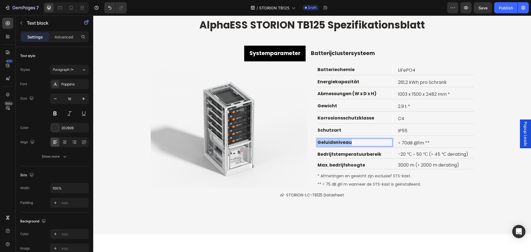
click at [330, 142] on p "Geluidsniveau" at bounding box center [354, 142] width 74 height 7
click at [358, 155] on p "Bedrijfstemperatuurbereik" at bounding box center [354, 154] width 74 height 7
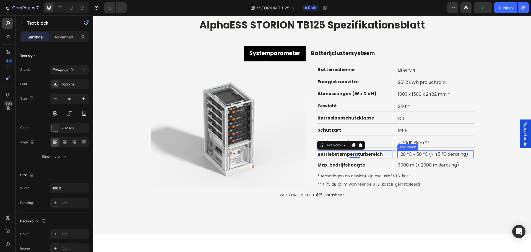
click at [422, 156] on p "-20 ℃ ~ 50 ℃ (> 45 ℃ derating)" at bounding box center [435, 154] width 75 height 7
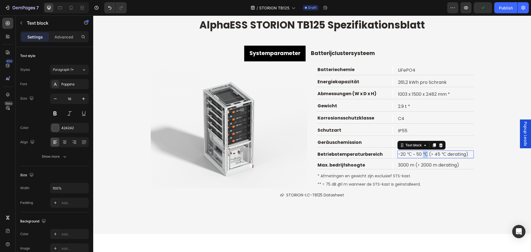
click at [422, 156] on p "-20 ℃ ~ 50 ℃ (> 45 ℃ derating)" at bounding box center [435, 154] width 75 height 7
click at [345, 164] on p "Max. bedrijfs­hoogte" at bounding box center [354, 165] width 74 height 7
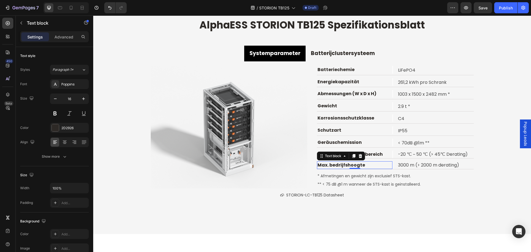
click at [345, 164] on p "Max. bedrijfs­hoogte" at bounding box center [354, 165] width 74 height 7
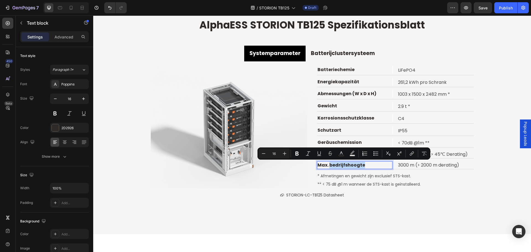
click at [345, 164] on p "Max. bedrijfs­hoogte" at bounding box center [354, 165] width 74 height 7
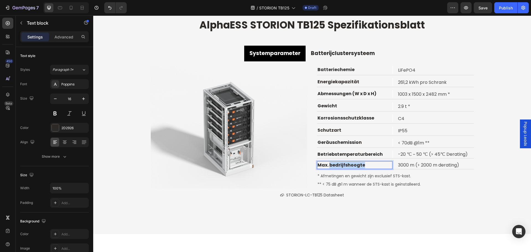
click at [345, 164] on p "Max. bedrijfs­hoogte" at bounding box center [354, 165] width 74 height 7
click at [438, 164] on p "3000 m (> 2000 m derating)" at bounding box center [435, 165] width 75 height 7
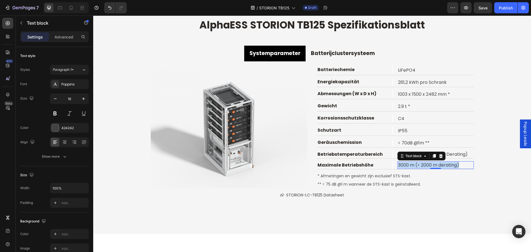
click at [438, 164] on p "3000 m (> 2000 m derating)" at bounding box center [435, 165] width 75 height 7
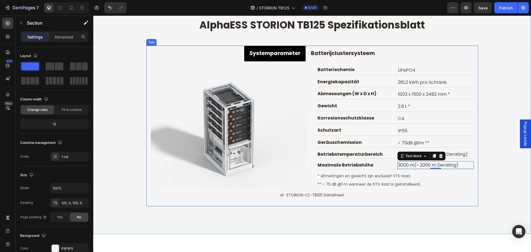
click at [490, 180] on div "⁠⁠⁠⁠⁠⁠⁠ AlphaESS STORION TB125 Spezifikationsblatt Heading Systemparameter Batt…" at bounding box center [312, 111] width 438 height 189
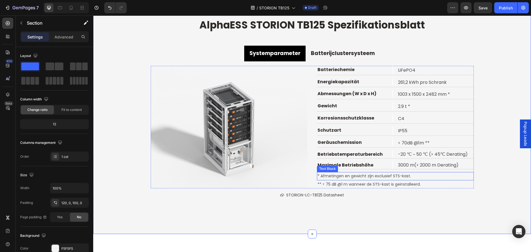
click at [354, 176] on p "* Afmetingen en gewicht zijn exclusief STS-kast." at bounding box center [395, 176] width 156 height 7
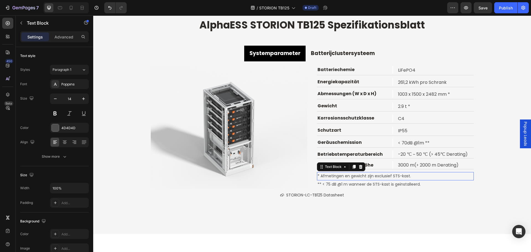
click at [354, 176] on p "* Afmetingen en gewicht zijn exclusief STS-kast." at bounding box center [395, 176] width 156 height 7
click at [405, 184] on p "** < 75 dB @1 m wanneer de STS-kast is geïnstalleerd." at bounding box center [395, 184] width 156 height 7
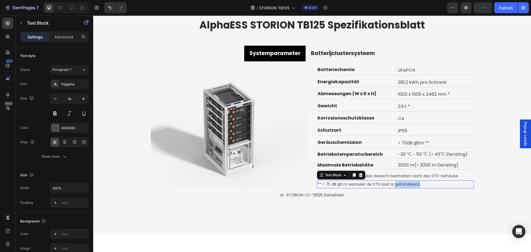
click at [405, 184] on p "** < 75 dB @1 m wanneer de STS-kast is geïnstalleerd." at bounding box center [395, 184] width 156 height 7
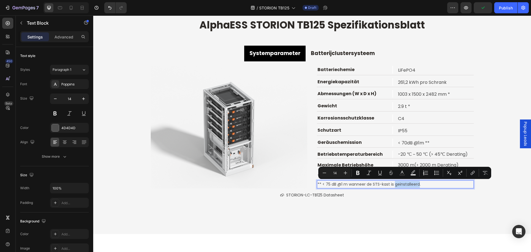
click at [425, 188] on div "STORION-LC-TB125 Datasheet Button" at bounding box center [312, 195] width 323 height 14
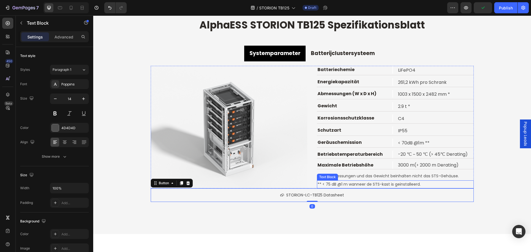
click at [424, 184] on p "** < 75 dB @1 m wanneer de STS-kast is geïnstalleerd." at bounding box center [395, 184] width 156 height 7
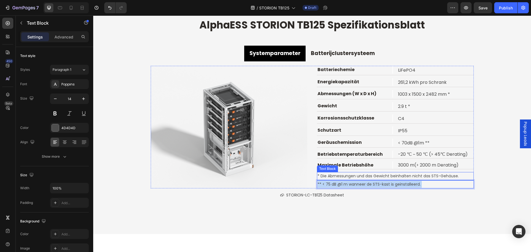
drag, startPoint x: 423, startPoint y: 184, endPoint x: 317, endPoint y: 176, distance: 106.5
click at [317, 176] on div "Batteriechemie Text block LiFePO4 Text block Row Energiekapazität Text block 26…" at bounding box center [395, 127] width 157 height 123
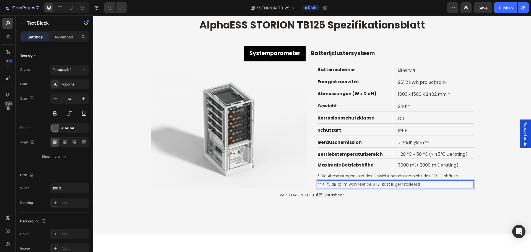
click at [335, 184] on p "** < 75 dB @1 m wanneer de STS-kast is geïnstalleerd." at bounding box center [395, 184] width 156 height 7
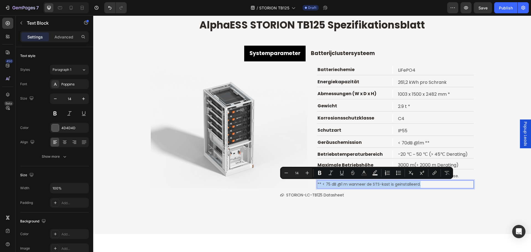
click at [328, 183] on p "** < 75 dB @1 m wanneer de STS-kast is geïnstalleerd." at bounding box center [395, 184] width 156 height 7
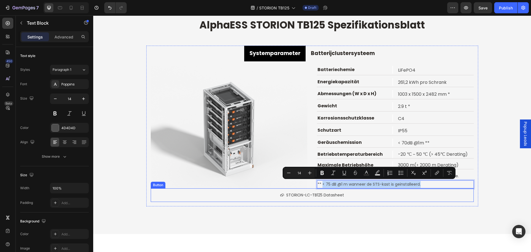
drag, startPoint x: 320, startPoint y: 184, endPoint x: 425, endPoint y: 189, distance: 104.6
click at [425, 189] on div "Image Batteriechemie Text block LiFePO4 Text block Row Energiekapazität Text bl…" at bounding box center [312, 134] width 323 height 136
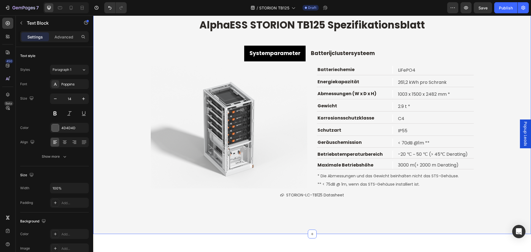
click at [508, 174] on div "⁠⁠⁠⁠⁠⁠⁠ AlphaESS STORION TB125 Spezifikationsblatt Heading Systemparameter Batt…" at bounding box center [312, 111] width 438 height 189
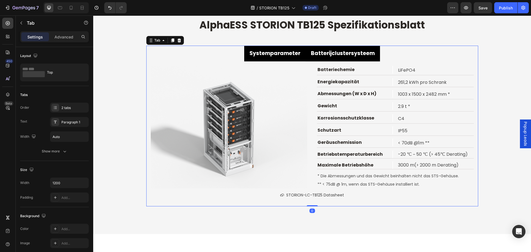
click at [360, 56] on strong "Batterijclustersysteem" at bounding box center [343, 53] width 64 height 7
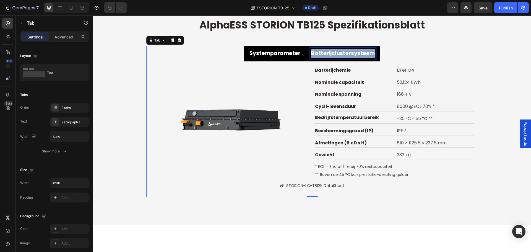
click at [363, 52] on strong "Batterijclustersysteem" at bounding box center [343, 53] width 64 height 7
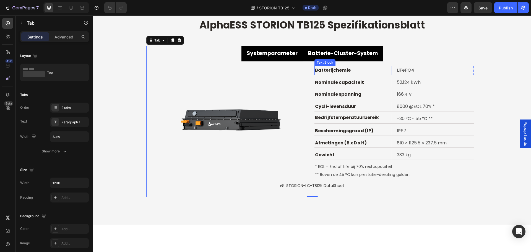
click at [328, 69] on p "Batterijchemie" at bounding box center [353, 70] width 76 height 8
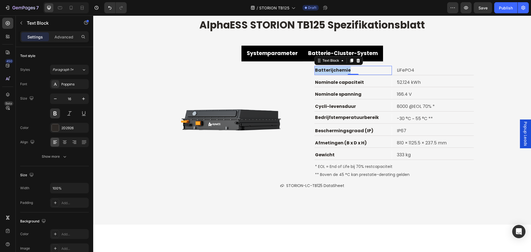
click at [328, 69] on p "Batterijchemie" at bounding box center [353, 70] width 76 height 8
click at [337, 81] on p "Nominale capaciteit" at bounding box center [353, 83] width 76 height 8
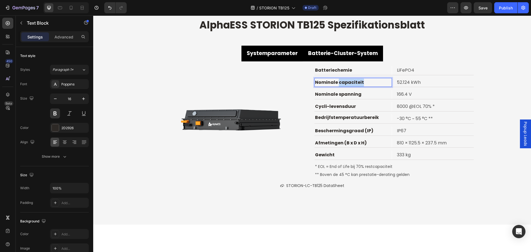
click at [337, 81] on p "Nominale capaciteit" at bounding box center [353, 83] width 76 height 8
click at [347, 95] on p "Nominale spanning" at bounding box center [353, 94] width 76 height 8
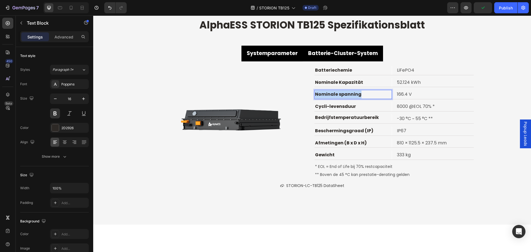
click at [347, 95] on p "Nominale spanning" at bounding box center [353, 94] width 76 height 8
click at [340, 105] on p "Cycli-levensduur" at bounding box center [353, 107] width 76 height 8
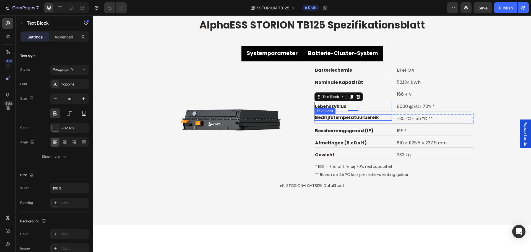
click at [356, 119] on p "Bedrijfstemperatuurbereik" at bounding box center [353, 117] width 76 height 5
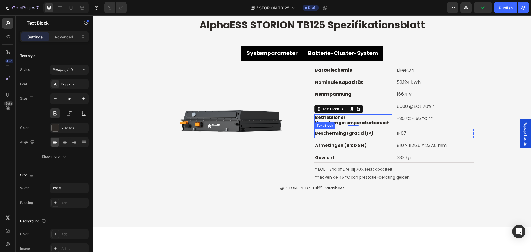
click at [360, 135] on p "Beschermingsgraad (IP)" at bounding box center [353, 133] width 76 height 8
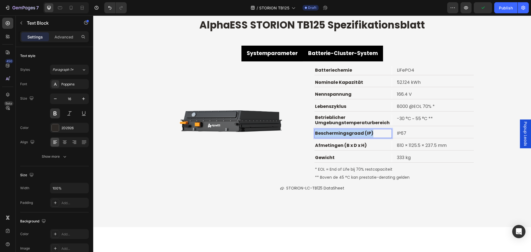
click at [360, 135] on p "Beschermingsgraad (IP)" at bounding box center [353, 133] width 76 height 8
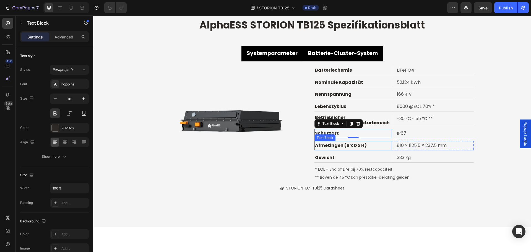
click at [339, 145] on p "Afmetingen (B x D x H)" at bounding box center [353, 146] width 76 height 8
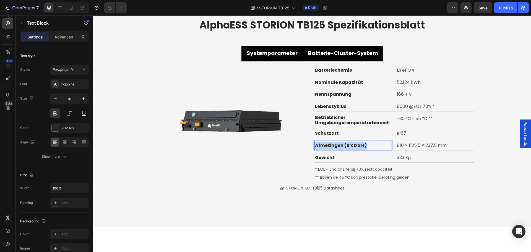
click at [339, 145] on p "Afmetingen (B x D x H)" at bounding box center [353, 146] width 76 height 8
click at [317, 158] on p "Gewicht" at bounding box center [353, 158] width 76 height 8
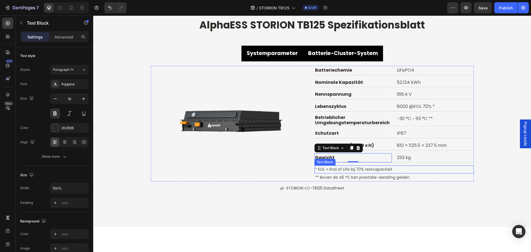
click at [358, 169] on p "* EOL = End of Life bij 70% restcapaciteit" at bounding box center [394, 169] width 158 height 7
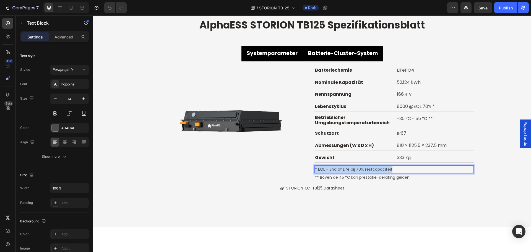
click at [358, 169] on p "* EOL = End of Life bij 70% restcapaciteit" at bounding box center [394, 169] width 158 height 7
click at [373, 178] on p "** Boven de 45 °C kan prestatie-derating gelden" at bounding box center [394, 177] width 158 height 7
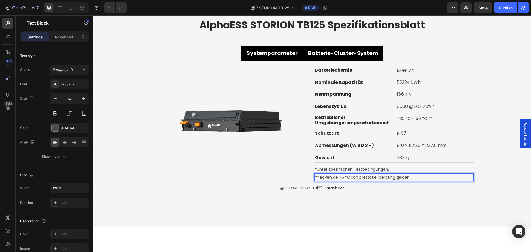
click at [373, 178] on p "** Boven de 45 °C kan prestatie-derating gelden" at bounding box center [394, 177] width 158 height 7
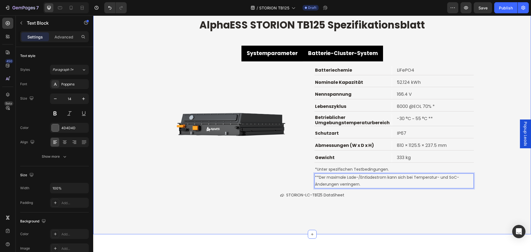
click at [502, 176] on div "⁠⁠⁠⁠⁠⁠⁠ AlphaESS STORION TB125 Spezifikationsblatt Heading Systemparameter Batt…" at bounding box center [312, 111] width 438 height 189
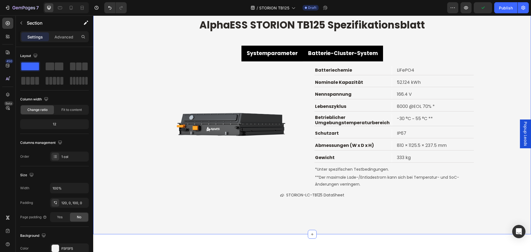
click at [12, 186] on div "450 Beta" at bounding box center [7, 115] width 11 height 194
click at [5, 186] on div "450 Beta" at bounding box center [7, 115] width 11 height 194
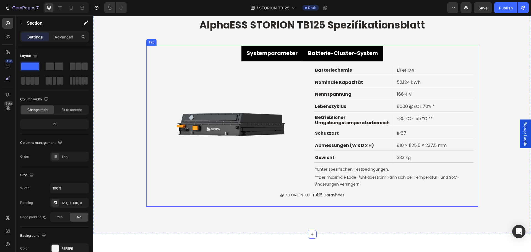
click at [278, 53] on strong "Systemparameter" at bounding box center [272, 53] width 51 height 7
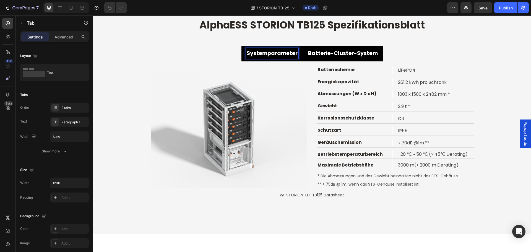
click at [282, 54] on strong "Systemparameter" at bounding box center [272, 53] width 51 height 7
click at [329, 54] on strong "Batterie-Cluster-System" at bounding box center [343, 53] width 70 height 7
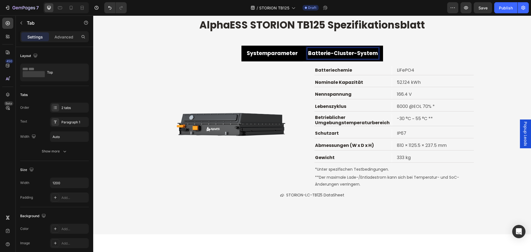
click at [253, 54] on strong "Systemparameter" at bounding box center [272, 53] width 51 height 7
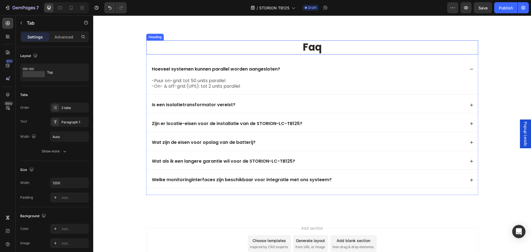
scroll to position [3218, 0]
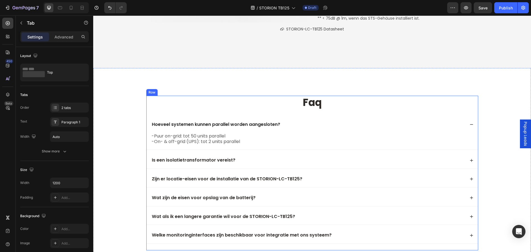
click at [348, 105] on h2 "faq" at bounding box center [312, 103] width 332 height 14
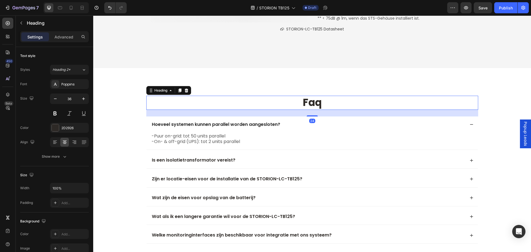
click at [327, 103] on h2 "faq" at bounding box center [312, 103] width 332 height 14
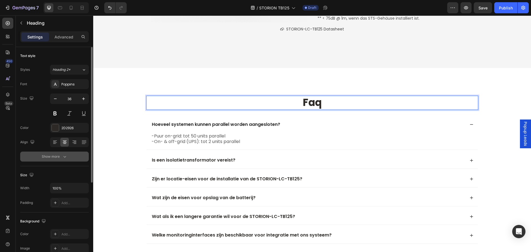
click at [59, 158] on div "Show more" at bounding box center [55, 157] width 26 height 6
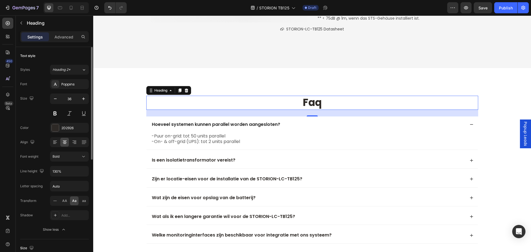
drag, startPoint x: 65, startPoint y: 198, endPoint x: 69, endPoint y: 196, distance: 4.5
click at [65, 198] on div "AA" at bounding box center [64, 200] width 9 height 9
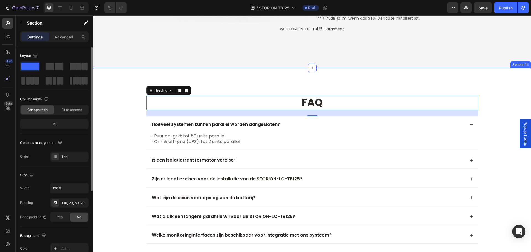
click at [241, 79] on div "faq Heading 24 Hoeveel systemen kunnen parallel worden aangesloten? -Puur on-gr…" at bounding box center [312, 170] width 438 height 204
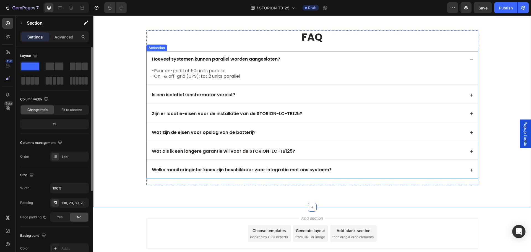
scroll to position [3273, 0]
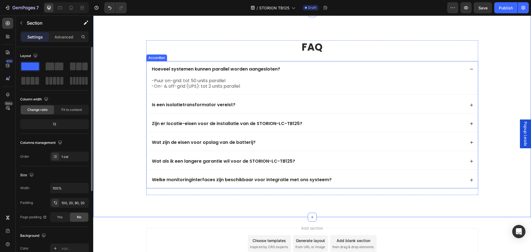
click at [278, 70] on div "Hoeveel systemen kunnen parallel worden aangesloten?" at bounding box center [308, 69] width 314 height 7
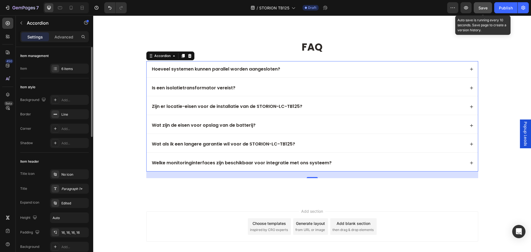
click at [479, 5] on div "Save" at bounding box center [482, 8] width 9 height 6
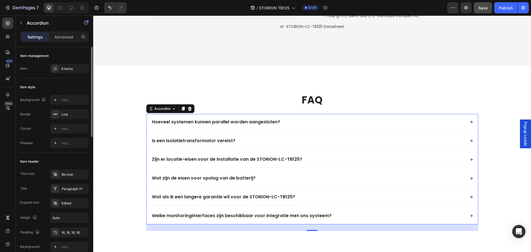
scroll to position [3218, 0]
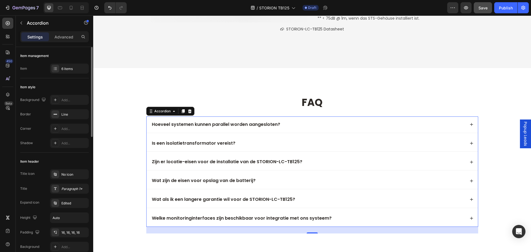
click at [207, 123] on p "Hoeveel systemen kunnen parallel worden aangesloten?" at bounding box center [216, 125] width 128 height 6
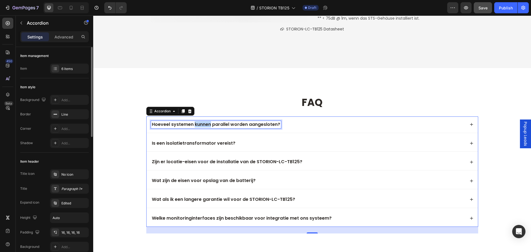
click at [207, 123] on p "Hoeveel systemen kunnen parallel worden aangesloten?" at bounding box center [216, 125] width 128 height 6
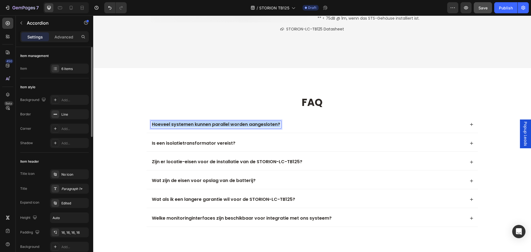
click at [207, 123] on p "Hoeveel systemen kunnen parallel worden aangesloten?" at bounding box center [216, 125] width 128 height 6
click at [376, 117] on div "1. Wie viele Systeme können parallel geschaltet werden?" at bounding box center [312, 124] width 331 height 16
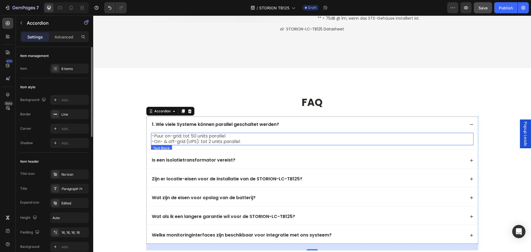
click at [193, 139] on p "-On- & off-grid (UPS): tot 2 units parallel" at bounding box center [312, 142] width 321 height 6
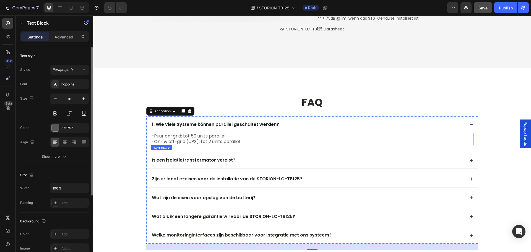
click at [193, 139] on p "-On- & off-grid (UPS): tot 2 units parallel" at bounding box center [312, 142] width 321 height 6
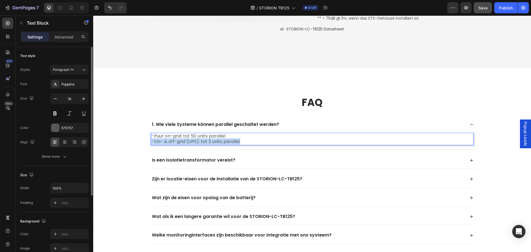
click at [193, 139] on p "-On- & off-grid (UPS): tot 2 units parallel" at bounding box center [312, 142] width 321 height 6
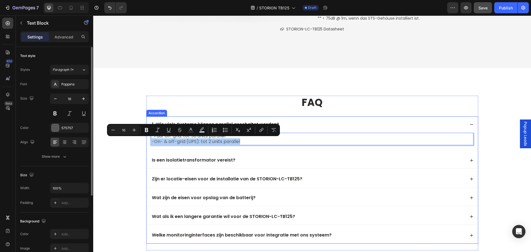
click at [256, 147] on div "-Puur on-grid: tot 50 units parallel -On- & off-grid (UPS): tot 2 units paralle…" at bounding box center [312, 141] width 331 height 17
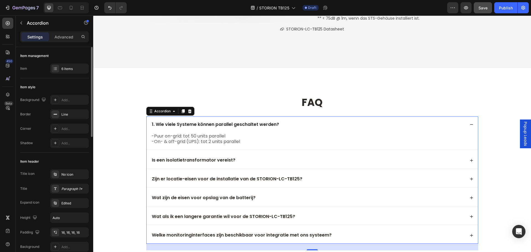
click at [246, 143] on p "-On- & off-grid (UPS): tot 2 units parallel" at bounding box center [312, 142] width 321 height 6
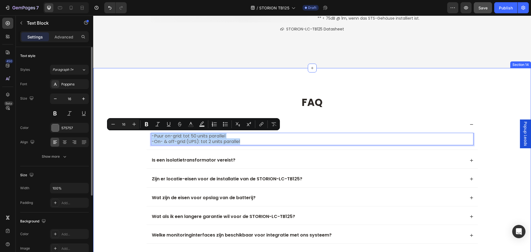
drag, startPoint x: 241, startPoint y: 141, endPoint x: 127, endPoint y: 132, distance: 114.0
click at [127, 132] on div "faq Heading 1. Wie viele Systeme können parallel geschaltet werden? -Puur on-gr…" at bounding box center [312, 173] width 427 height 155
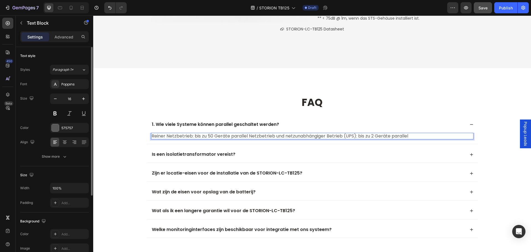
click at [246, 136] on p "Reiner Netzbetrieb: bis zu 50 Geräte parallel Netzbetrieb und netzunabhängiger …" at bounding box center [312, 136] width 321 height 6
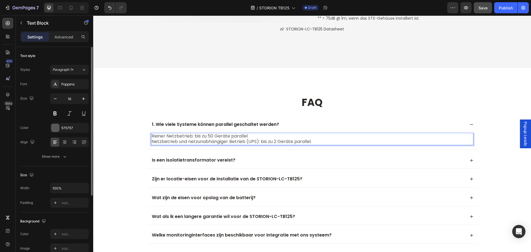
click at [255, 134] on p "Reiner Netzbetrieb: bis zu 50 Geräte parallel" at bounding box center [312, 136] width 321 height 6
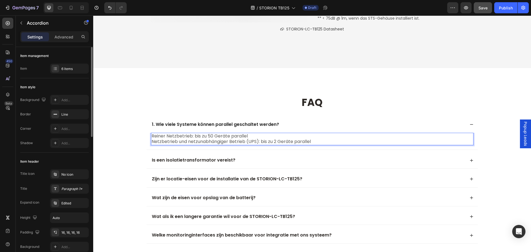
click at [149, 137] on div "Reiner Netzbetrieb: bis zu 50 Geräte parallel Netzbetrieb und netzunabhängiger …" at bounding box center [312, 141] width 331 height 17
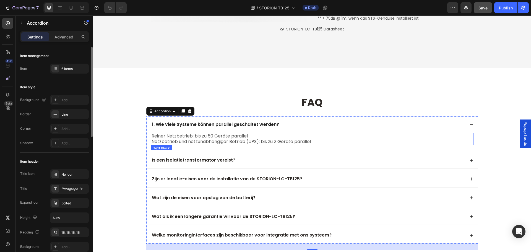
click at [152, 137] on p "Reiner Netzbetrieb: bis zu 50 Geräte parallel" at bounding box center [312, 136] width 321 height 6
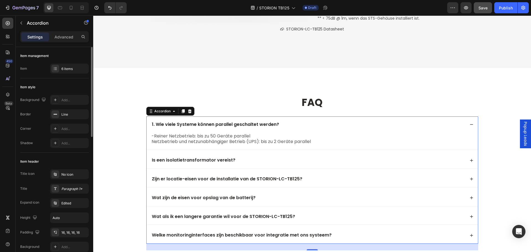
click at [149, 141] on div "-Reiner Netzbetrieb: bis zu 50 Geräte parallel Netzbetrieb und netzunabhängiger…" at bounding box center [312, 141] width 331 height 17
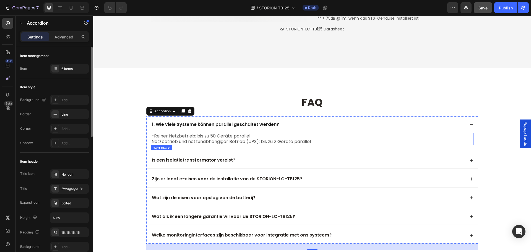
click at [152, 142] on p "Netzbetrieb und netzunabhängiger Betrieb (UPS): bis zu 2 Geräte parallel" at bounding box center [312, 142] width 321 height 6
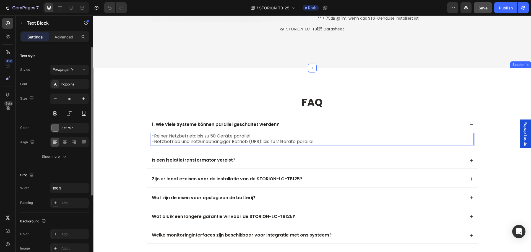
click at [135, 143] on div "faq Heading 1. Wie viele Systeme können parallel geschaltet werden? -Reiner Net…" at bounding box center [312, 173] width 427 height 155
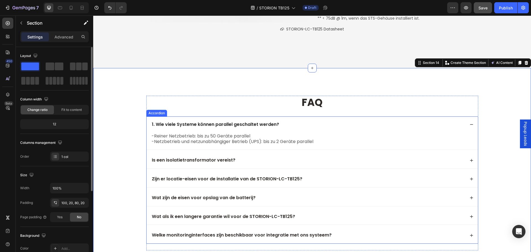
click at [261, 159] on div "Is een isolatietransformator vereist?" at bounding box center [308, 160] width 314 height 7
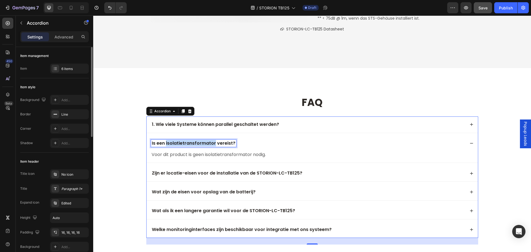
click at [180, 142] on p "Is een isolatietransformator vereist?" at bounding box center [194, 143] width 84 height 6
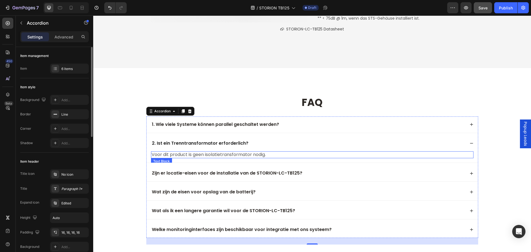
click at [205, 155] on p "Voor dit product is geen isolatietransformator nodig." at bounding box center [312, 155] width 321 height 6
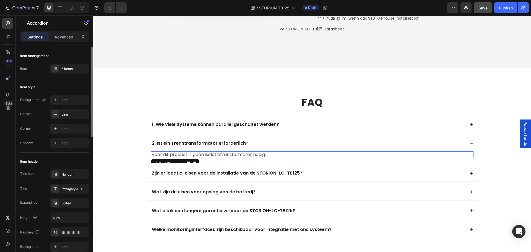
click at [205, 155] on p "Voor dit product is geen isolatietransformator nodig." at bounding box center [312, 155] width 321 height 6
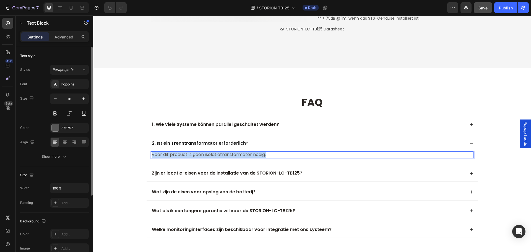
click at [205, 155] on p "Voor dit product is geen isolatietransformator nodig." at bounding box center [312, 155] width 321 height 6
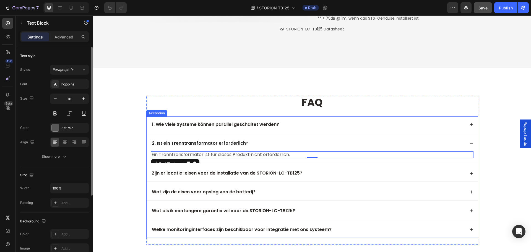
click at [188, 172] on p "Zijn er locatie-eisen voor de installatie van de STORION-LC-TB125?" at bounding box center [227, 173] width 150 height 6
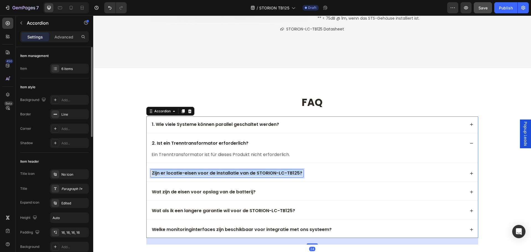
click at [188, 172] on p "Zijn er locatie-eisen voor de installatie van de STORION-LC-TB125?" at bounding box center [227, 173] width 150 height 6
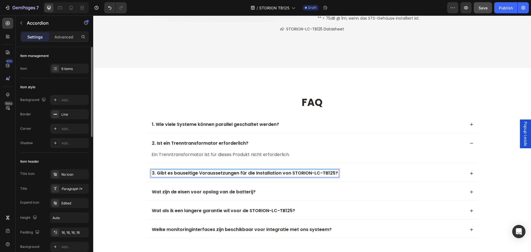
click at [365, 174] on div "3. Gibt es bauseitige Voraussetzungen für die Installation von STORION-LC-TB125?" at bounding box center [308, 173] width 314 height 7
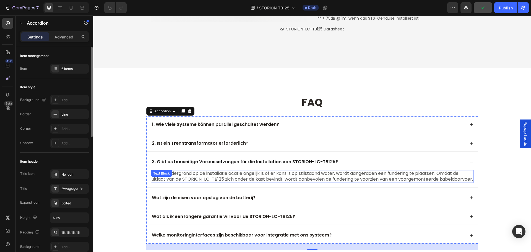
click at [209, 176] on p "Als de ondergrond op de installatielocatie ongelijk is of er kans is op stilsta…" at bounding box center [312, 177] width 321 height 12
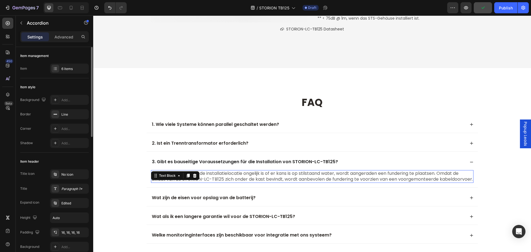
click at [209, 176] on p "Als de ondergrond op de installatielocatie ongelijk is of er kans is op stilsta…" at bounding box center [312, 177] width 321 height 12
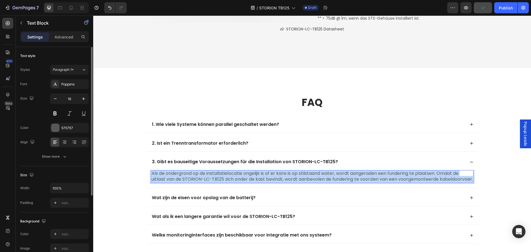
click at [209, 176] on p "Als de ondergrond op de installatielocatie ongelijk is of er kans is op stilsta…" at bounding box center [312, 177] width 321 height 12
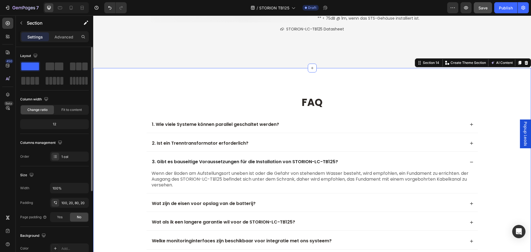
click at [119, 180] on div "faq Heading 1. Wie viele Systeme können parallel geschaltet werden? 2. Ist ein …" at bounding box center [312, 176] width 427 height 160
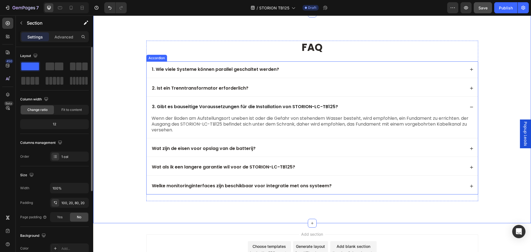
scroll to position [3273, 0]
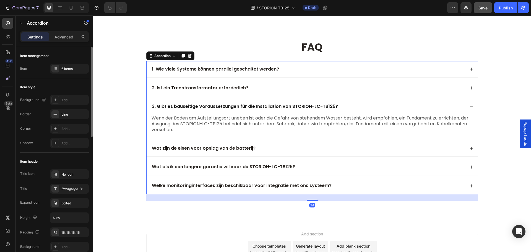
click at [280, 145] on div "Wat zijn de eisen voor opslag van de batterij?" at bounding box center [308, 148] width 314 height 7
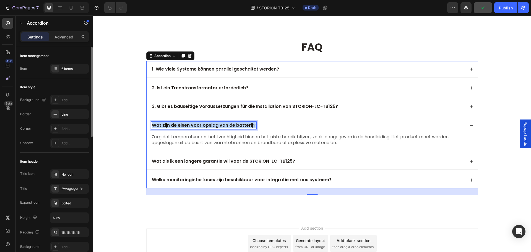
click at [210, 126] on p "Wat zijn de eisen voor opslag van de batterij?" at bounding box center [204, 126] width 104 height 6
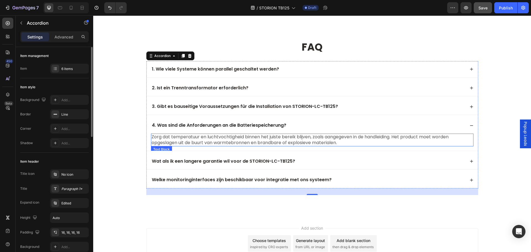
click at [206, 143] on p "Zorg dat temperatuur en luchtvochtigheid binnen het juiste bereik blijven, zoal…" at bounding box center [312, 140] width 321 height 12
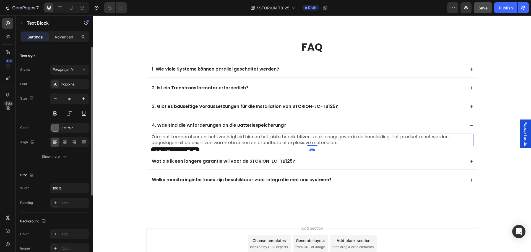
click at [206, 143] on p "Zorg dat temperatuur en luchtvochtigheid binnen het juiste bereik blijven, zoal…" at bounding box center [312, 140] width 321 height 12
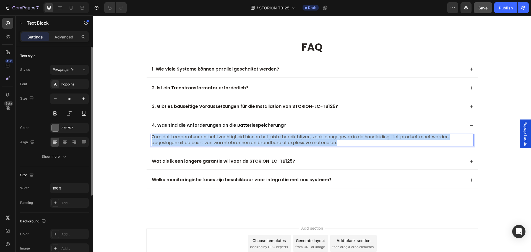
click at [206, 143] on p "Zorg dat temperatuur en luchtvochtigheid binnen het juiste bereik blijven, zoal…" at bounding box center [312, 140] width 321 height 12
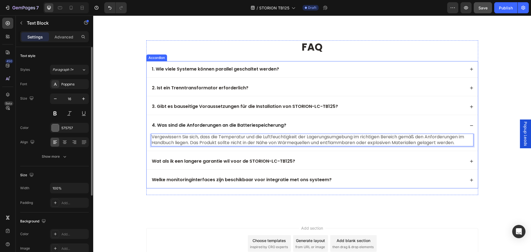
click at [321, 159] on div "Wat als ik een langere garantie wil voor de STORION-LC-TB125?" at bounding box center [308, 161] width 314 height 7
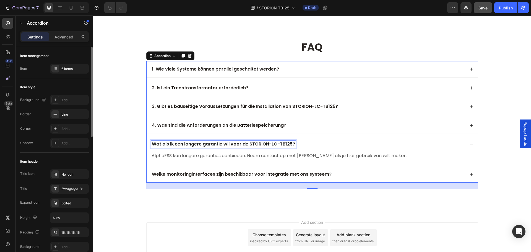
click at [189, 145] on p "Wat als ik een langere garantie wil voor de STORION-LC-TB125?" at bounding box center [223, 144] width 143 height 6
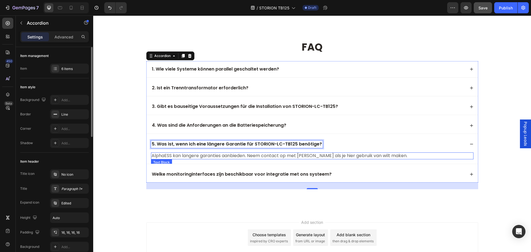
click at [194, 155] on p "AlphaESS kan langere garanties aanbieden. Neem contact op met AlphaESS als je h…" at bounding box center [312, 156] width 321 height 6
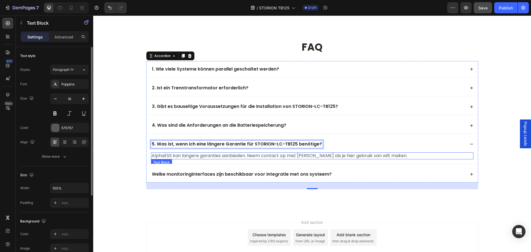
click at [194, 155] on p "AlphaESS kan langere garanties aanbieden. Neem contact op met AlphaESS als je h…" at bounding box center [312, 156] width 321 height 6
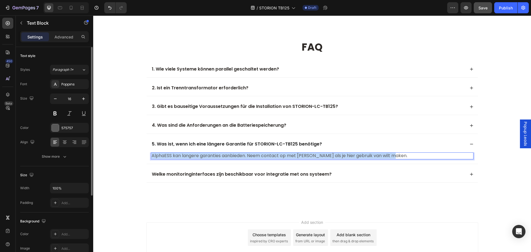
click at [194, 155] on p "AlphaESS kan langere garanties aanbieden. Neem contact op met AlphaESS als je h…" at bounding box center [312, 156] width 321 height 6
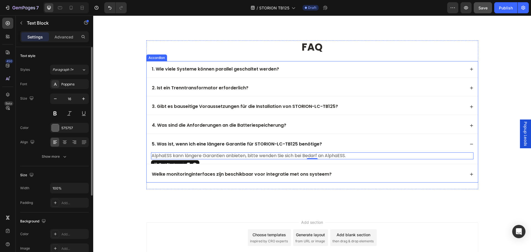
click at [214, 162] on div "AlphaESS kann längere Garantien anbieten, bitte wenden Sie sich bei Bedarf an A…" at bounding box center [312, 157] width 331 height 11
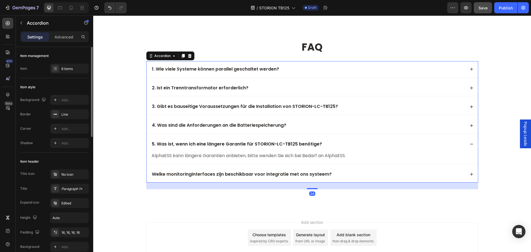
click at [377, 173] on div "Welke monitoringinterfaces zijn beschikbaar voor integratie met ons systeem?" at bounding box center [308, 174] width 314 height 7
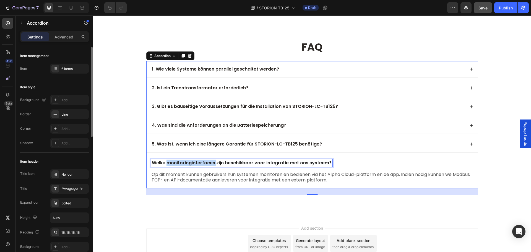
click at [190, 164] on p "Welke monitoringinterfaces zijn beschikbaar voor integratie met ons systeem?" at bounding box center [242, 163] width 180 height 6
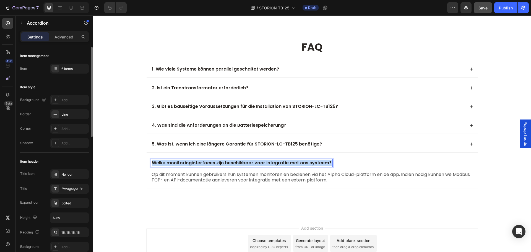
click at [190, 164] on p "Welke monitoringinterfaces zijn beschikbaar voor integratie met ons systeem?" at bounding box center [242, 163] width 180 height 6
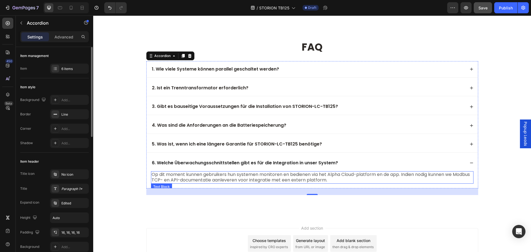
click at [189, 178] on p "Op dit moment kunnen gebruikers hun systemen monitoren en bedienen via het Alph…" at bounding box center [312, 178] width 321 height 12
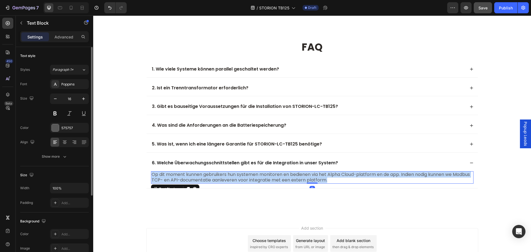
click at [189, 178] on p "Op dit moment kunnen gebruikers hun systemen monitoren en bedienen via het Alph…" at bounding box center [312, 178] width 321 height 12
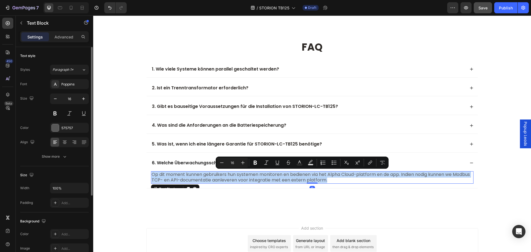
click at [189, 178] on p "Op dit moment kunnen gebruikers hun systemen monitoren en bedienen via het Alph…" at bounding box center [312, 178] width 321 height 12
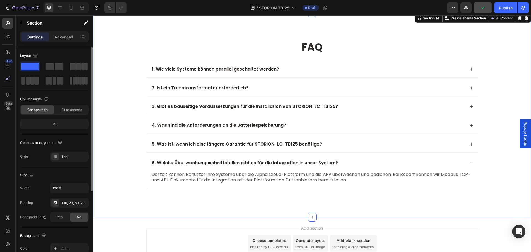
click at [132, 175] on div "faq Heading 1. Wie viele Systeme können parallel geschaltet werden? 2. Ist ein …" at bounding box center [312, 117] width 427 height 155
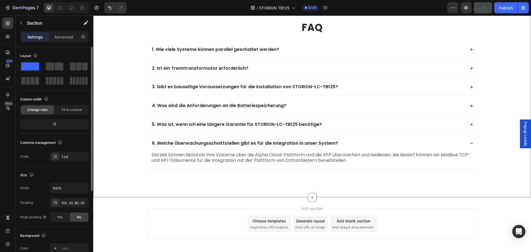
scroll to position [3305, 0]
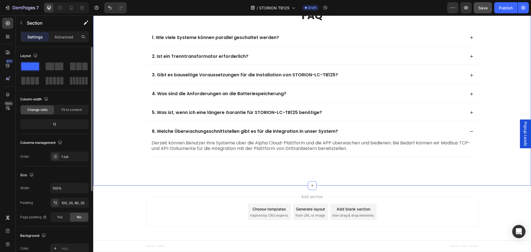
click at [135, 147] on div "faq Heading 1. Wie viele Systeme können parallel geschaltet werden? 2. Ist ein …" at bounding box center [312, 86] width 427 height 155
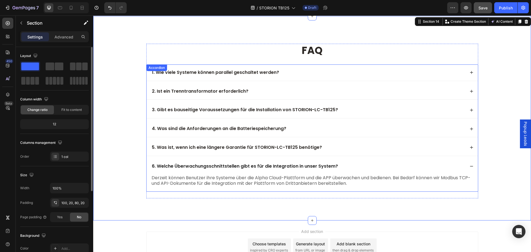
scroll to position [3222, 0]
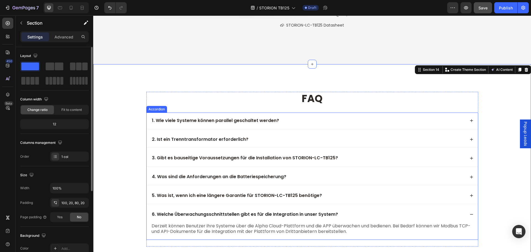
click at [301, 117] on div "1. Wie viele Systeme können parallel geschaltet werden?" at bounding box center [308, 120] width 314 height 7
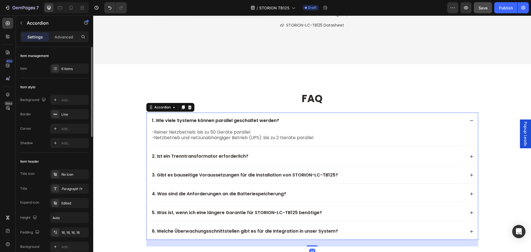
click at [300, 154] on div "2. Ist ein Trenntransformator erforderlich?" at bounding box center [308, 156] width 314 height 7
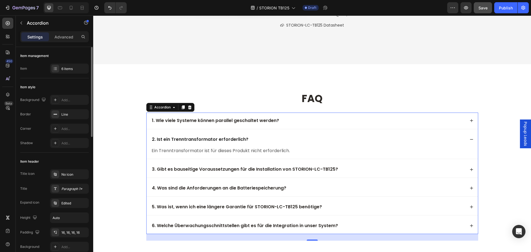
click at [285, 118] on div "1. Wie viele Systeme können parallel geschaltet werden?" at bounding box center [308, 120] width 314 height 7
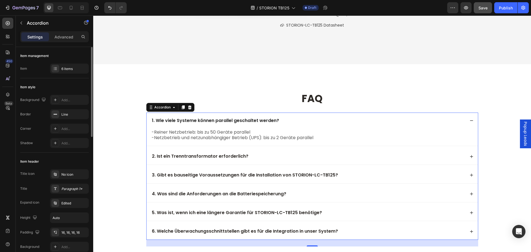
click at [337, 155] on div "2. Ist ein Trenntransformator erforderlich?" at bounding box center [308, 156] width 314 height 7
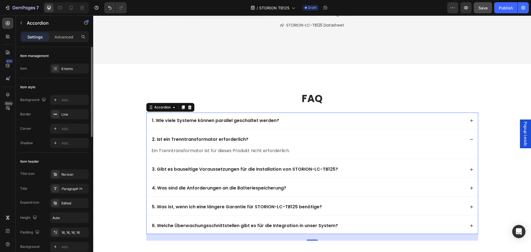
click at [379, 165] on div "3. Gibt es bauseitige Voraussetzungen für die Installation von STORION-LC-TB125?" at bounding box center [312, 169] width 331 height 16
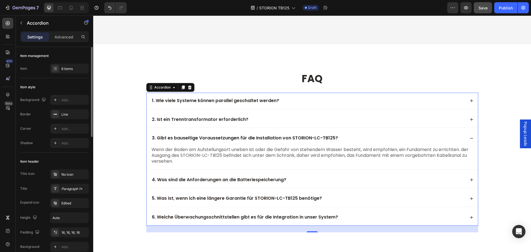
scroll to position [3249, 0]
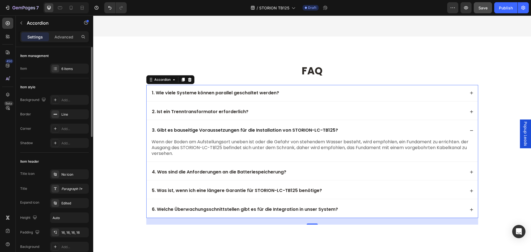
click at [319, 170] on div "4. Was sind die Anforderungen an die Batteriespeicherung?" at bounding box center [308, 171] width 314 height 7
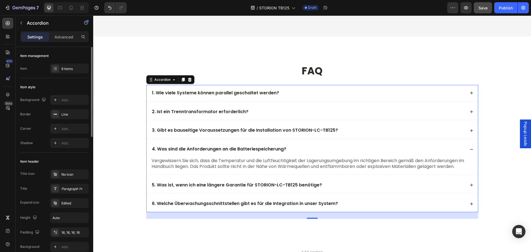
click at [342, 181] on div "5. Was ist, wenn ich eine längere Garantie für STORION-LC-TB125 benötige?" at bounding box center [308, 184] width 314 height 7
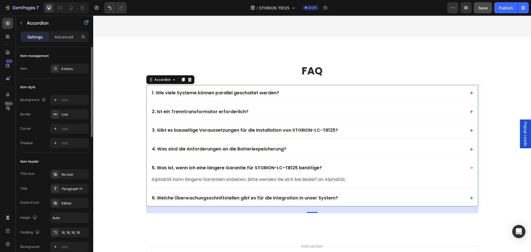
click at [356, 196] on div "6. Welche Überwachungsschnittstellen gibt es für die Integration in unser Syste…" at bounding box center [308, 197] width 314 height 7
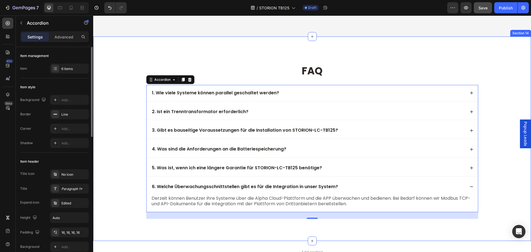
click at [118, 184] on div "faq Heading 1. Wie viele Systeme können parallel geschaltet werden? 2. Ist ein …" at bounding box center [312, 141] width 427 height 155
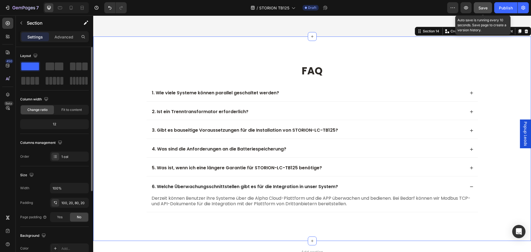
click at [484, 7] on span "Save" at bounding box center [482, 8] width 9 height 5
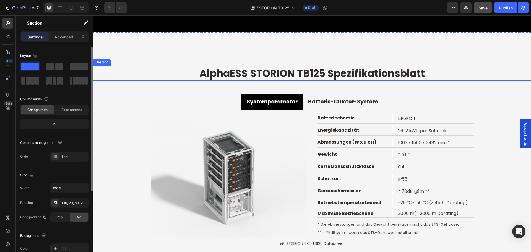
scroll to position [3056, 0]
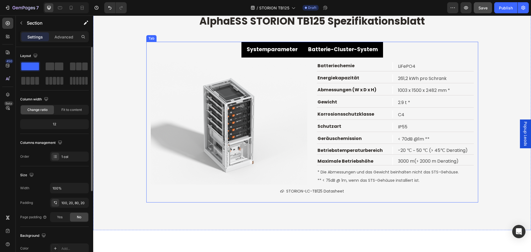
click at [351, 50] on strong "Batterie-Cluster-System" at bounding box center [343, 49] width 70 height 7
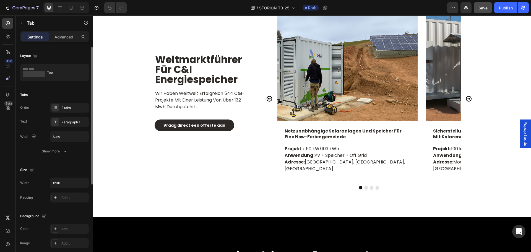
scroll to position [2605, 0]
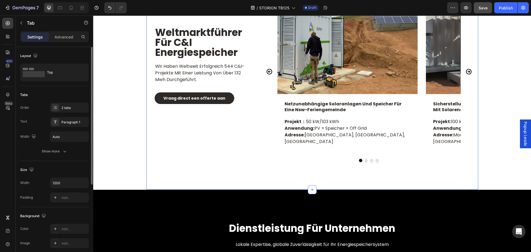
click at [243, 137] on div "weltmarktführer für c&i energiespeicher Heading wir haben weltweit erfolgreich …" at bounding box center [202, 75] width 105 height 173
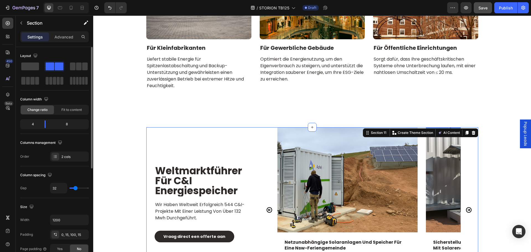
scroll to position [2440, 0]
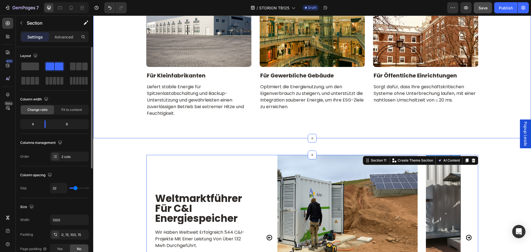
click at [259, 125] on div "applications scenarios Heading Row Image für kleinfabrikanten Text Block Liefer…" at bounding box center [312, 35] width 438 height 206
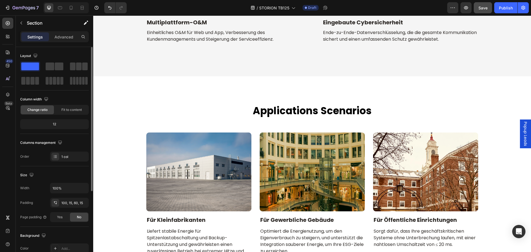
scroll to position [2139, 0]
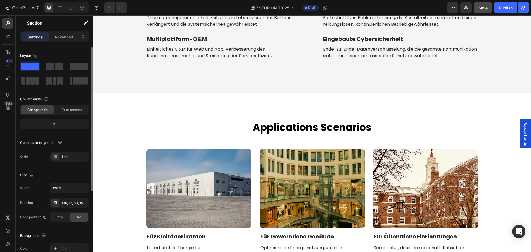
click at [298, 12] on h2 "intelligentes thermisches kontrollsystem" at bounding box center [224, 7] width 156 height 8
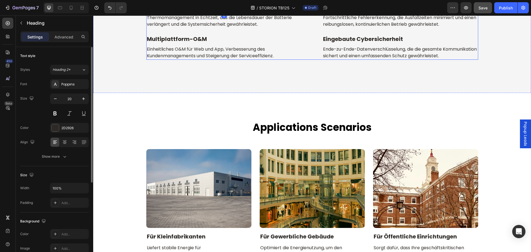
click at [309, 60] on div "intelligentes thermisches kontrollsystem Heading 0 Row Thermomanagement in Echt…" at bounding box center [312, 31] width 332 height 56
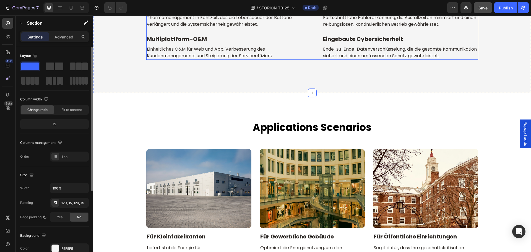
click at [311, 60] on div "intelligentes thermisches kontrollsystem Heading Row Thermomanagement in Echtze…" at bounding box center [312, 31] width 332 height 56
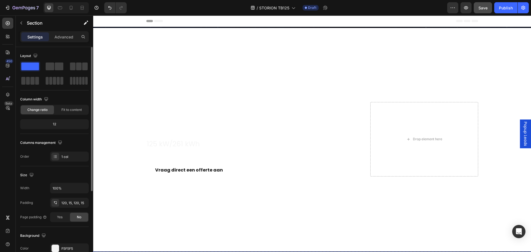
scroll to position [111, 0]
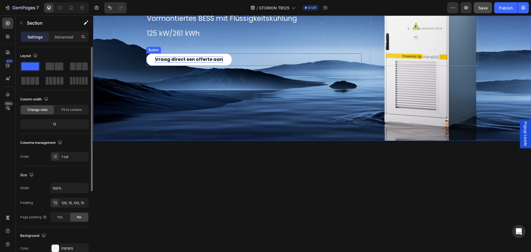
click at [188, 59] on strong "Vraag direct een offerte aan" at bounding box center [189, 59] width 68 height 6
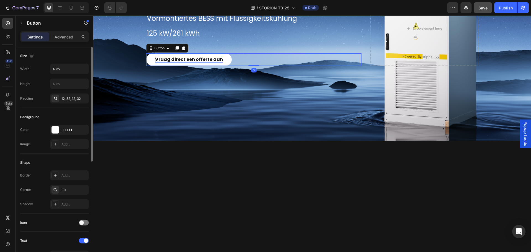
click at [188, 59] on strong "Vraag direct een offerte aan" at bounding box center [189, 59] width 68 height 6
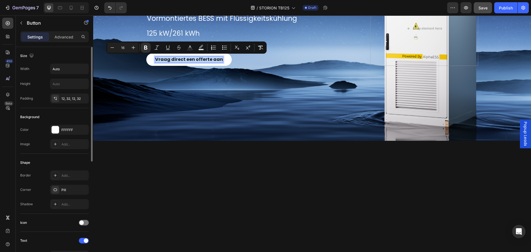
click at [188, 59] on strong "Vraag direct een offerte aan" at bounding box center [189, 59] width 68 height 6
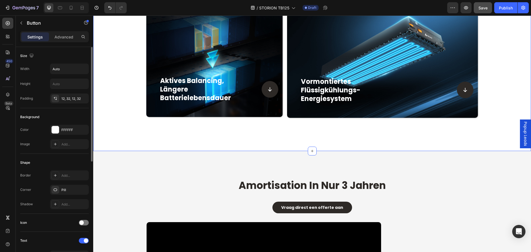
scroll to position [774, 0]
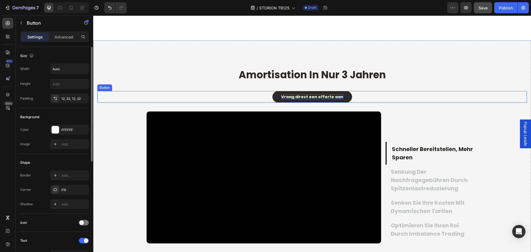
click at [294, 98] on strong "Vraag direct een offerte aan" at bounding box center [312, 97] width 62 height 6
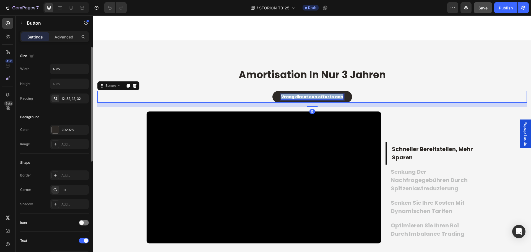
click at [294, 98] on strong "Vraag direct een offerte aan" at bounding box center [312, 97] width 62 height 6
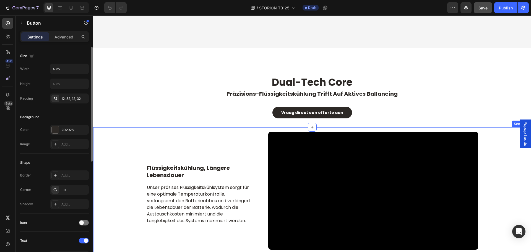
scroll to position [1023, 0]
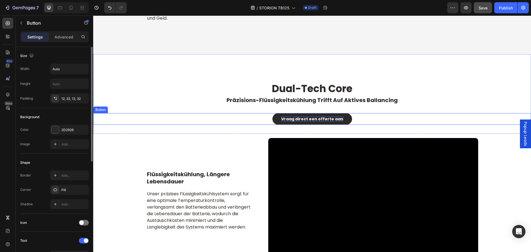
click at [331, 117] on strong "Vraag direct een offerte aan" at bounding box center [312, 119] width 62 height 6
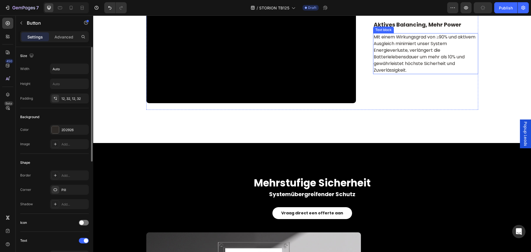
scroll to position [1466, 0]
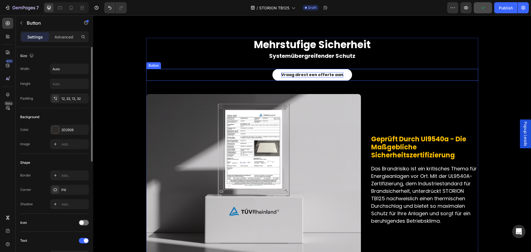
click at [310, 76] on strong "Vraag direct een offerte aan" at bounding box center [312, 75] width 62 height 6
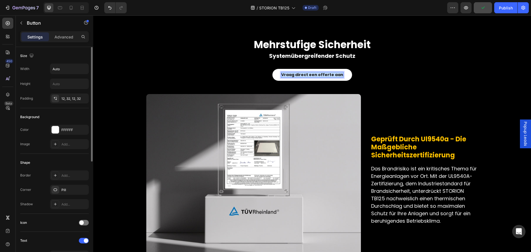
click at [310, 76] on strong "Vraag direct een offerte aan" at bounding box center [312, 75] width 62 height 6
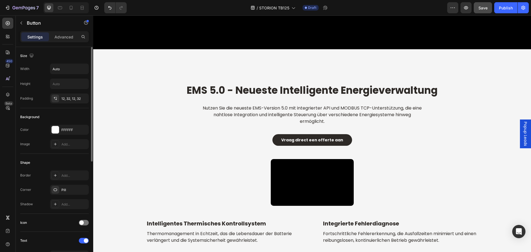
scroll to position [1964, 0]
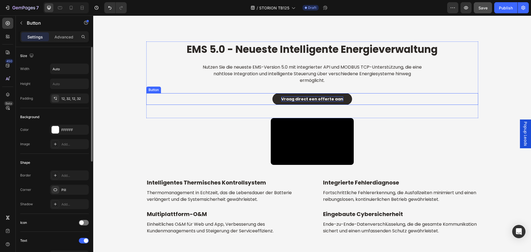
click at [324, 97] on strong "Vraag direct een offerte aan" at bounding box center [312, 99] width 62 height 6
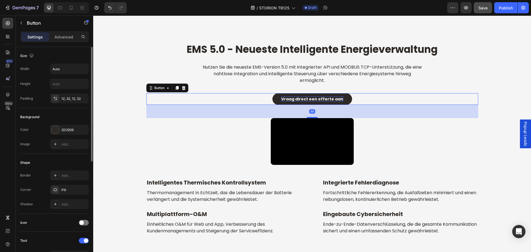
click at [324, 97] on strong "Vraag direct een offerte aan" at bounding box center [312, 99] width 62 height 6
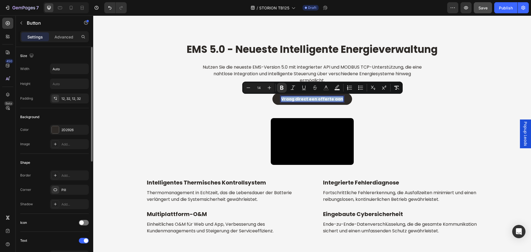
click at [324, 97] on strong "Vraag direct een offerte aan" at bounding box center [312, 99] width 62 height 6
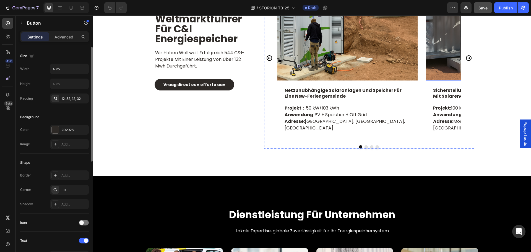
scroll to position [2600, 0]
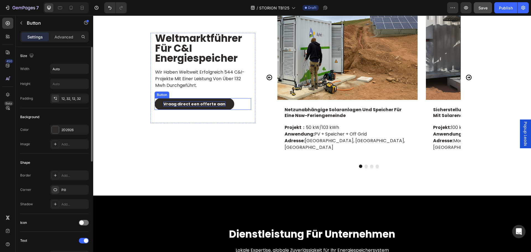
click at [187, 101] on strong "Vraag direct een offerte aan" at bounding box center [194, 104] width 62 height 6
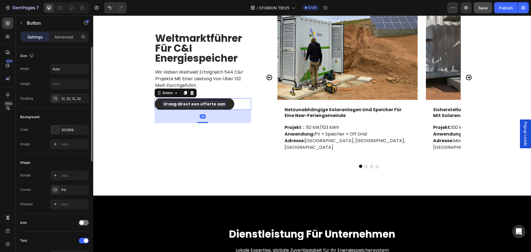
click at [187, 101] on strong "Vraag direct een offerte aan" at bounding box center [194, 104] width 62 height 6
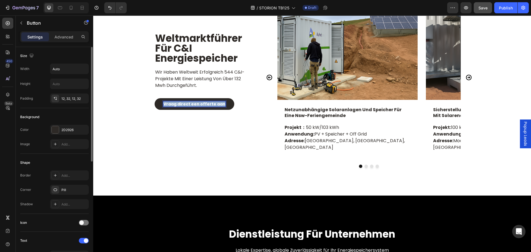
click at [187, 101] on strong "Vraag direct een offerte aan" at bounding box center [194, 104] width 62 height 6
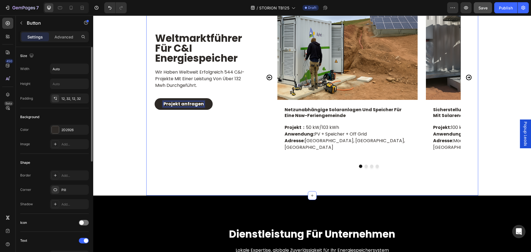
click at [209, 135] on div "weltmarktführer für c&i energiespeicher Heading wir haben weltweit erfolgreich …" at bounding box center [202, 81] width 105 height 173
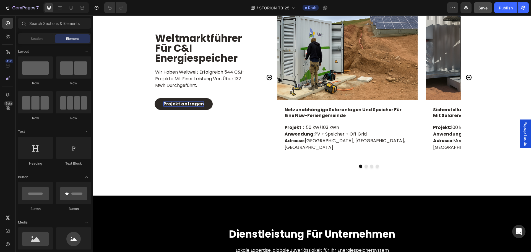
click at [183, 101] on strong "Projekt anfragen" at bounding box center [183, 104] width 40 height 6
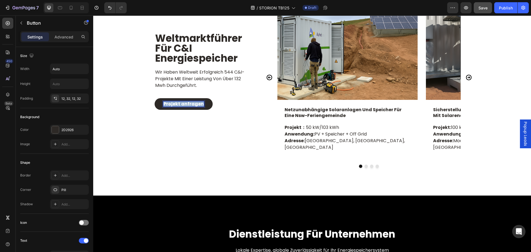
click at [183, 101] on strong "Projekt anfragen" at bounding box center [183, 104] width 40 height 6
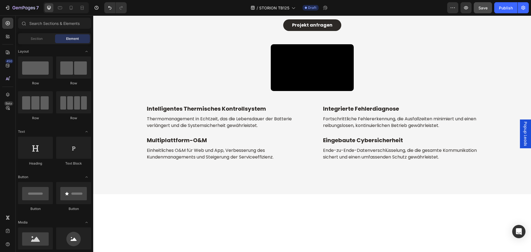
scroll to position [1993, 0]
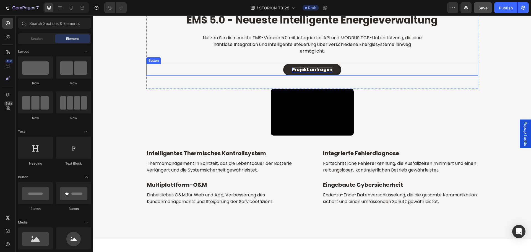
click at [318, 68] on strong "Projekt anfragen" at bounding box center [312, 69] width 40 height 6
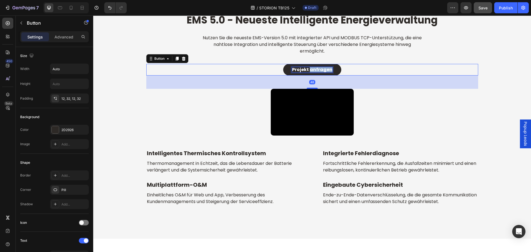
click at [318, 68] on strong "Projekt anfragen" at bounding box center [312, 69] width 40 height 6
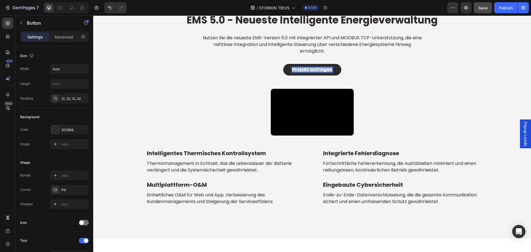
click at [318, 68] on strong "Projekt anfragen" at bounding box center [312, 69] width 40 height 6
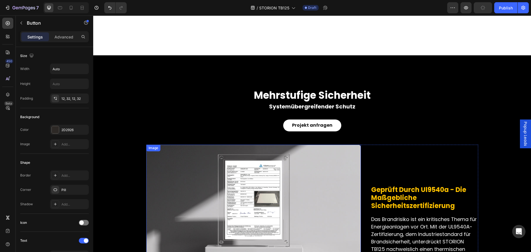
scroll to position [1412, 0]
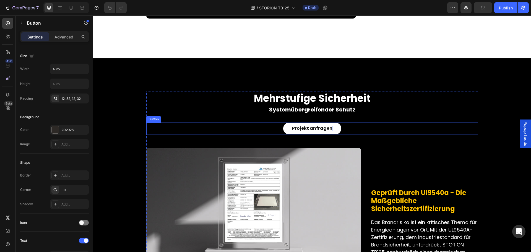
click at [307, 129] on strong "Projekt anfragen" at bounding box center [312, 128] width 40 height 6
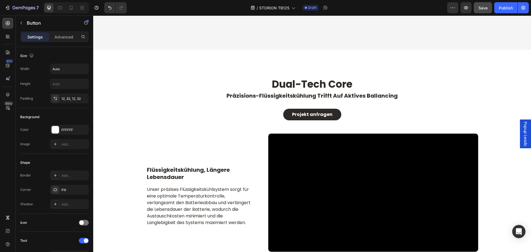
scroll to position [997, 0]
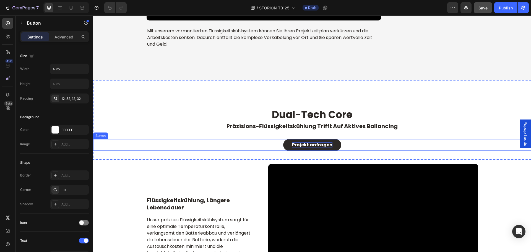
click at [310, 145] on strong "Projekt anfragen" at bounding box center [312, 145] width 40 height 6
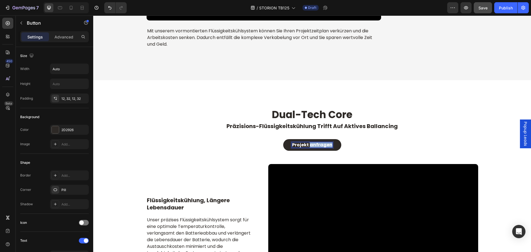
click at [310, 145] on strong "Projekt anfragen" at bounding box center [312, 145] width 40 height 6
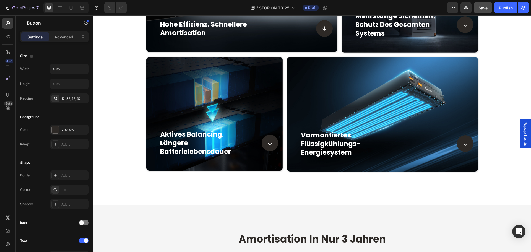
scroll to position [748, 0]
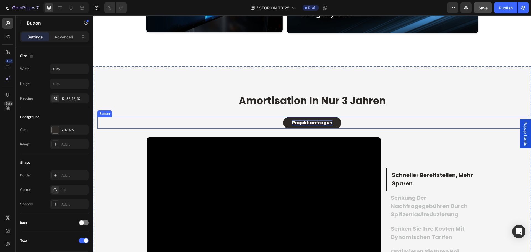
click at [315, 122] on strong "Projekt anfragen" at bounding box center [312, 122] width 40 height 6
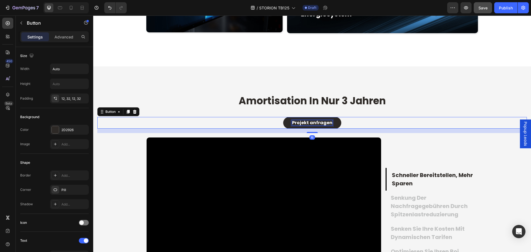
click at [315, 122] on strong "Projekt anfragen" at bounding box center [312, 122] width 40 height 6
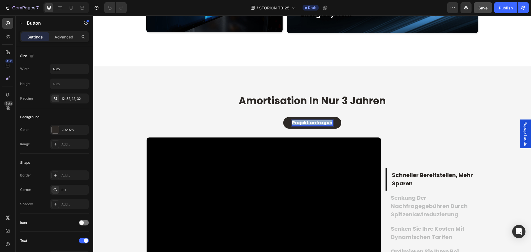
click at [315, 122] on strong "Projekt anfragen" at bounding box center [312, 122] width 40 height 6
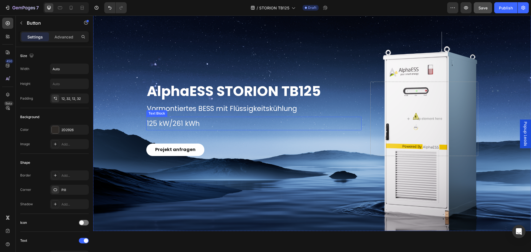
scroll to position [0, 0]
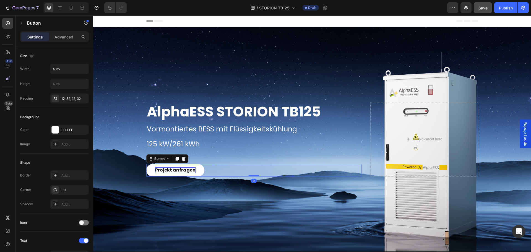
click at [178, 169] on strong "Projekt anfragen" at bounding box center [175, 170] width 40 height 6
click at [298, 165] on div "Angebot einholen Button 0" at bounding box center [253, 170] width 215 height 12
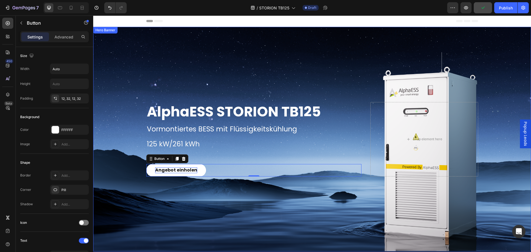
click at [163, 204] on div "Overlay" at bounding box center [312, 139] width 438 height 225
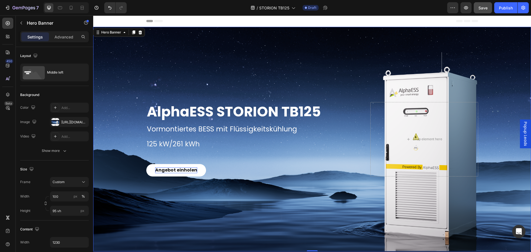
click at [240, 205] on div "Overlay" at bounding box center [312, 139] width 438 height 225
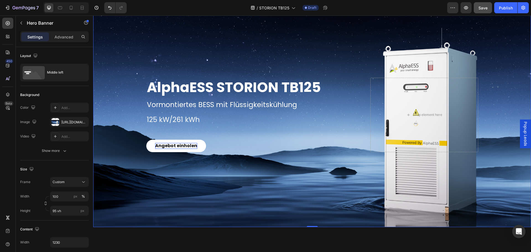
scroll to position [55, 0]
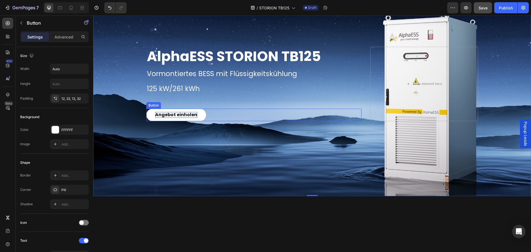
click at [205, 113] on div "Angebot einholen Button" at bounding box center [253, 115] width 215 height 12
click at [166, 151] on div "Overlay" at bounding box center [312, 84] width 438 height 225
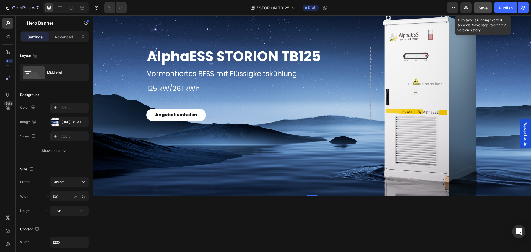
click at [487, 7] on span "Save" at bounding box center [482, 8] width 9 height 5
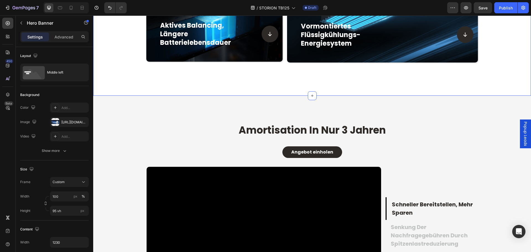
scroll to position [830, 0]
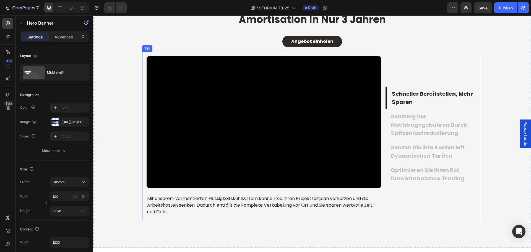
click at [410, 136] on p "senkung der nachfragegebühren durch spitzenlastreduzierung" at bounding box center [434, 124] width 86 height 25
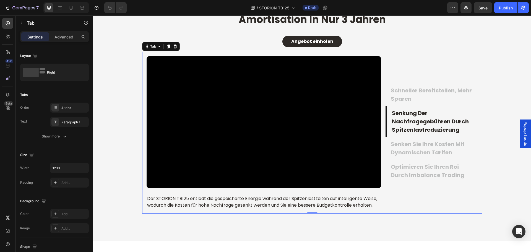
click at [441, 150] on p "senken sie ihre kosten mit dynamischen tarifen" at bounding box center [434, 148] width 86 height 17
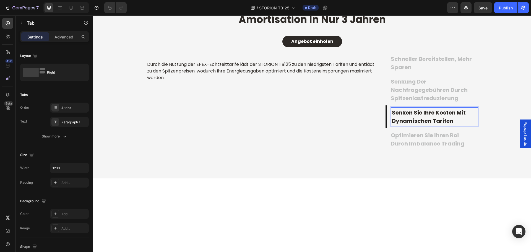
scroll to position [841, 0]
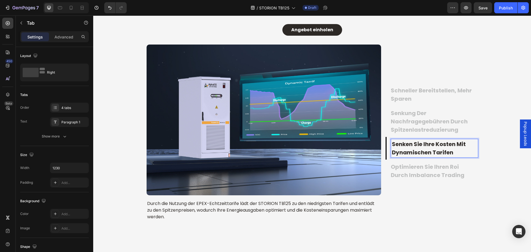
click at [403, 168] on p "optimieren sie ihren roi durch imbalance trading" at bounding box center [434, 171] width 86 height 17
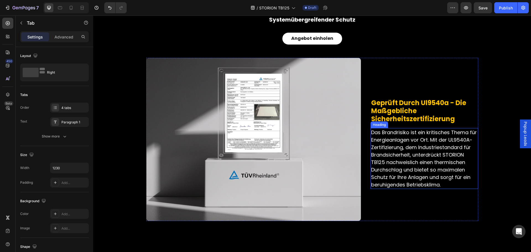
scroll to position [1464, 0]
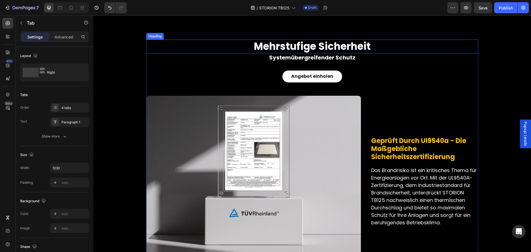
drag, startPoint x: 349, startPoint y: 46, endPoint x: 355, endPoint y: 54, distance: 9.5
click at [349, 46] on h2 "mehrstufige sicherheit" at bounding box center [312, 47] width 332 height 14
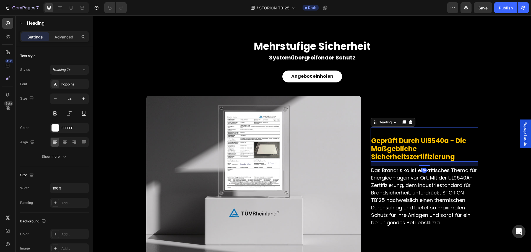
click at [431, 143] on span "geprüft durch ul9540a - die maßgebliche sicherheitszertifizierung" at bounding box center [418, 148] width 95 height 25
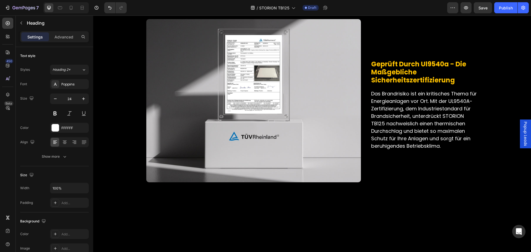
scroll to position [1547, 0]
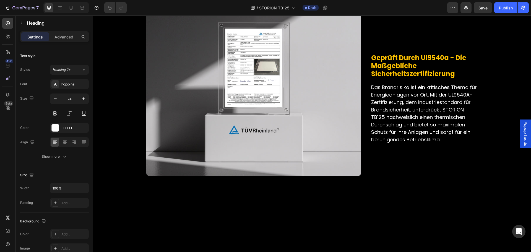
click at [447, 155] on div "geprüft durch ul9540a - die maßgebliche sicherheitszertifizierung Heading Das B…" at bounding box center [424, 94] width 107 height 163
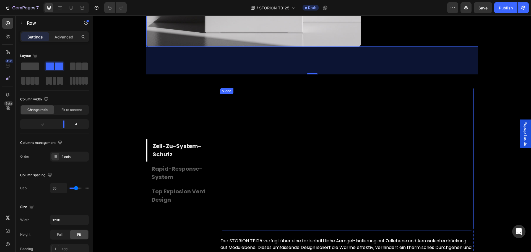
scroll to position [1713, 0]
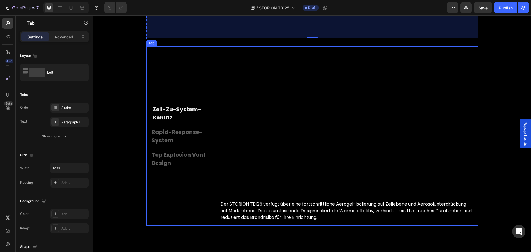
click at [175, 141] on p "rapid-response-system" at bounding box center [181, 136] width 59 height 17
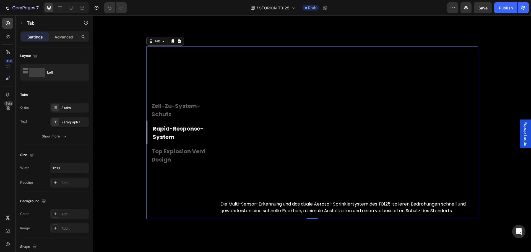
click at [176, 108] on p "zell-zu-system-schutz" at bounding box center [181, 110] width 59 height 17
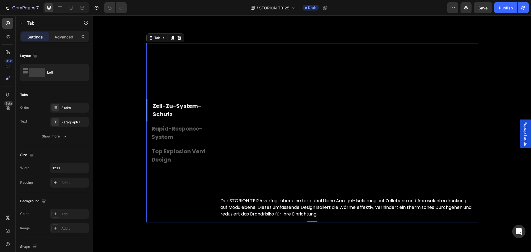
click at [172, 154] on p "top explosion vent design" at bounding box center [181, 155] width 59 height 17
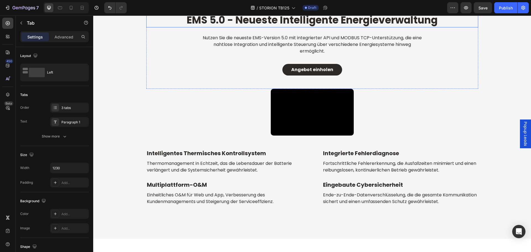
scroll to position [1882, 0]
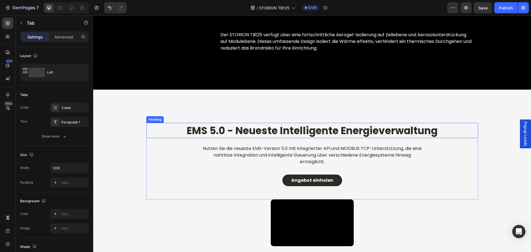
click at [311, 133] on strong "EMS 5.0 - Neueste Intelligente Energieverwaltung" at bounding box center [312, 131] width 251 height 14
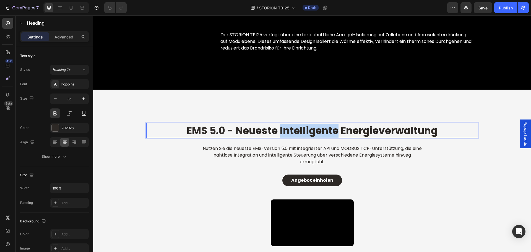
click at [280, 131] on strong "EMS 5.0 - Neueste Intelligente Energieverwaltung" at bounding box center [312, 131] width 251 height 14
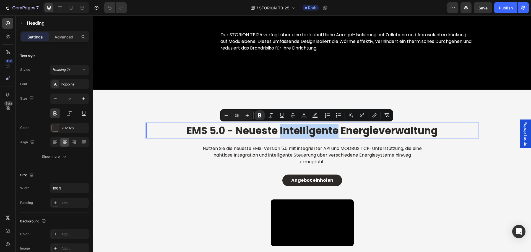
click at [281, 131] on strong "EMS 5.0 - Neueste Intelligente Energieverwaltung" at bounding box center [312, 131] width 251 height 14
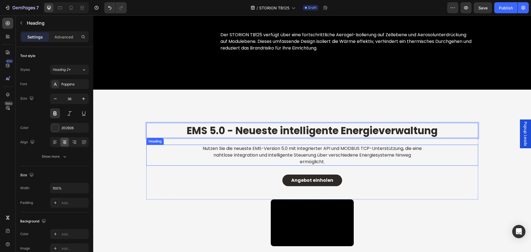
click at [240, 154] on h2 "Nutzen Sie die neueste EMS-Version 5.0 mit integrierter API und MODBUS TCP-Unte…" at bounding box center [312, 155] width 221 height 21
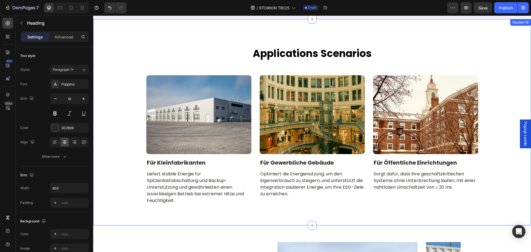
scroll to position [2518, 0]
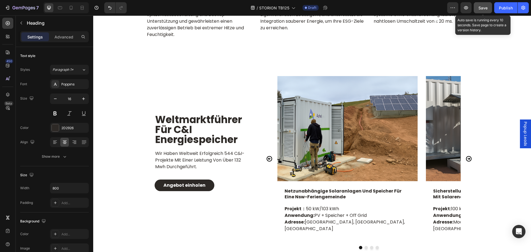
click at [481, 4] on button "Save" at bounding box center [483, 7] width 18 height 11
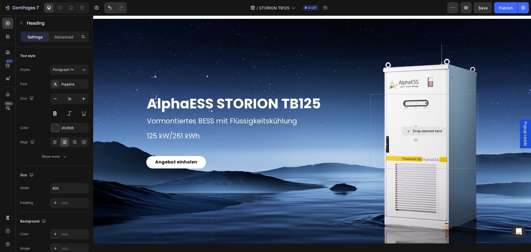
scroll to position [0, 0]
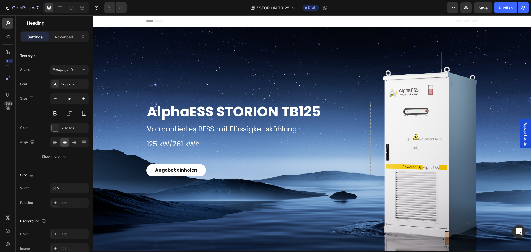
click at [524, 138] on span "Popup Leads" at bounding box center [526, 134] width 6 height 24
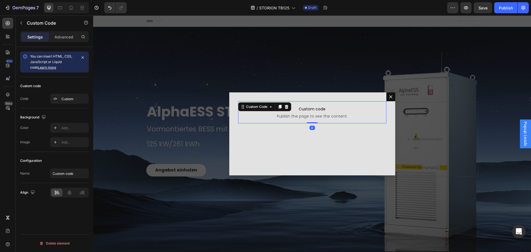
click at [322, 108] on span "Custom code" at bounding box center [312, 109] width 148 height 7
click at [61, 94] on div "Custom" at bounding box center [69, 99] width 39 height 10
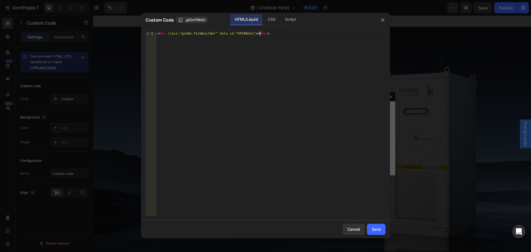
click at [268, 33] on div "< div class = "globo-formbuilder" data-id = "OTk4Nzk=" > </ div >" at bounding box center [271, 128] width 229 height 192
paste textarea "cwMDc"
type textarea "<div class="globo-formbuilder" data-id="OTcwMDc="></div>"
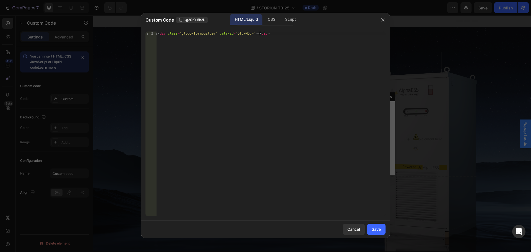
click at [301, 64] on div "< div class = "globo-formbuilder" data-id = "OTcwMDc=" > </ div >" at bounding box center [271, 128] width 229 height 192
click at [378, 229] on div "Save" at bounding box center [376, 229] width 9 height 6
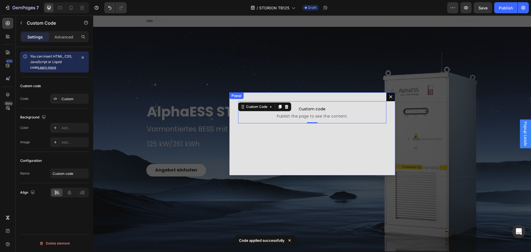
click at [389, 99] on icon "Dialog content" at bounding box center [391, 97] width 4 height 4
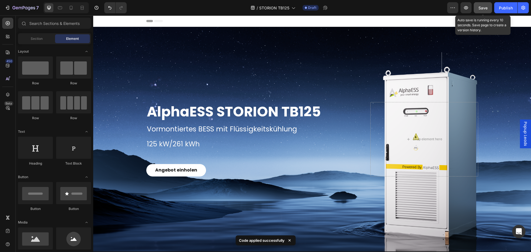
drag, startPoint x: 481, startPoint y: 8, endPoint x: 384, endPoint y: 7, distance: 97.6
click at [481, 8] on span "Save" at bounding box center [482, 8] width 9 height 5
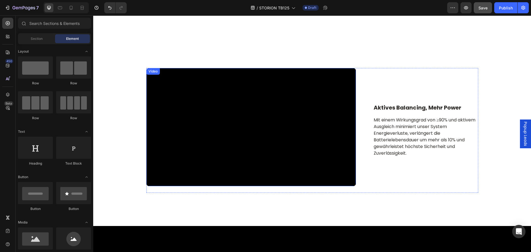
scroll to position [1493, 0]
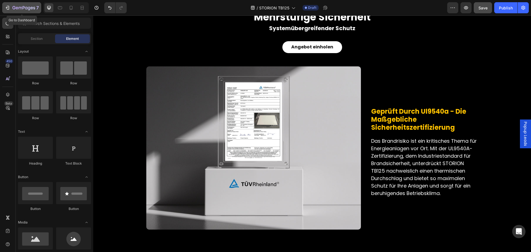
click at [7, 7] on icon "button" at bounding box center [8, 8] width 6 height 6
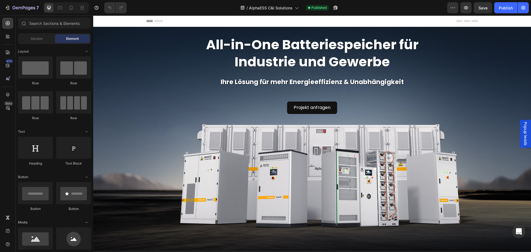
click at [523, 136] on span "Popup leads" at bounding box center [526, 134] width 6 height 24
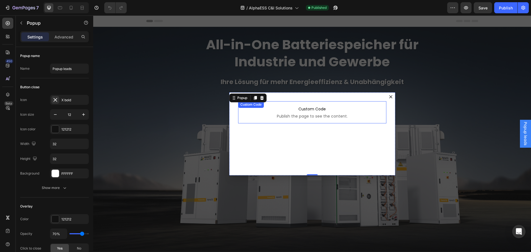
click at [321, 110] on span "Custom Code" at bounding box center [312, 109] width 148 height 7
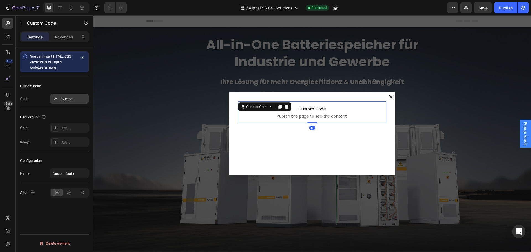
click at [70, 98] on div "Custom" at bounding box center [74, 99] width 26 height 5
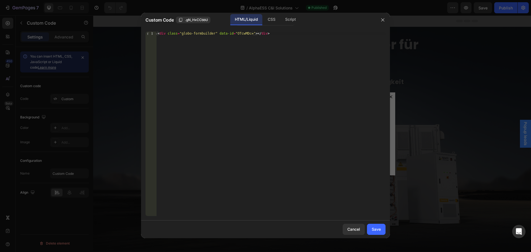
type textarea "<div class="globo-formbuilder" data-id="OTcwMDc="></div>"
click at [275, 33] on div "< div class = "globo-formbuilder" data-id = "OTcwMDc=" > </ div >" at bounding box center [271, 128] width 229 height 192
drag, startPoint x: 267, startPoint y: 32, endPoint x: 140, endPoint y: 29, distance: 127.8
click at [140, 29] on div "Custom Code .gN_HxCCbbU HTML/Liquid CSS Script <div class="globo-formbuilder" d…" at bounding box center [265, 126] width 531 height 252
click at [208, 35] on div "< div class = "globo-formbuilder" data-id = "OTcwMDc=" > </ div >" at bounding box center [271, 124] width 229 height 184
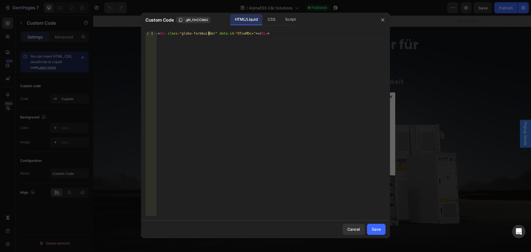
click at [212, 33] on div "< div class = "globo-formbuilder" data-id = "OTcwMDc=" > </ div >" at bounding box center [271, 128] width 229 height 192
